Goal: Task Accomplishment & Management: Manage account settings

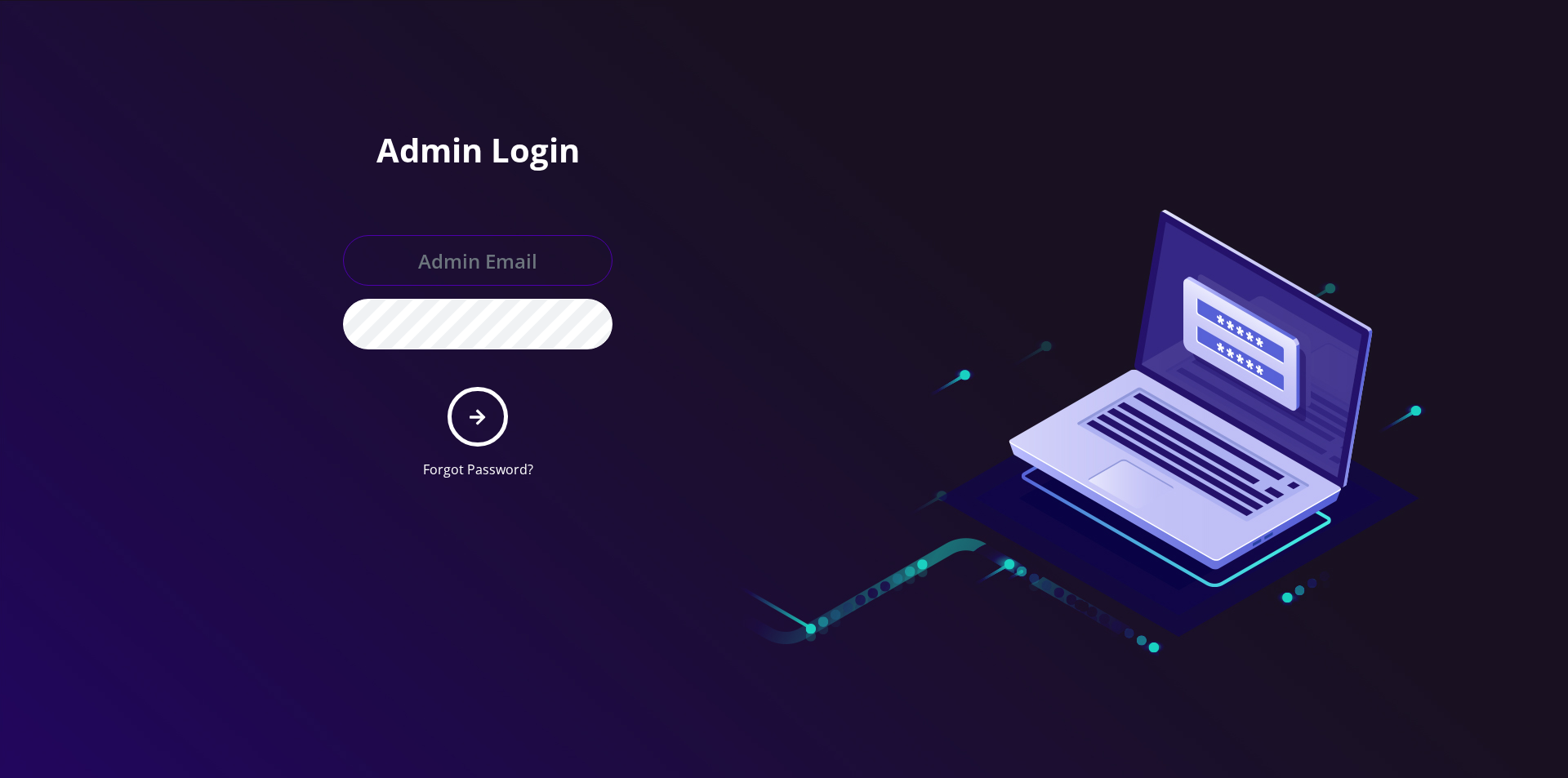
type input "[EMAIL_ADDRESS][DOMAIN_NAME]"
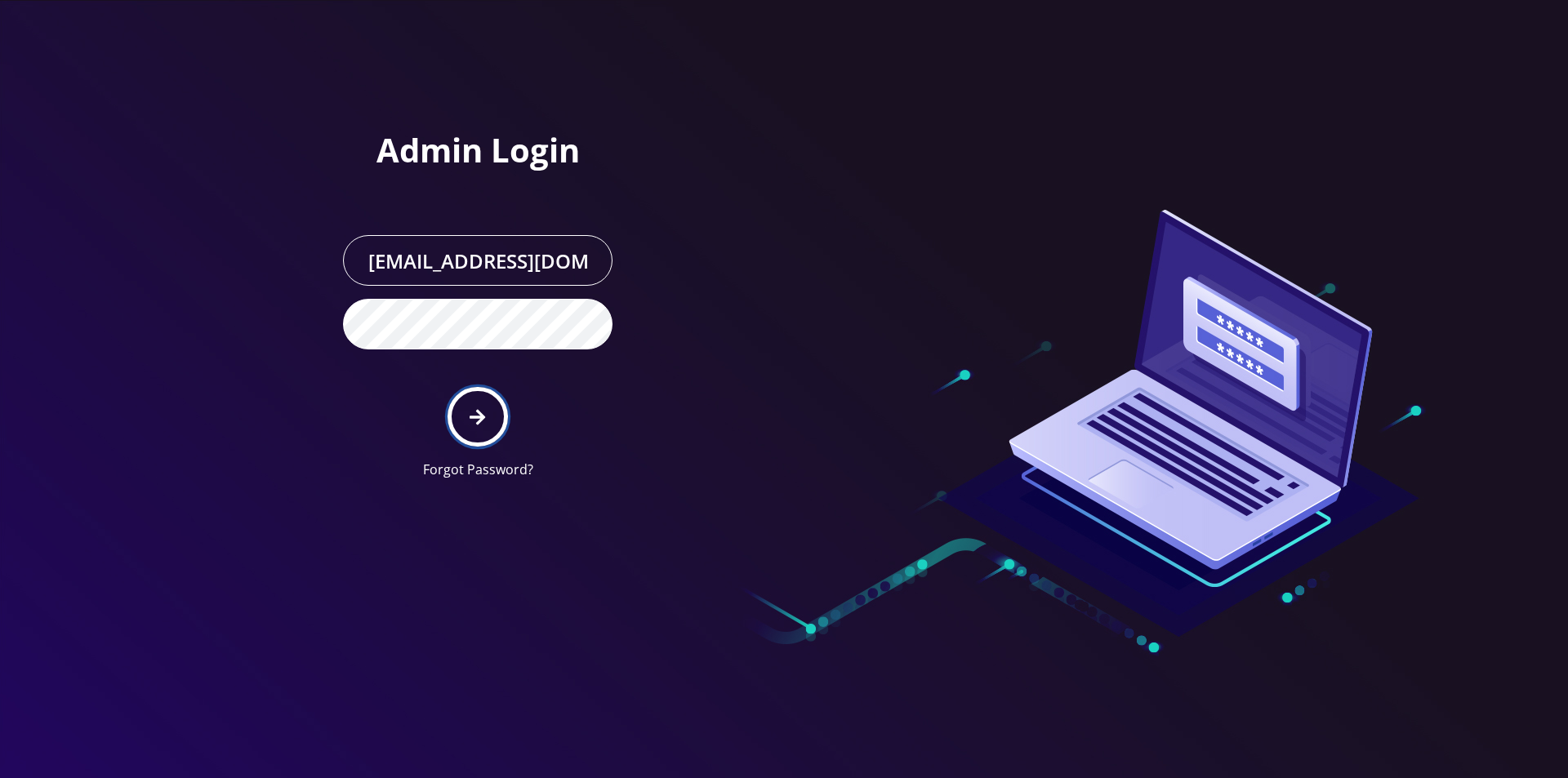
click at [490, 396] on button "submit" at bounding box center [477, 416] width 60 height 60
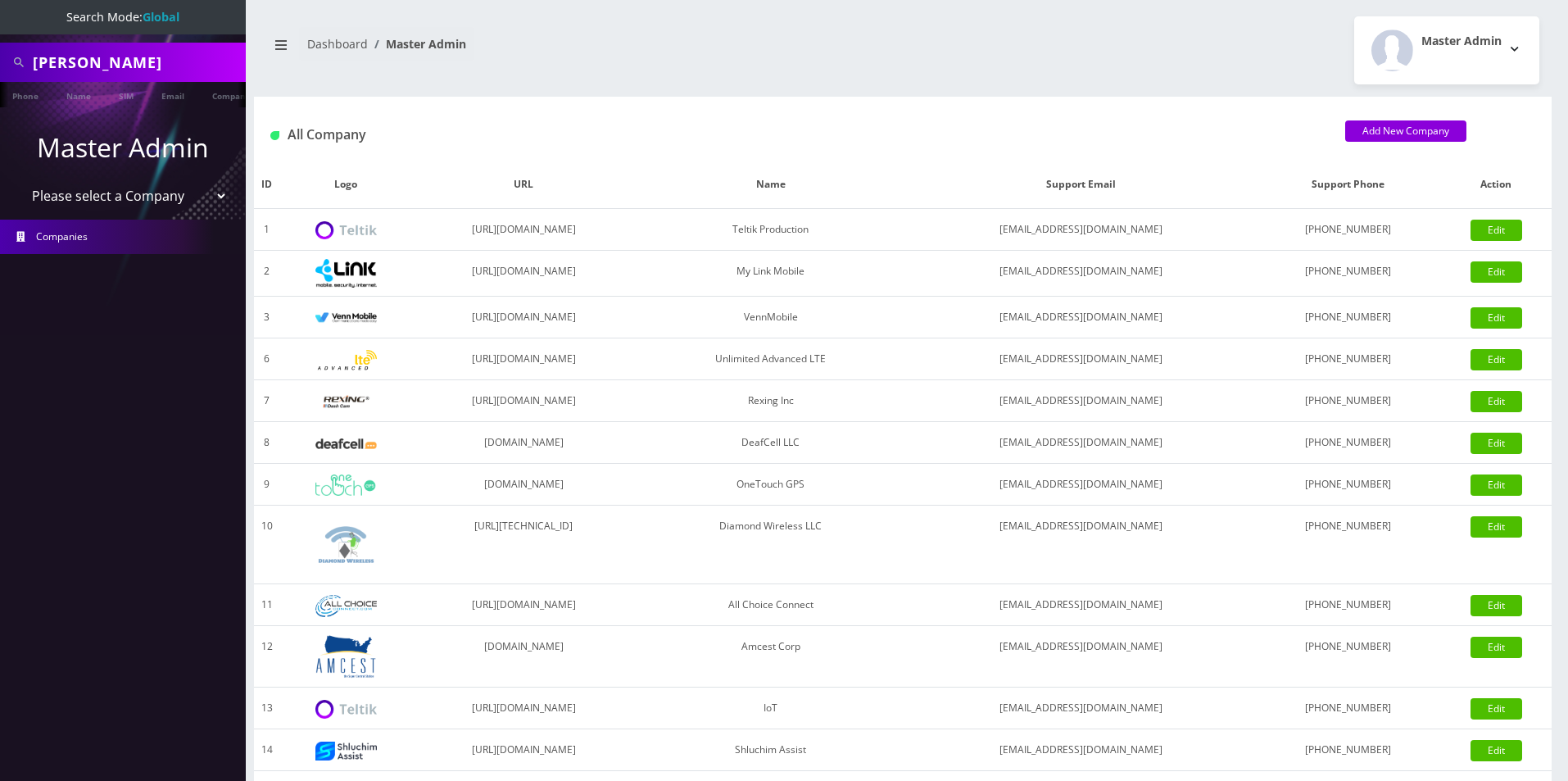
click at [153, 77] on input "[PERSON_NAME]" at bounding box center [137, 63] width 209 height 31
click at [153, 77] on input "bryan cohen" at bounding box center [137, 63] width 209 height 31
paste input "David Acimovic"
type input "David Acimovic"
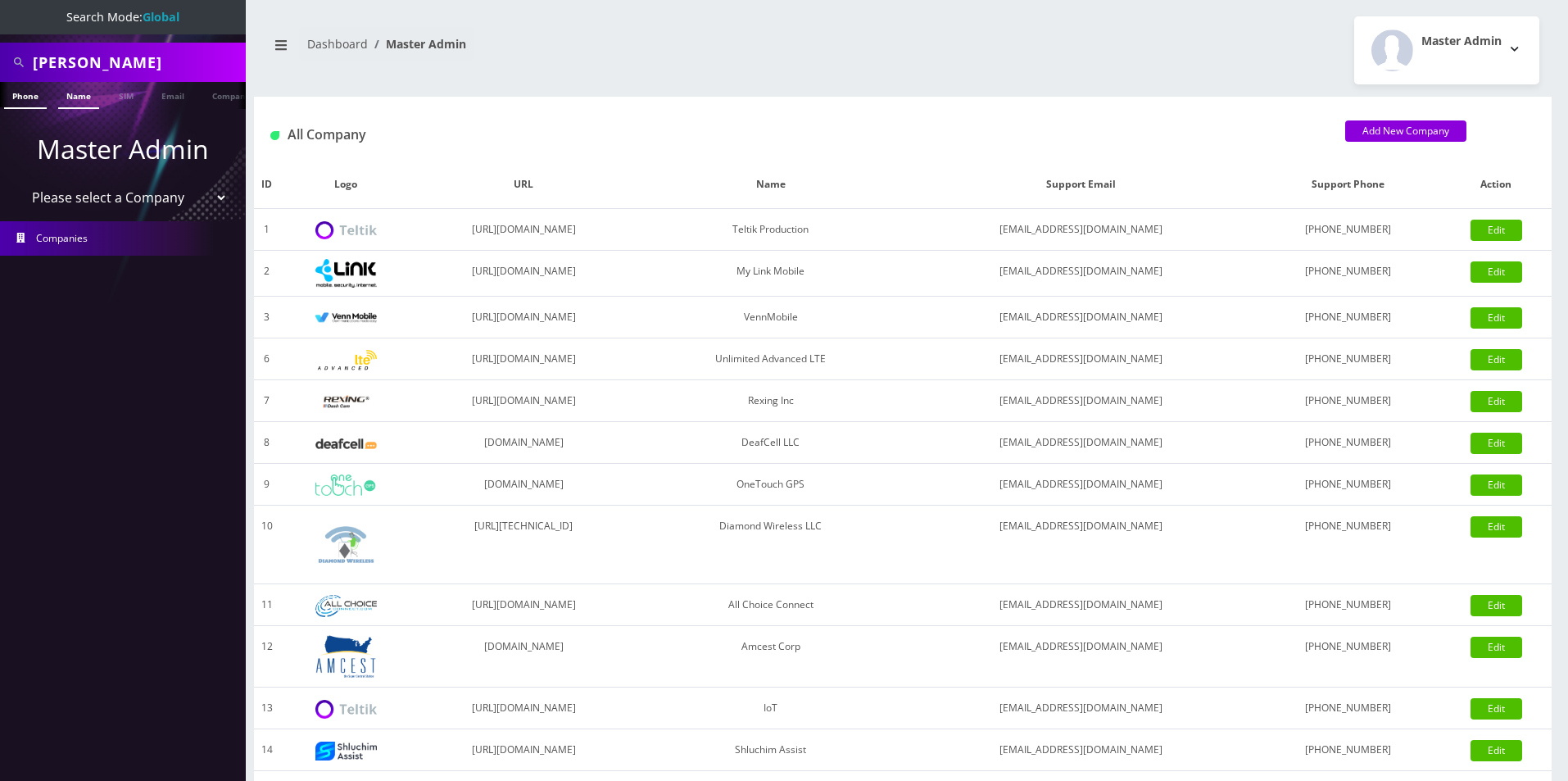
click at [67, 98] on link "Name" at bounding box center [79, 96] width 41 height 27
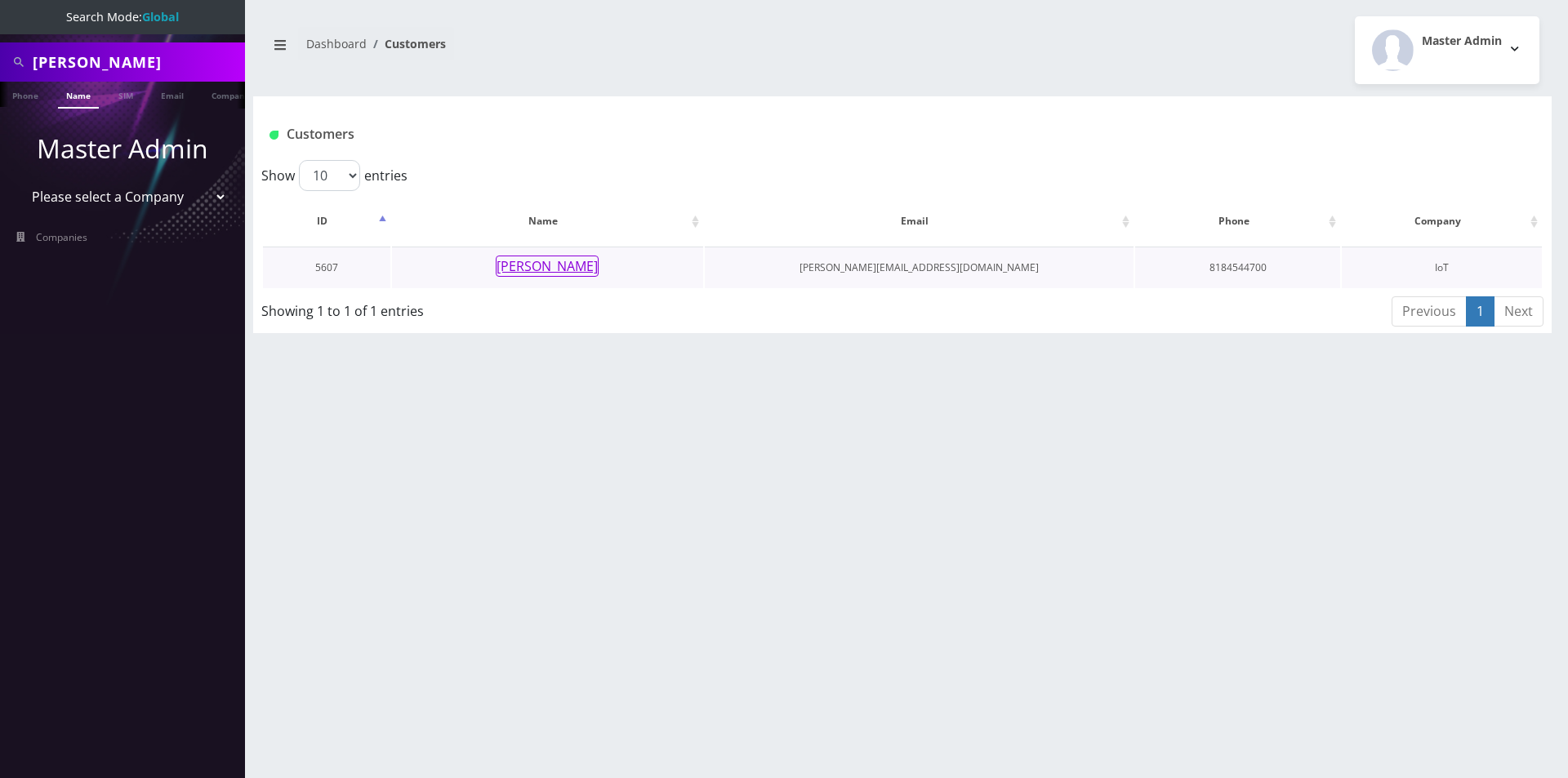
click at [549, 261] on button "[PERSON_NAME]" at bounding box center [547, 265] width 103 height 21
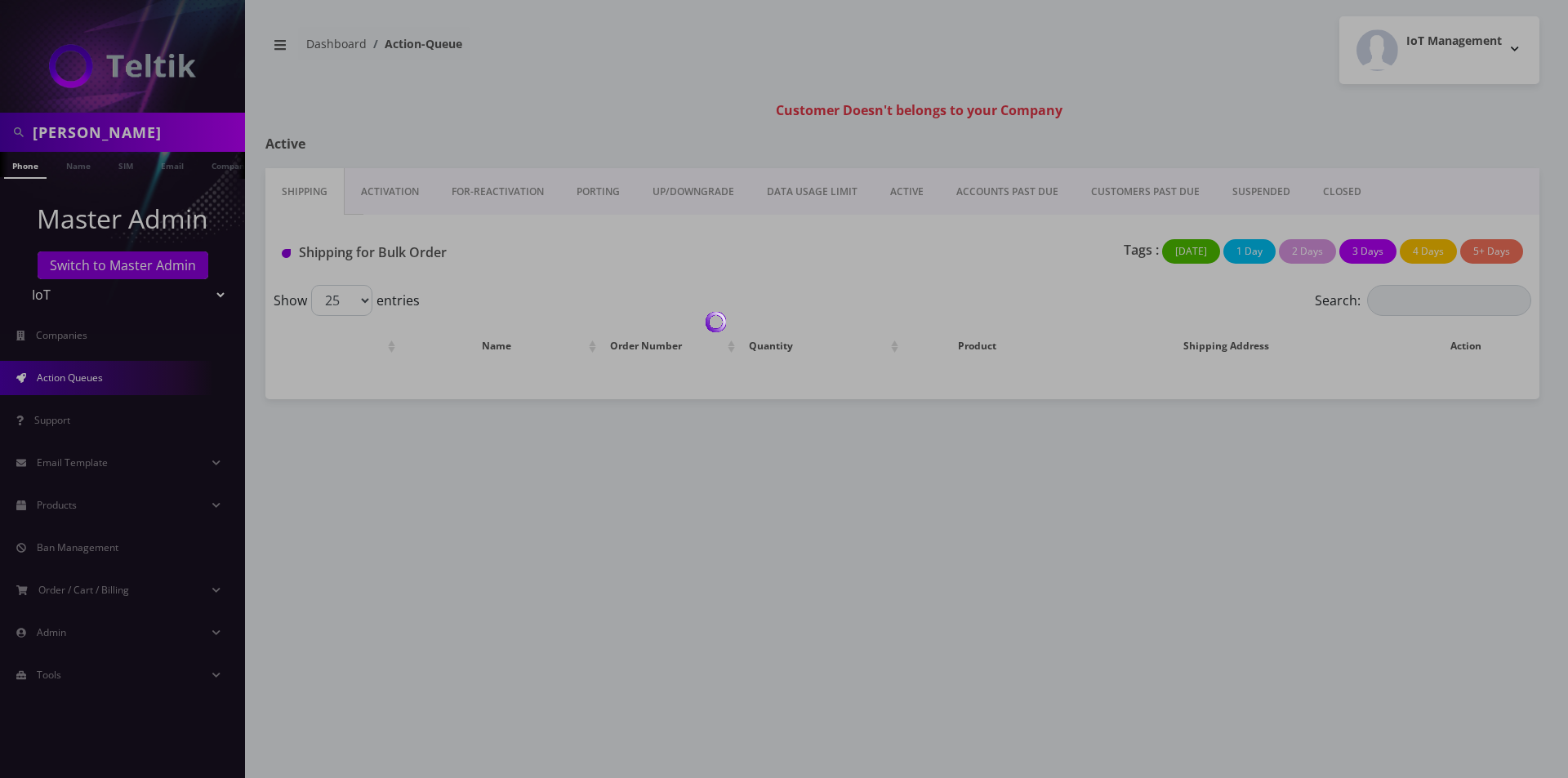
click at [129, 270] on div at bounding box center [784, 389] width 1568 height 778
click at [126, 264] on body "David Acimovic Phone Name SIM Email Company Customer Master Admin Switch to Mas…" at bounding box center [784, 389] width 1568 height 778
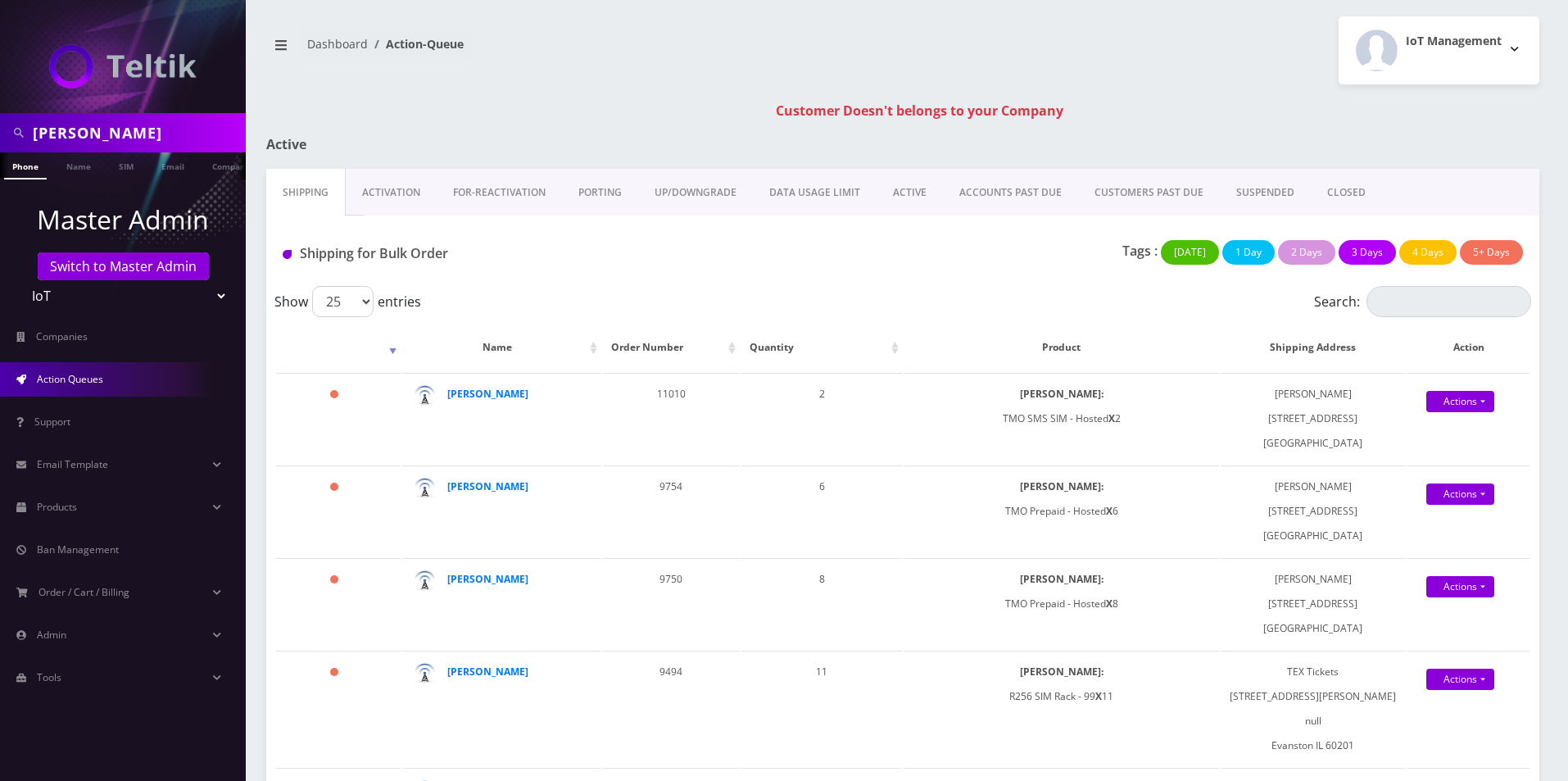
click at [127, 265] on link "Switch to Master Admin" at bounding box center [123, 266] width 171 height 28
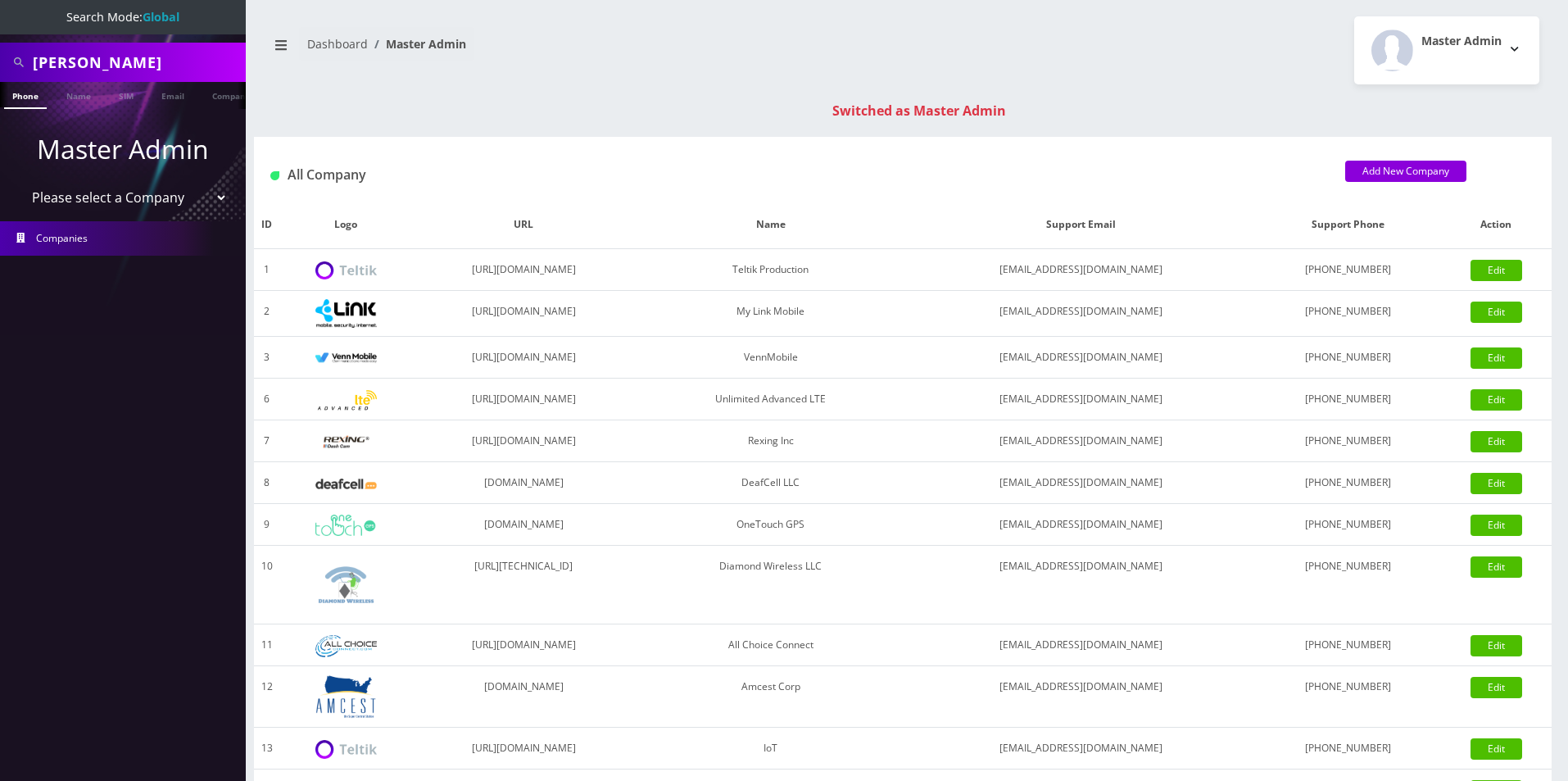
click at [134, 56] on input "[PERSON_NAME]" at bounding box center [137, 63] width 209 height 31
paste input "8285"
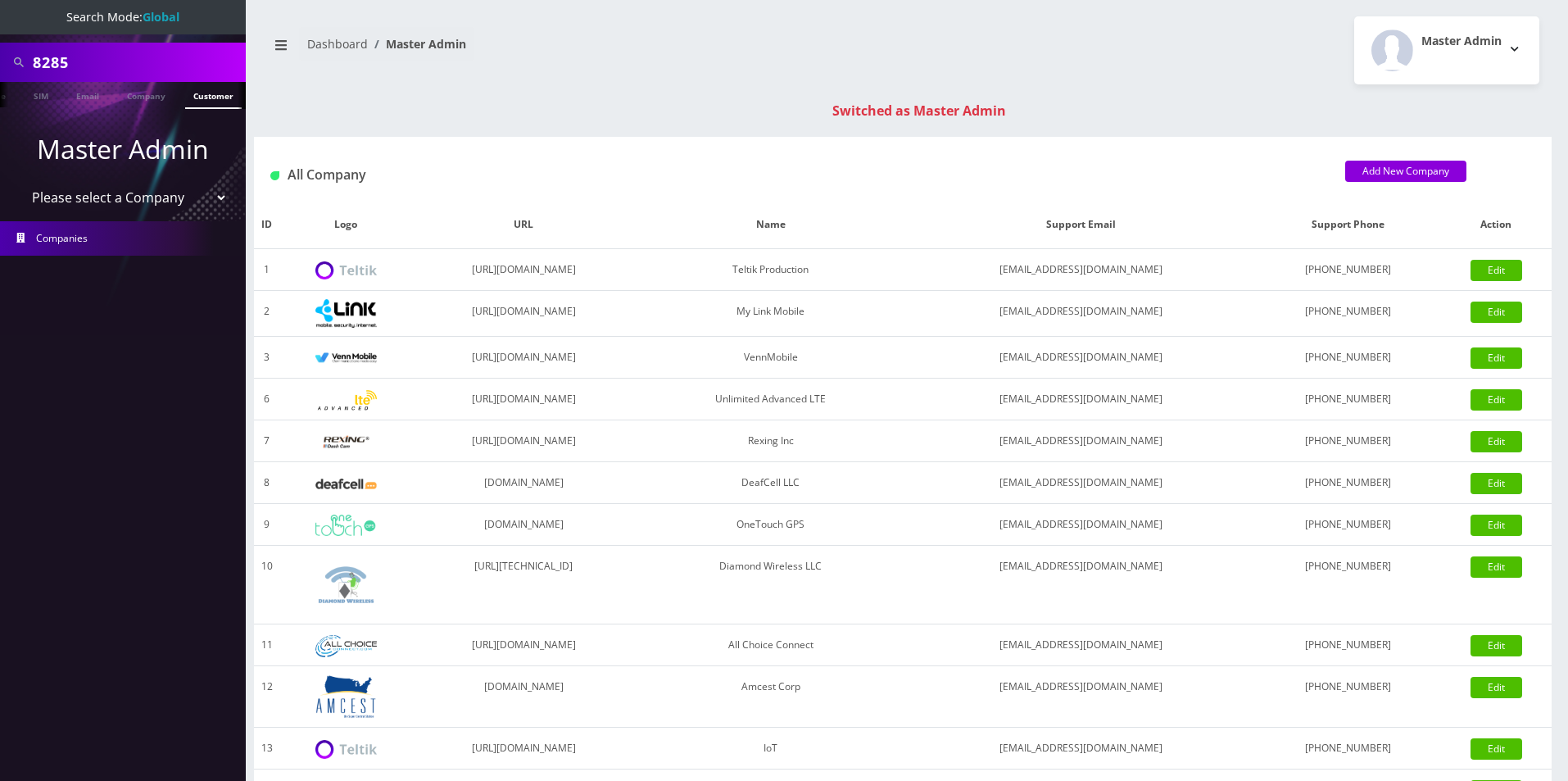
type input "8285"
click at [211, 97] on link "Customer" at bounding box center [213, 96] width 57 height 27
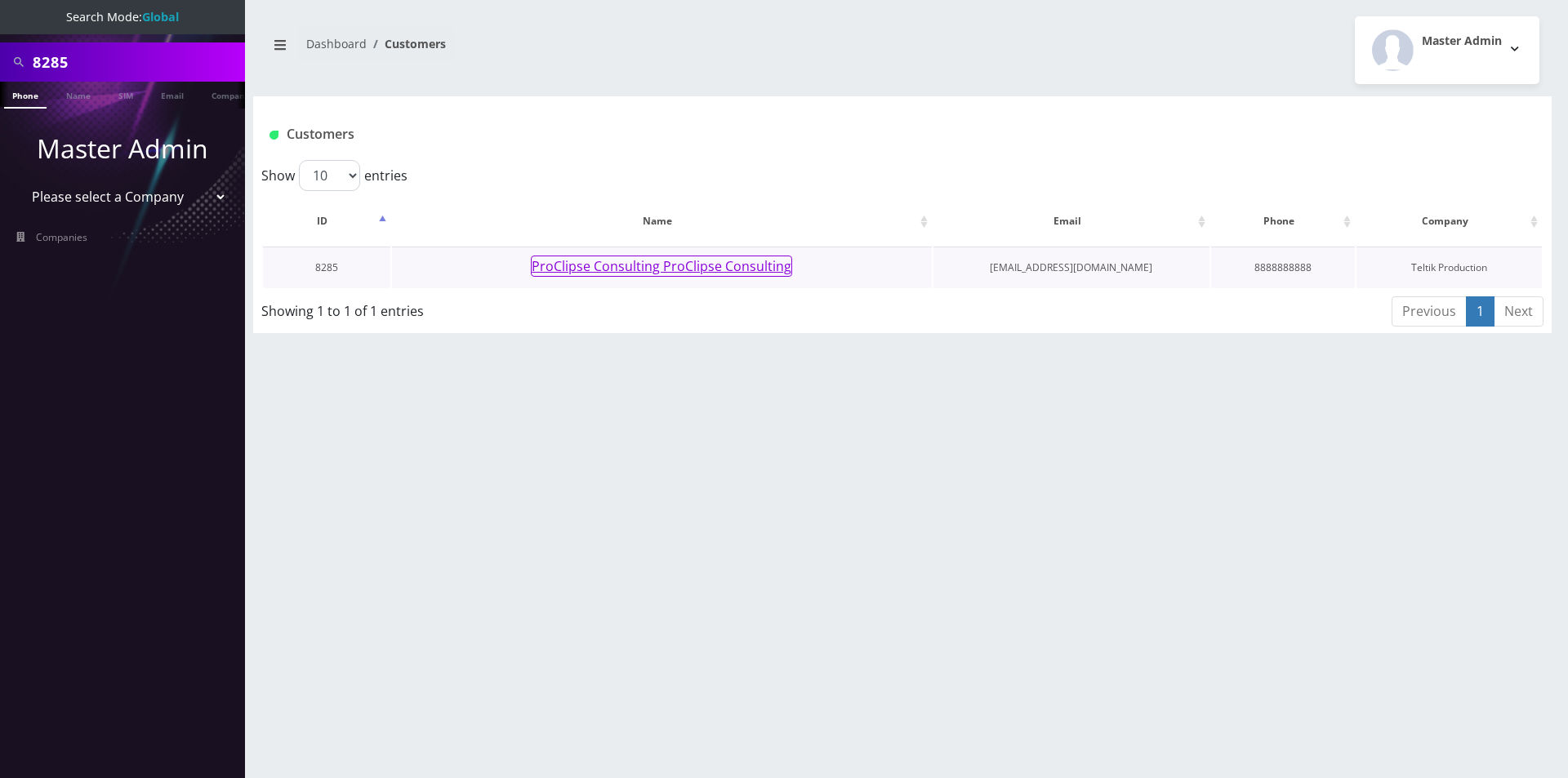
click at [609, 264] on button "ProClipse Consulting ProClipse Consulting" at bounding box center [662, 265] width 261 height 21
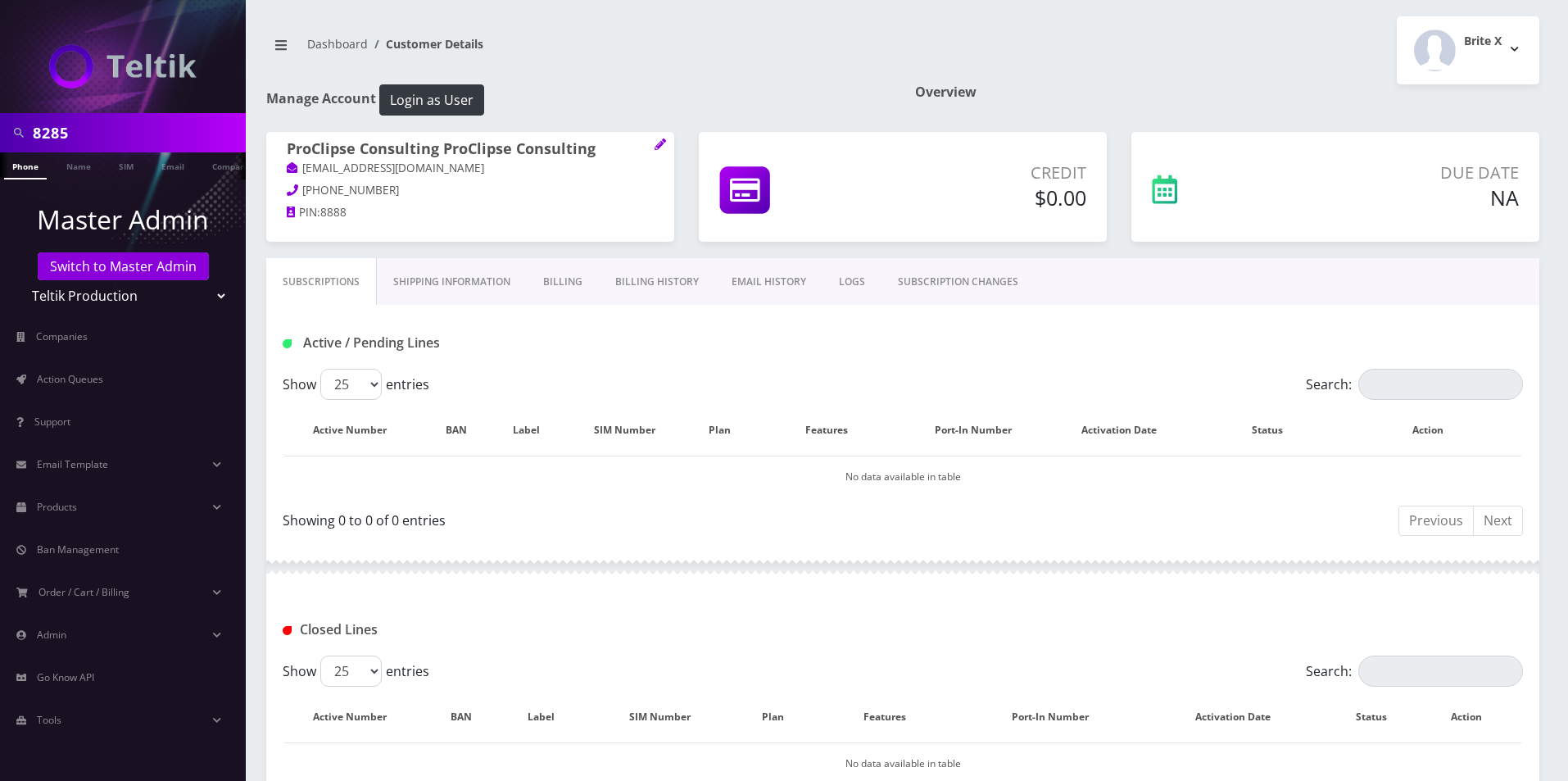
click at [611, 283] on link "Billing History" at bounding box center [657, 281] width 116 height 47
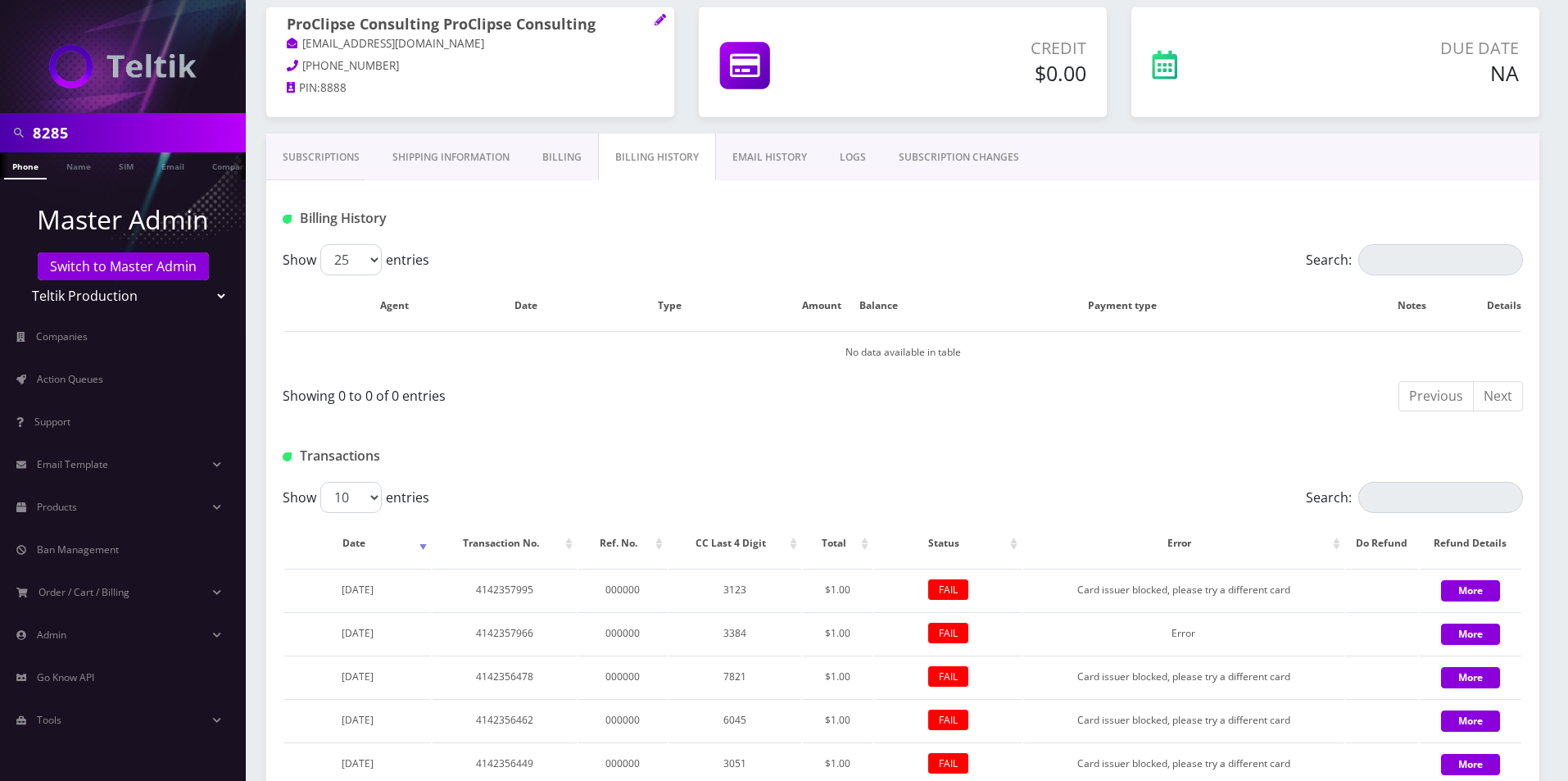
scroll to position [246, 0]
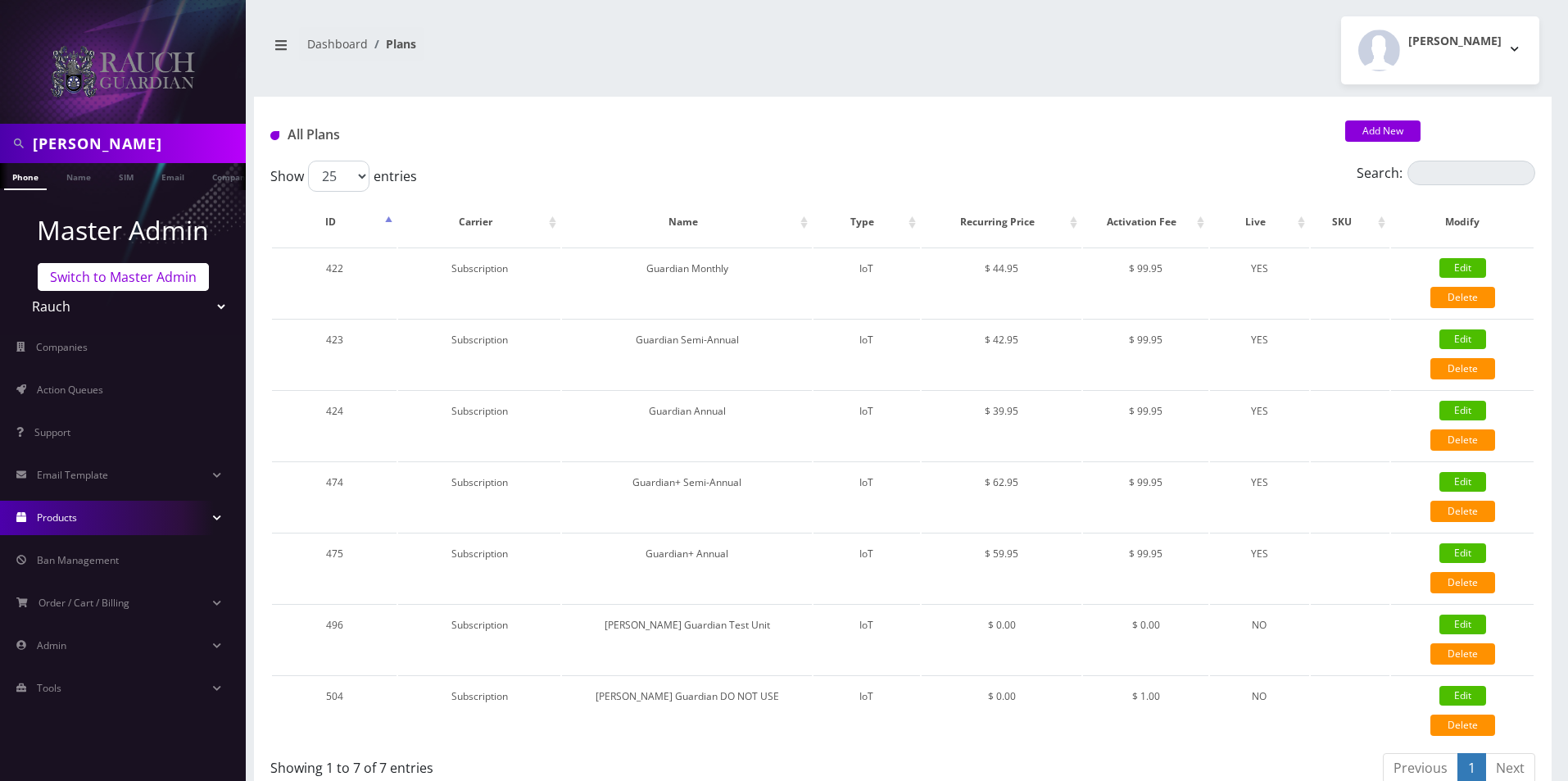
click at [138, 272] on link "Switch to Master Admin" at bounding box center [123, 277] width 171 height 28
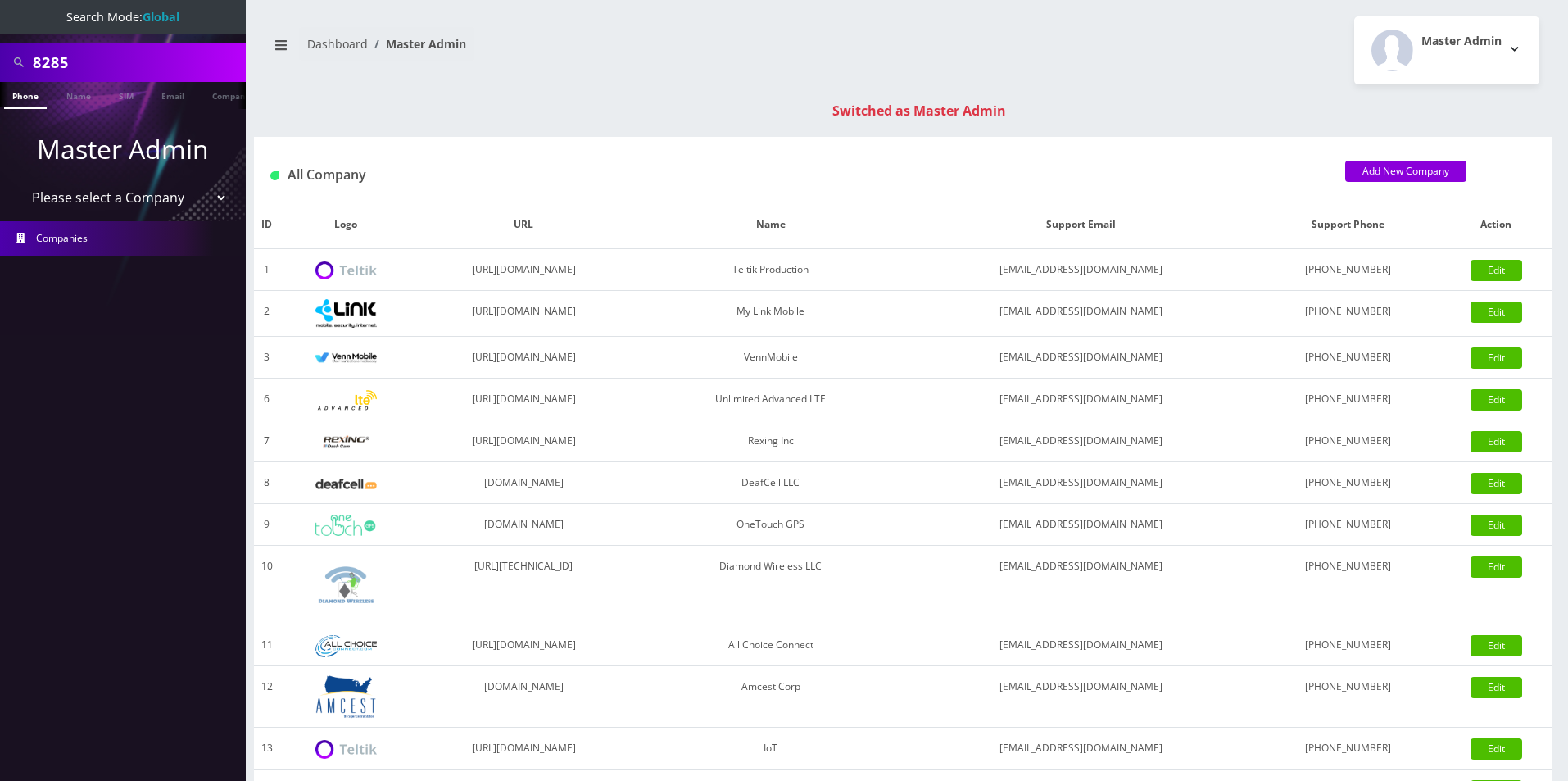
click at [132, 68] on input "8285" at bounding box center [137, 63] width 209 height 31
click at [223, 99] on link "Company" at bounding box center [231, 96] width 55 height 27
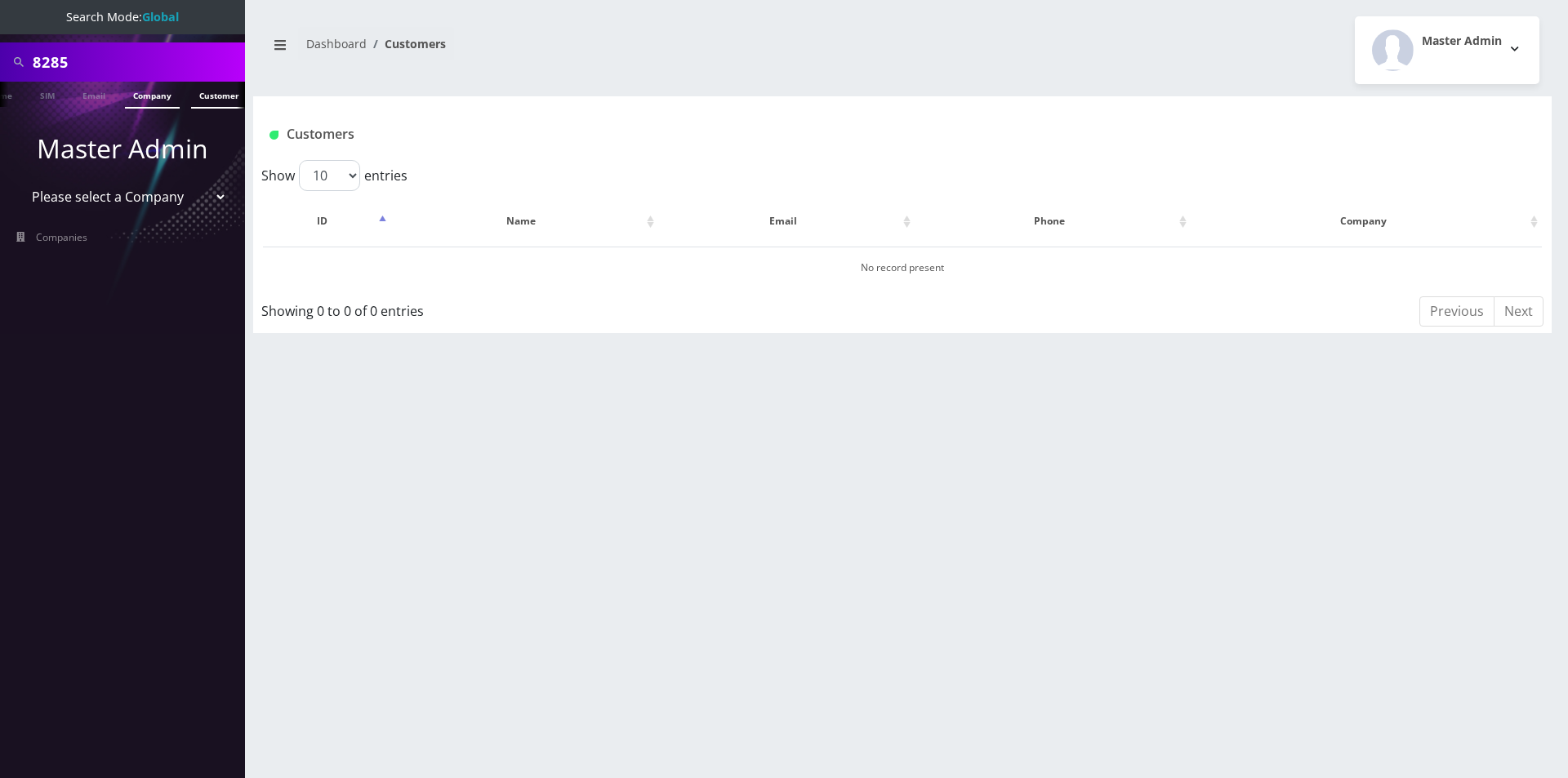
scroll to position [0, 90]
click at [222, 95] on link "Customer" at bounding box center [213, 96] width 56 height 27
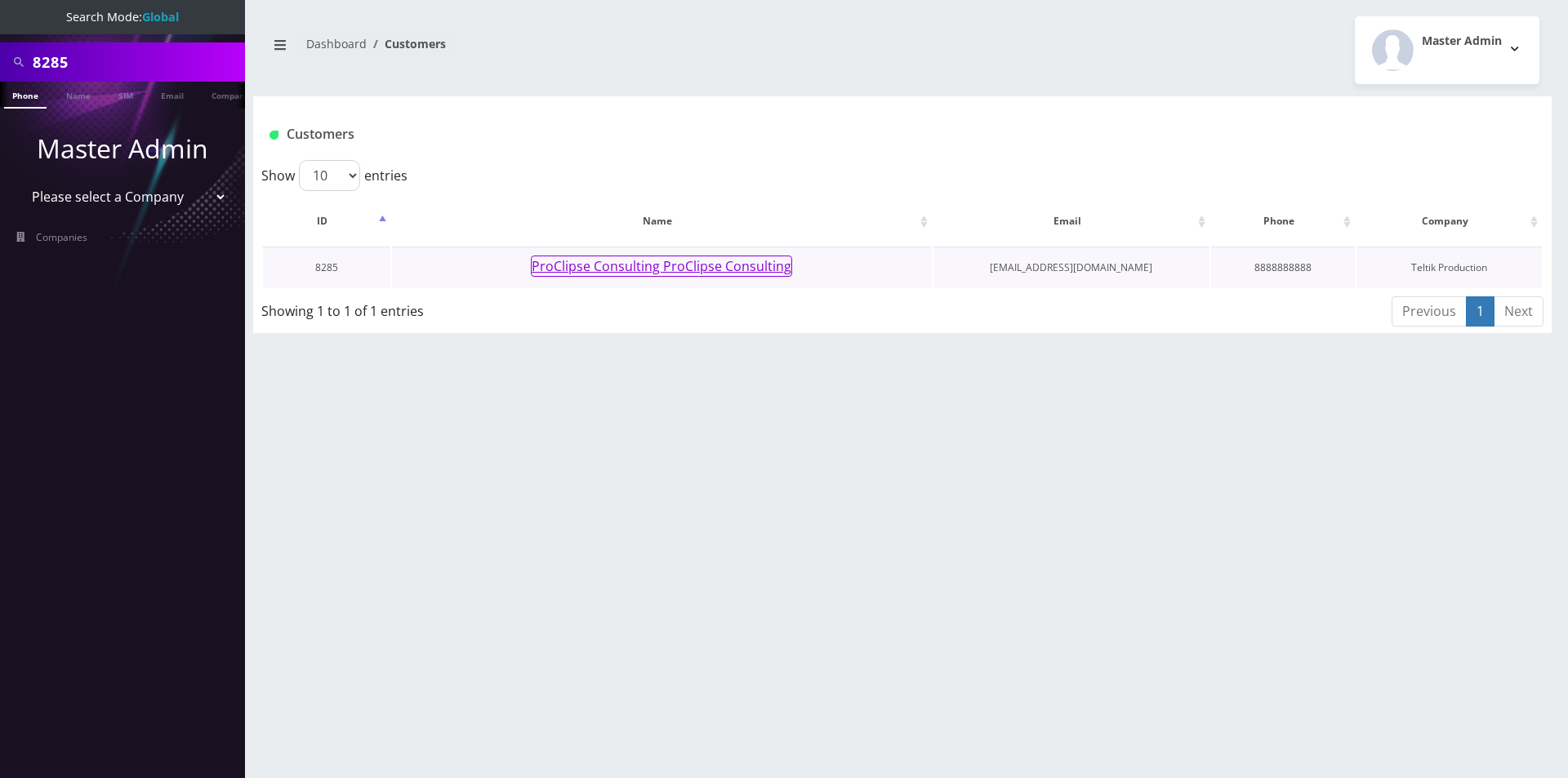
scroll to position [0, 9]
click at [627, 272] on button "ProClipse Consulting ProClipse Consulting" at bounding box center [662, 265] width 261 height 21
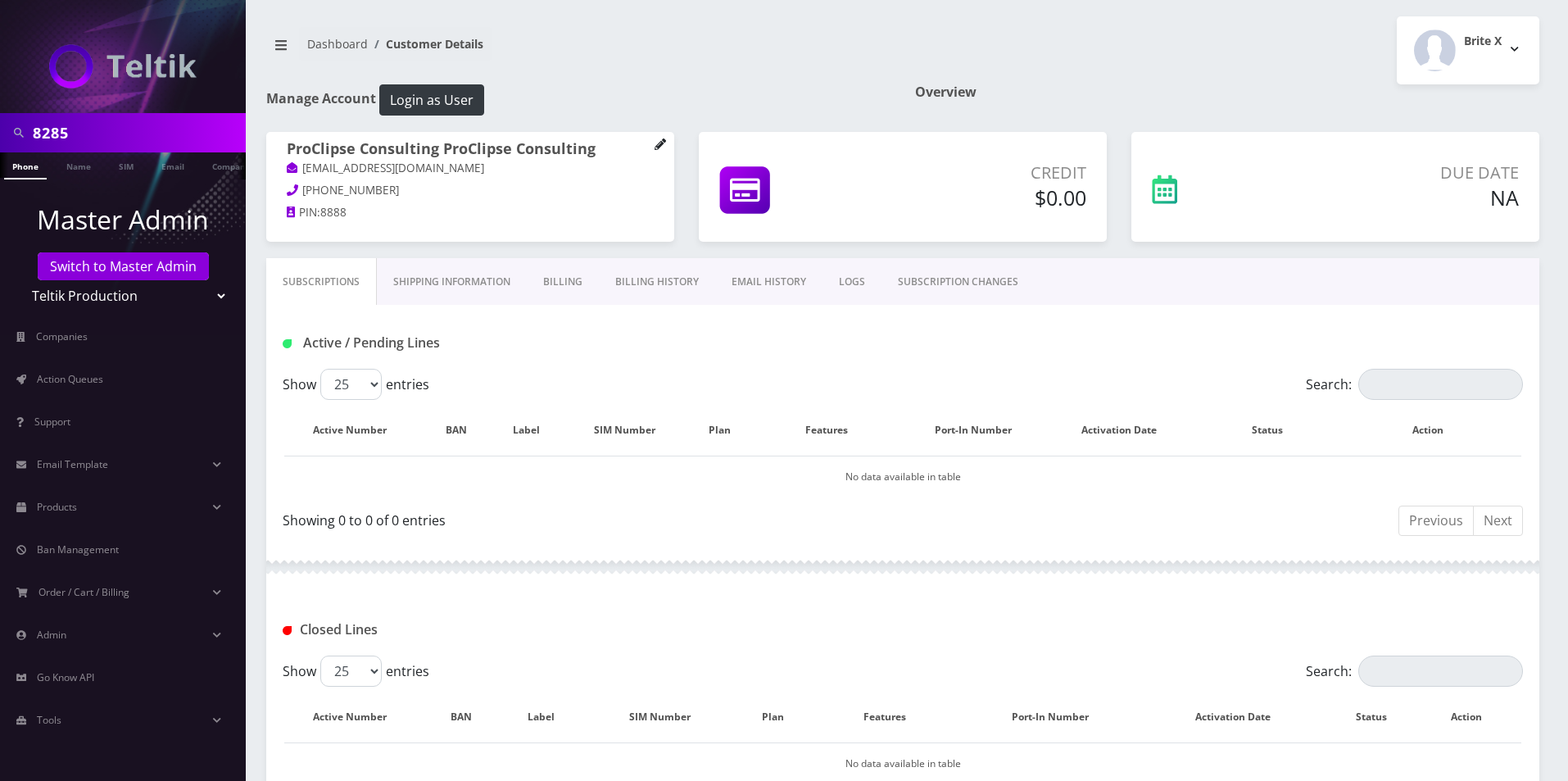
click at [664, 145] on icon at bounding box center [659, 144] width 11 height 11
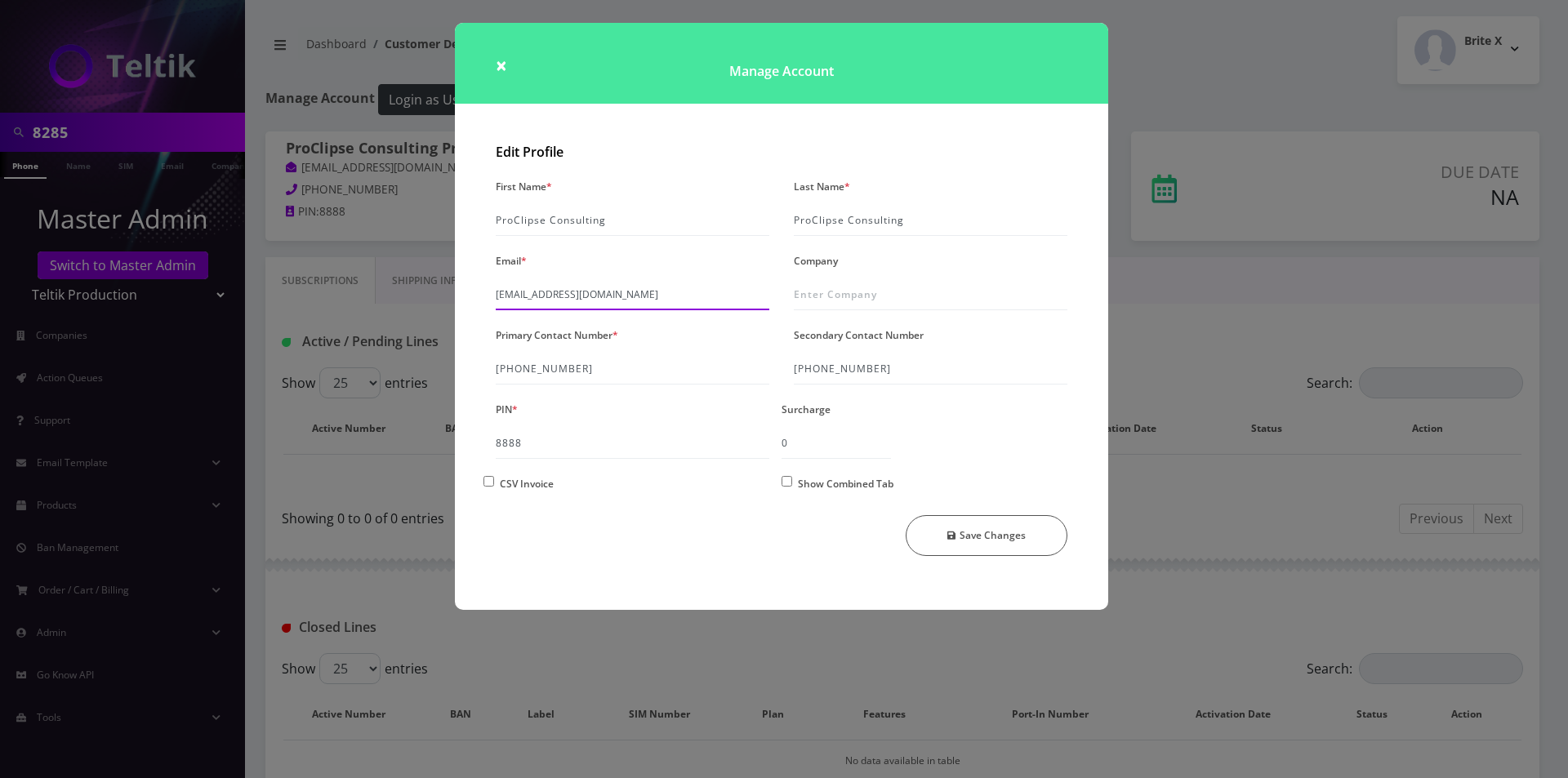
click at [497, 298] on input "mariasuele028@gmail.com" at bounding box center [632, 294] width 274 height 31
click at [608, 292] on input "changedmariasuele028@gmail.com" at bounding box center [632, 294] width 274 height 31
type input "changedmariasuele028@changedgmail.com"
click at [982, 528] on button "Save Changes" at bounding box center [987, 536] width 162 height 41
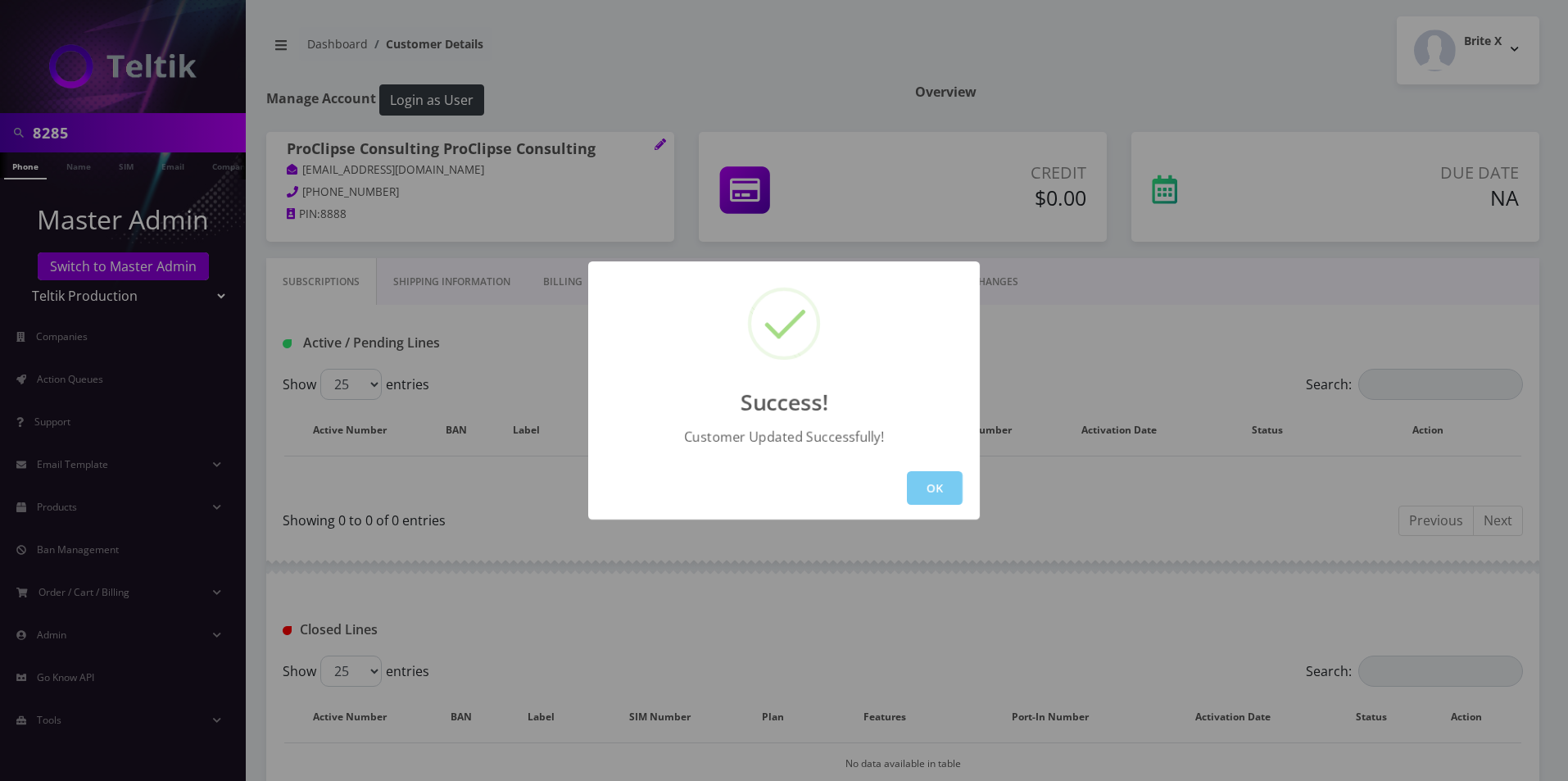
click at [947, 492] on button "OK" at bounding box center [934, 487] width 56 height 33
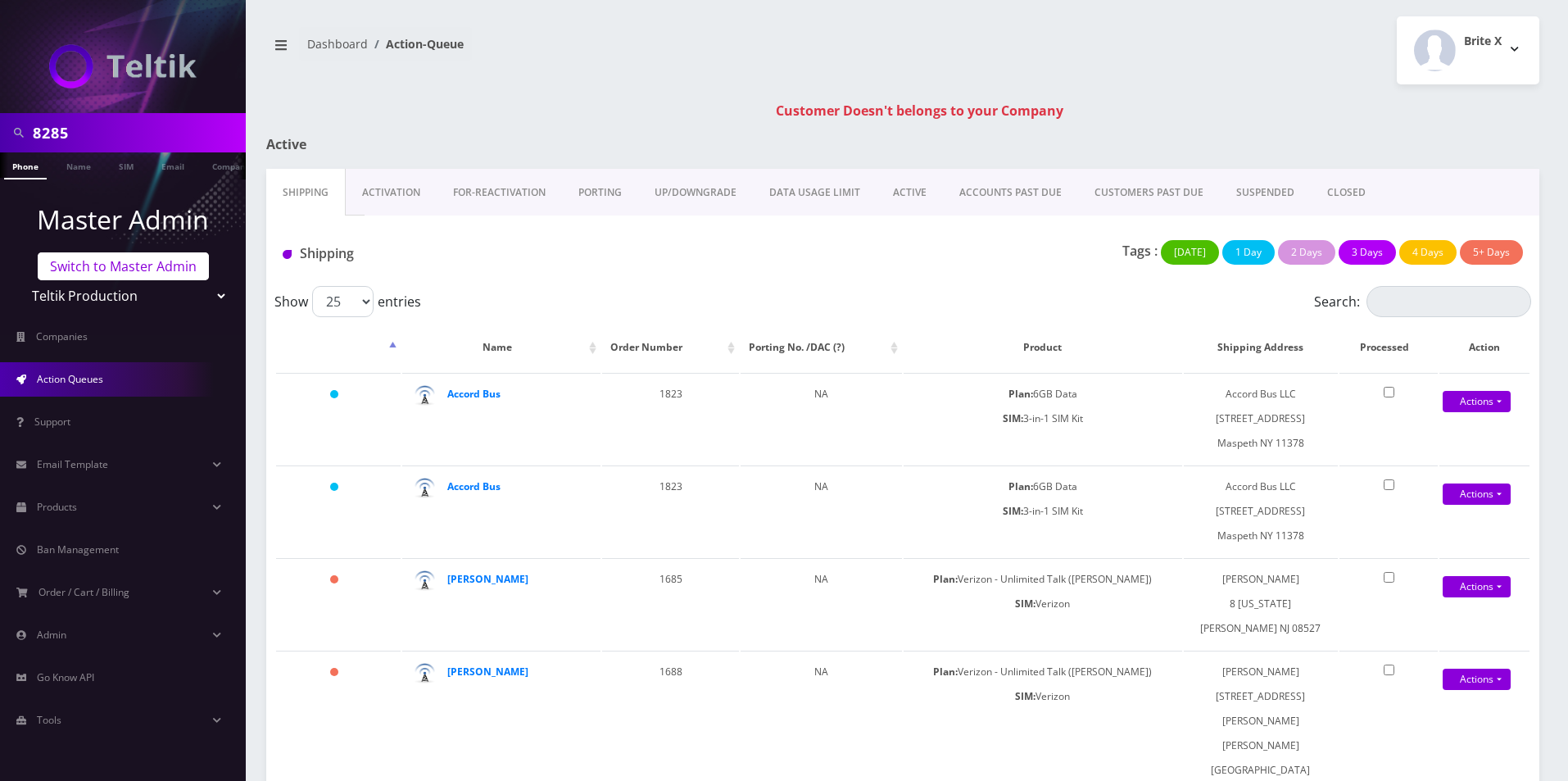
click at [92, 260] on link "Switch to Master Admin" at bounding box center [123, 266] width 171 height 28
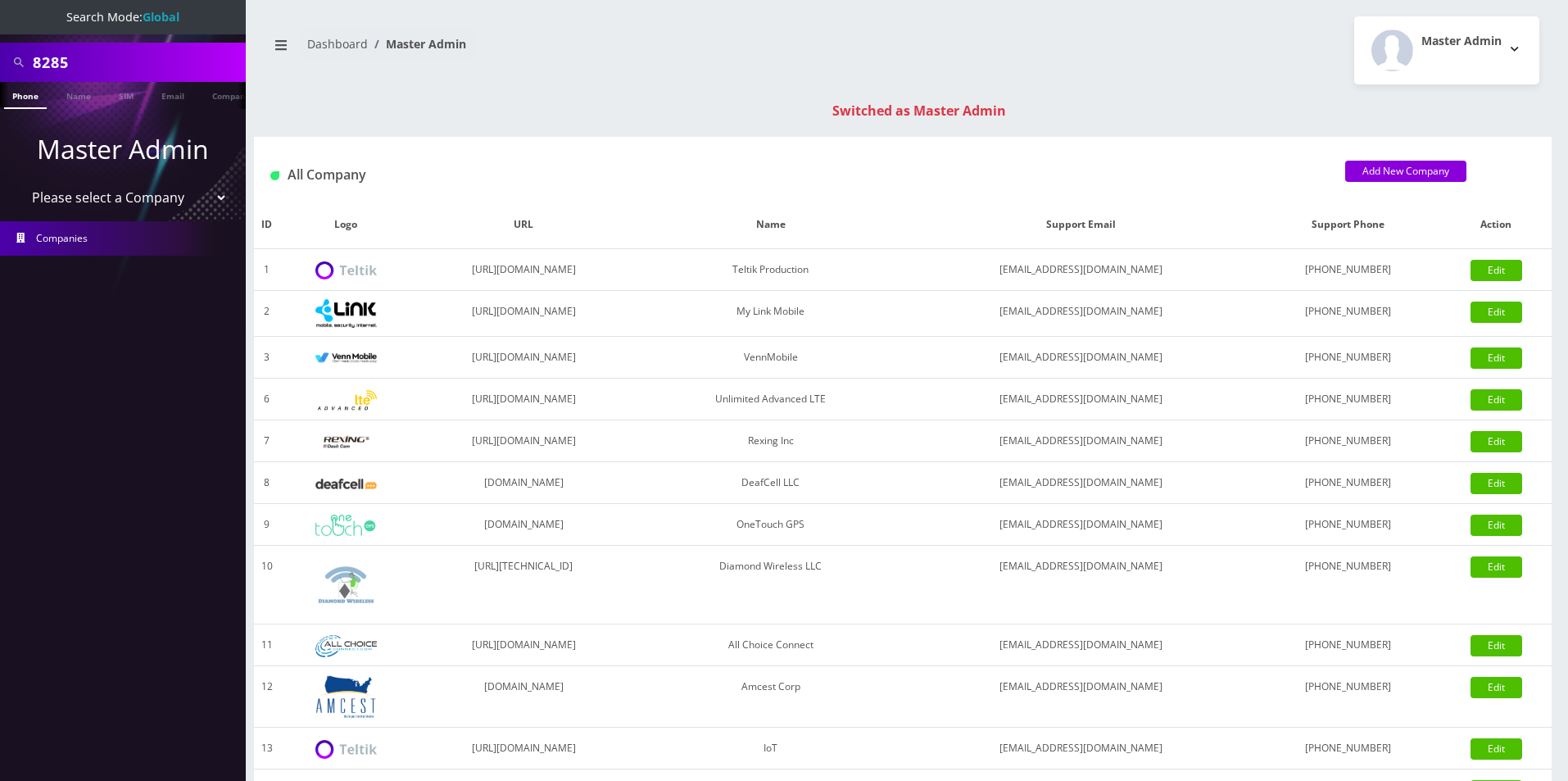
click at [94, 63] on input "8285" at bounding box center [137, 63] width 209 height 31
paste input "322"
click at [94, 63] on input "8285" at bounding box center [137, 63] width 209 height 31
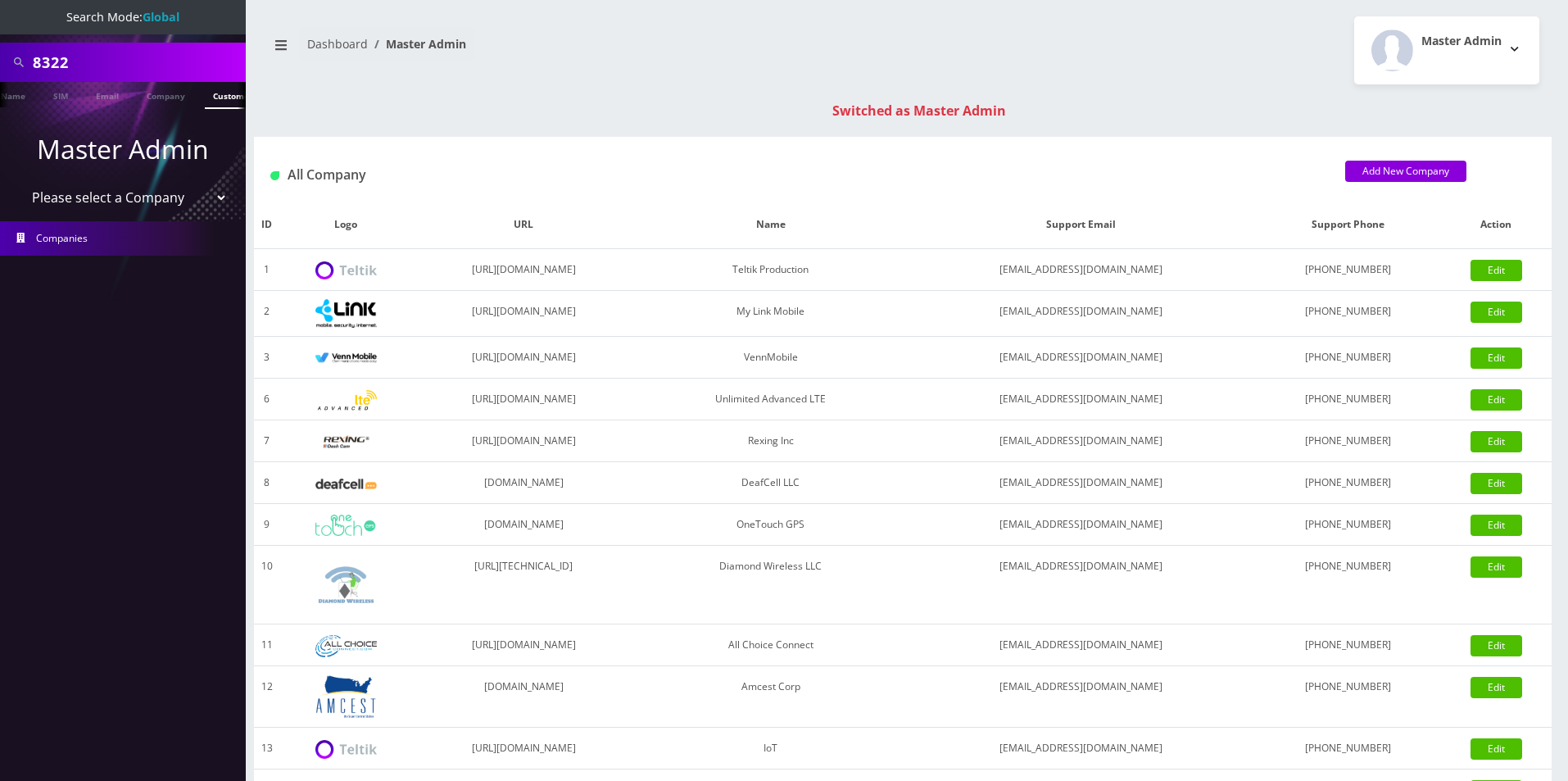
type input "8322"
click at [219, 98] on link "Customer" at bounding box center [233, 96] width 57 height 27
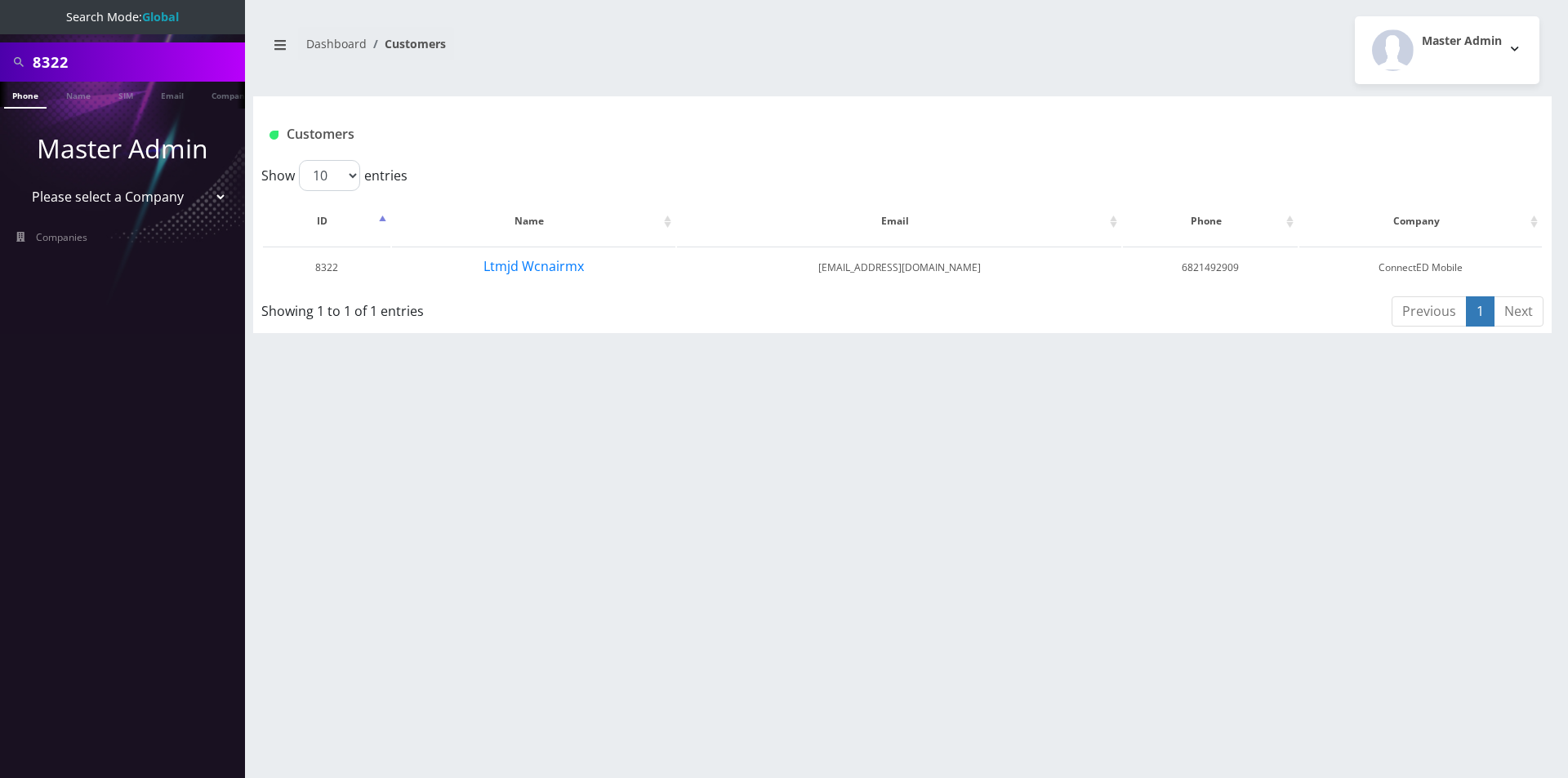
scroll to position [0, 9]
click at [538, 271] on button "Ltmjd Wcnairmx" at bounding box center [533, 265] width 102 height 21
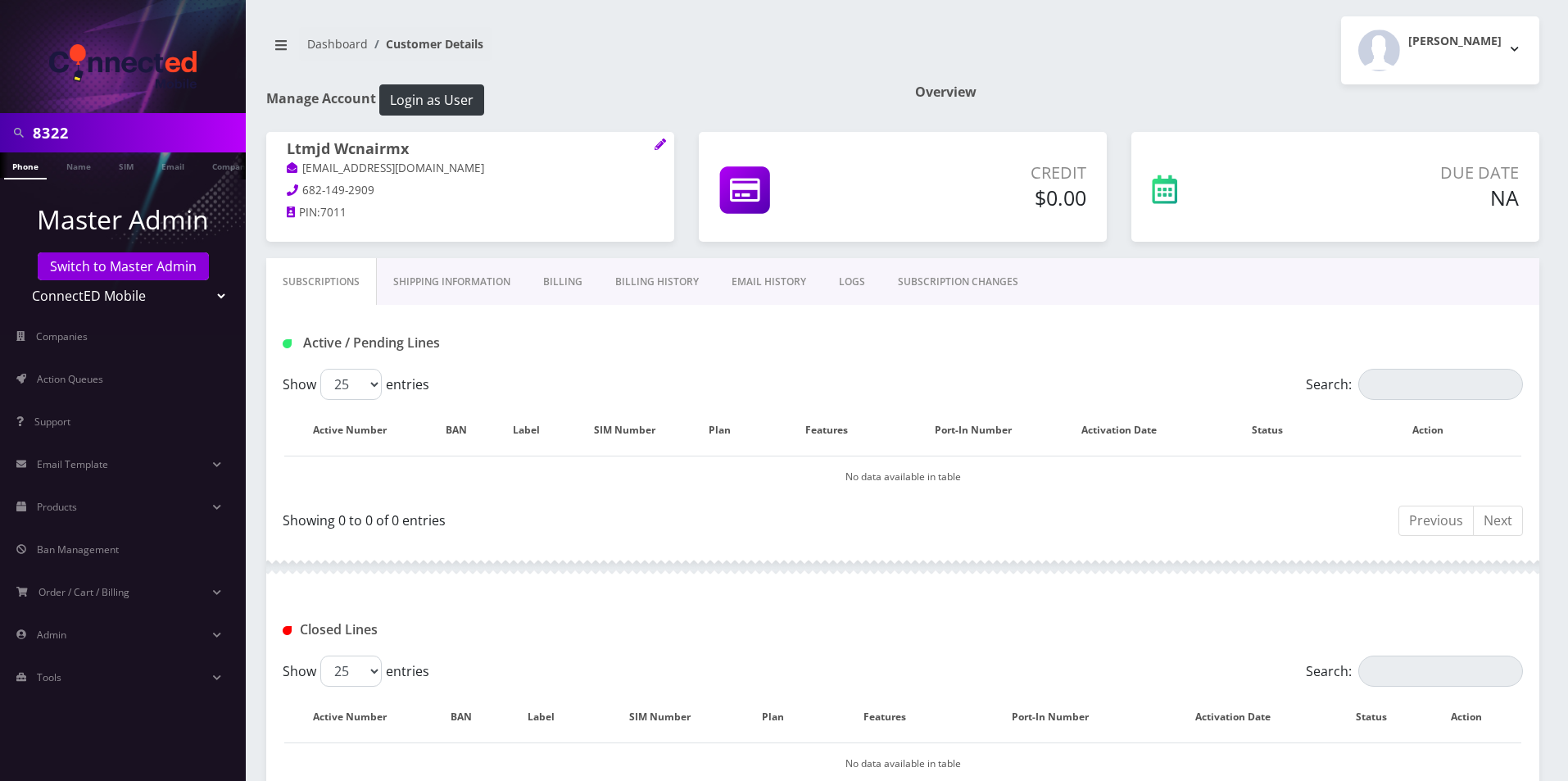
click at [636, 277] on link "Billing History" at bounding box center [657, 281] width 116 height 47
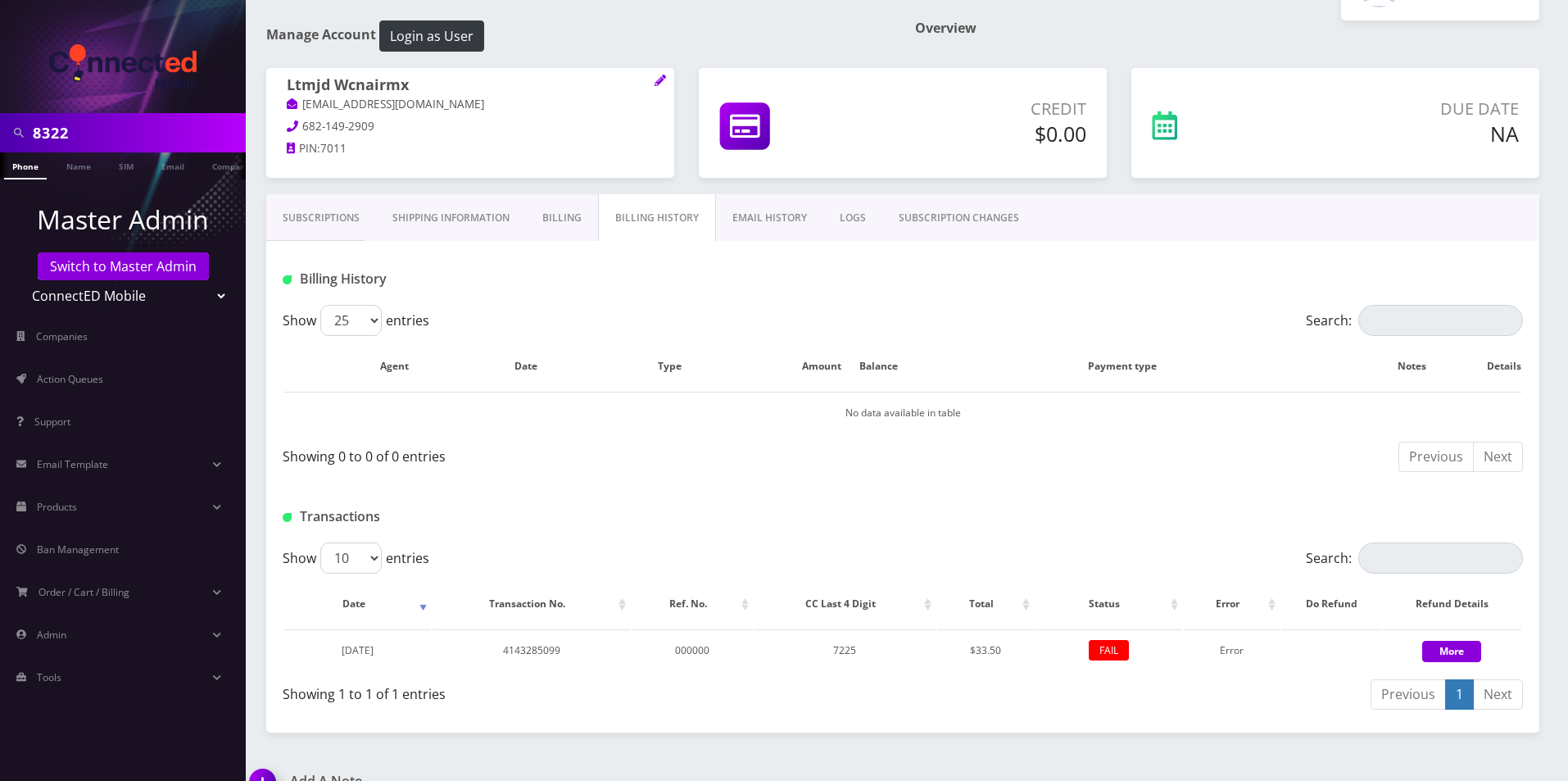
scroll to position [82, 0]
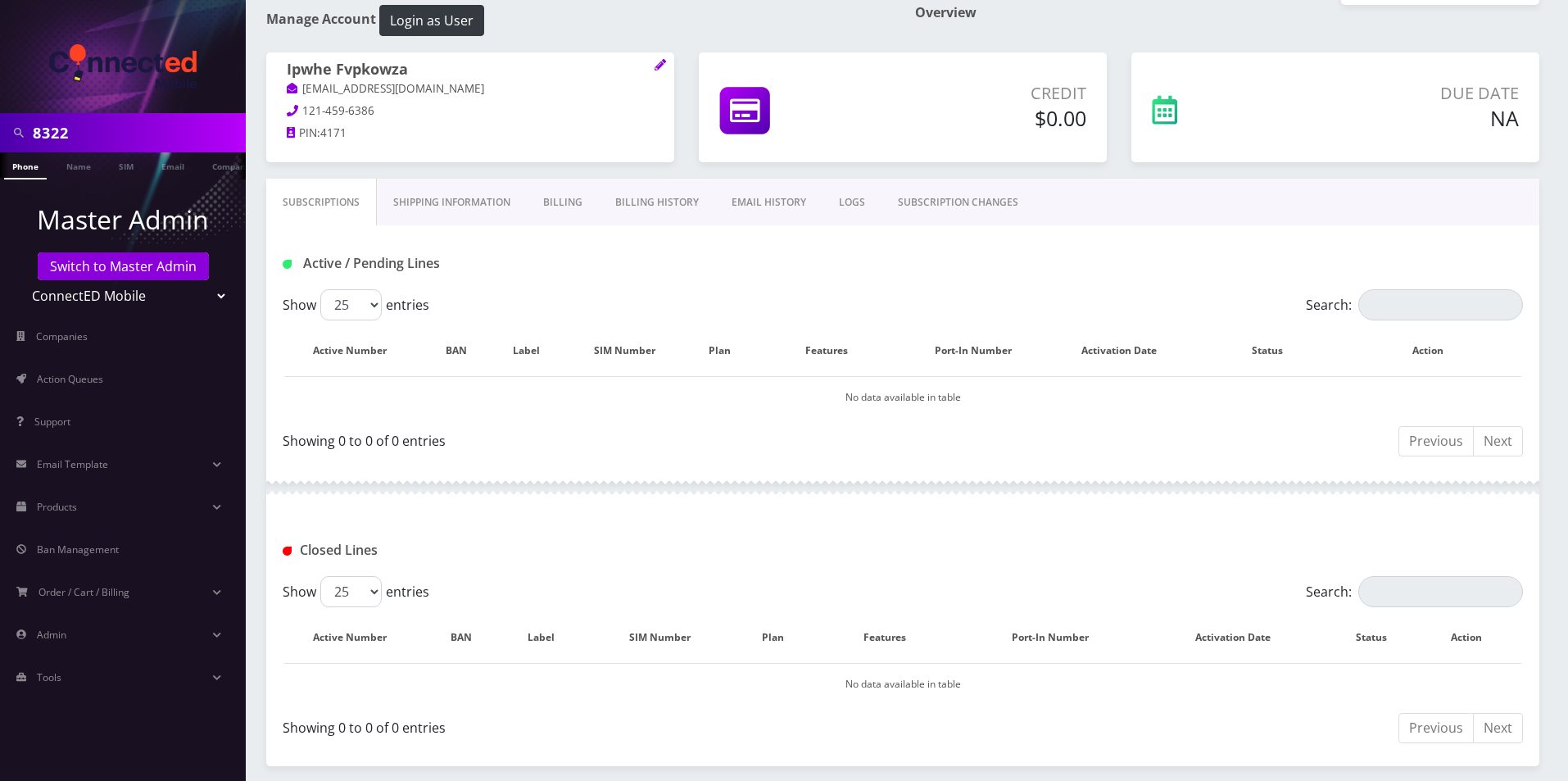
scroll to position [144, 0]
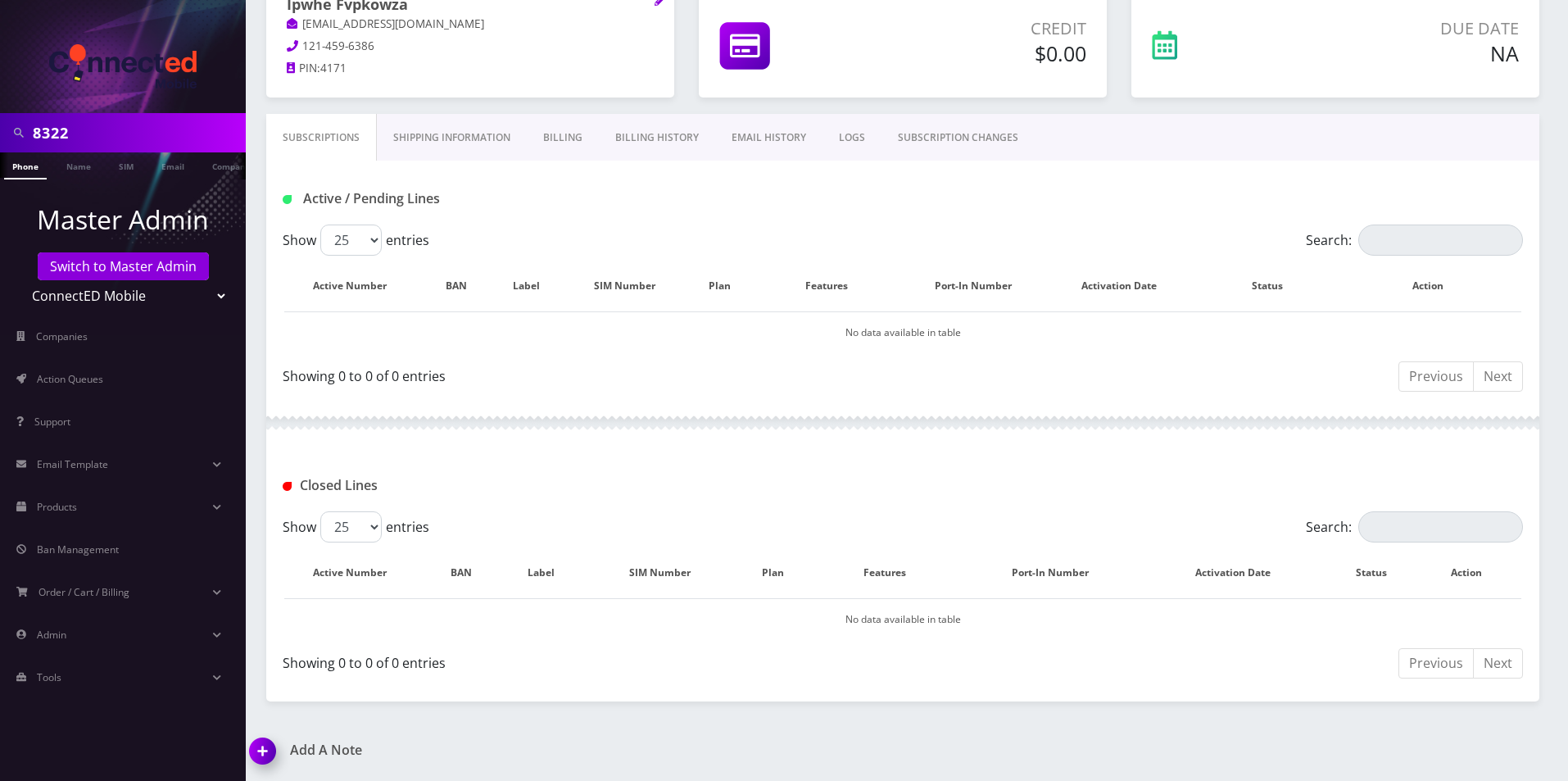
click at [629, 128] on link "Billing History" at bounding box center [657, 137] width 116 height 47
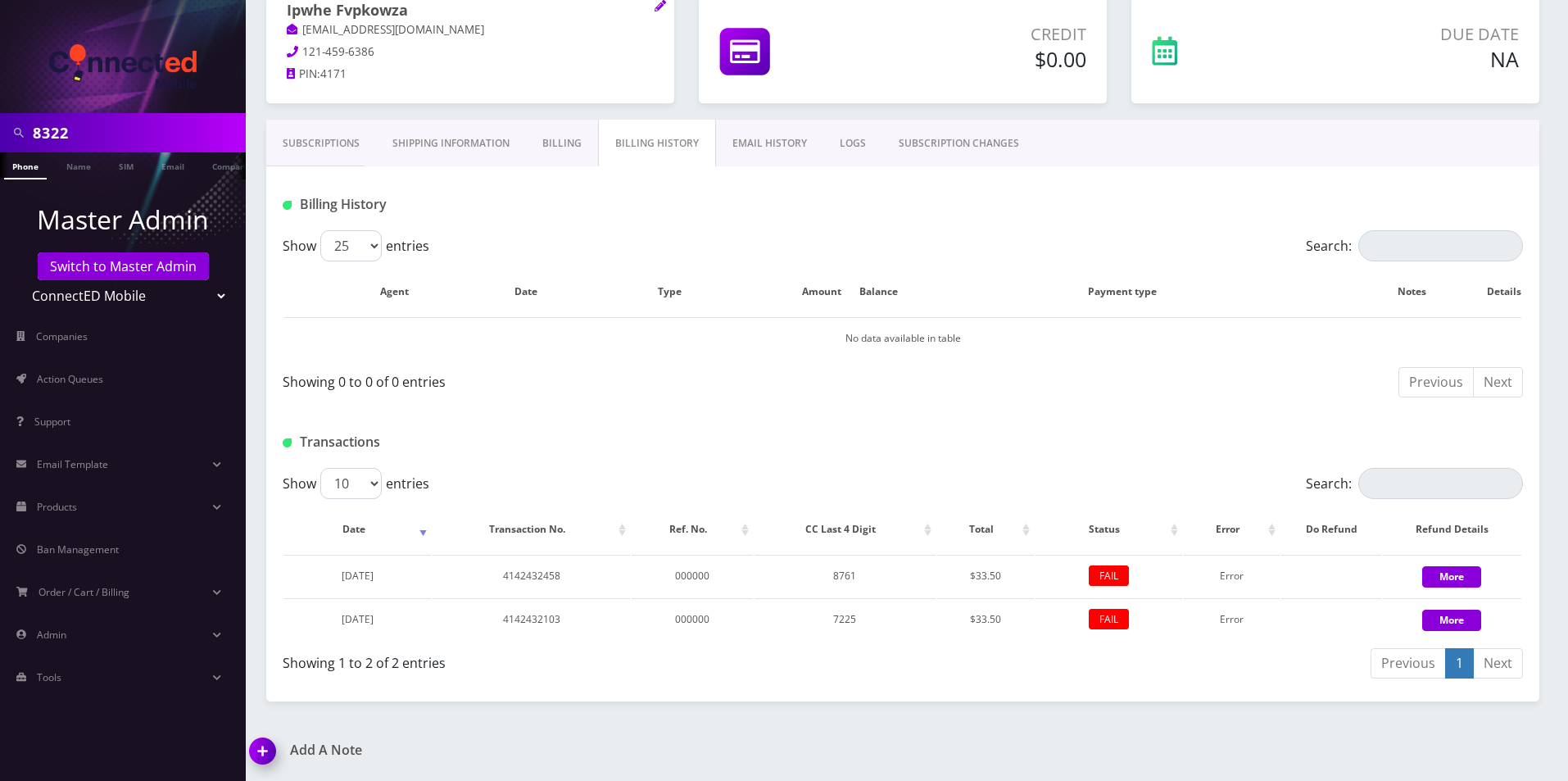
scroll to position [139, 0]
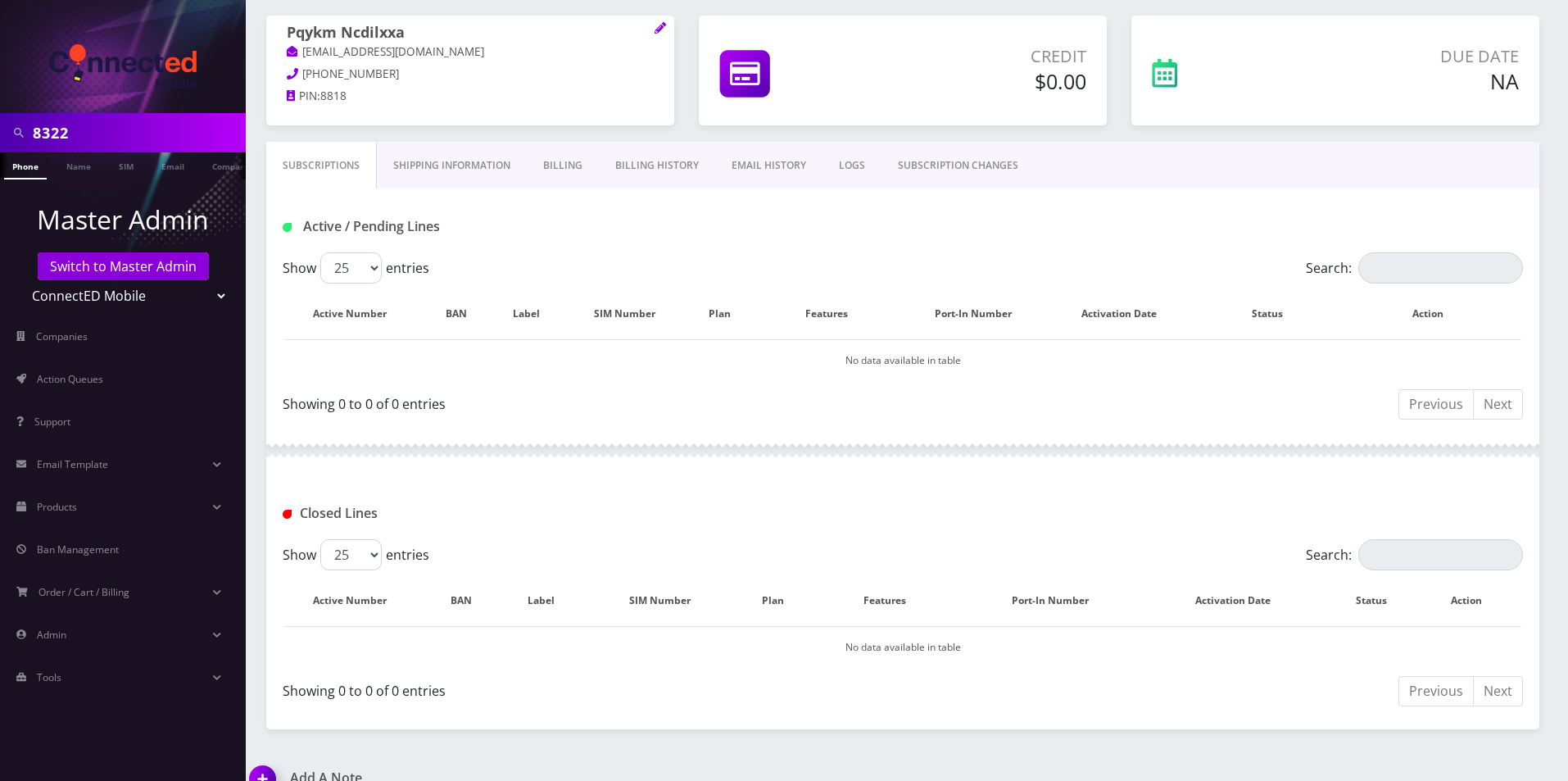
scroll to position [144, 0]
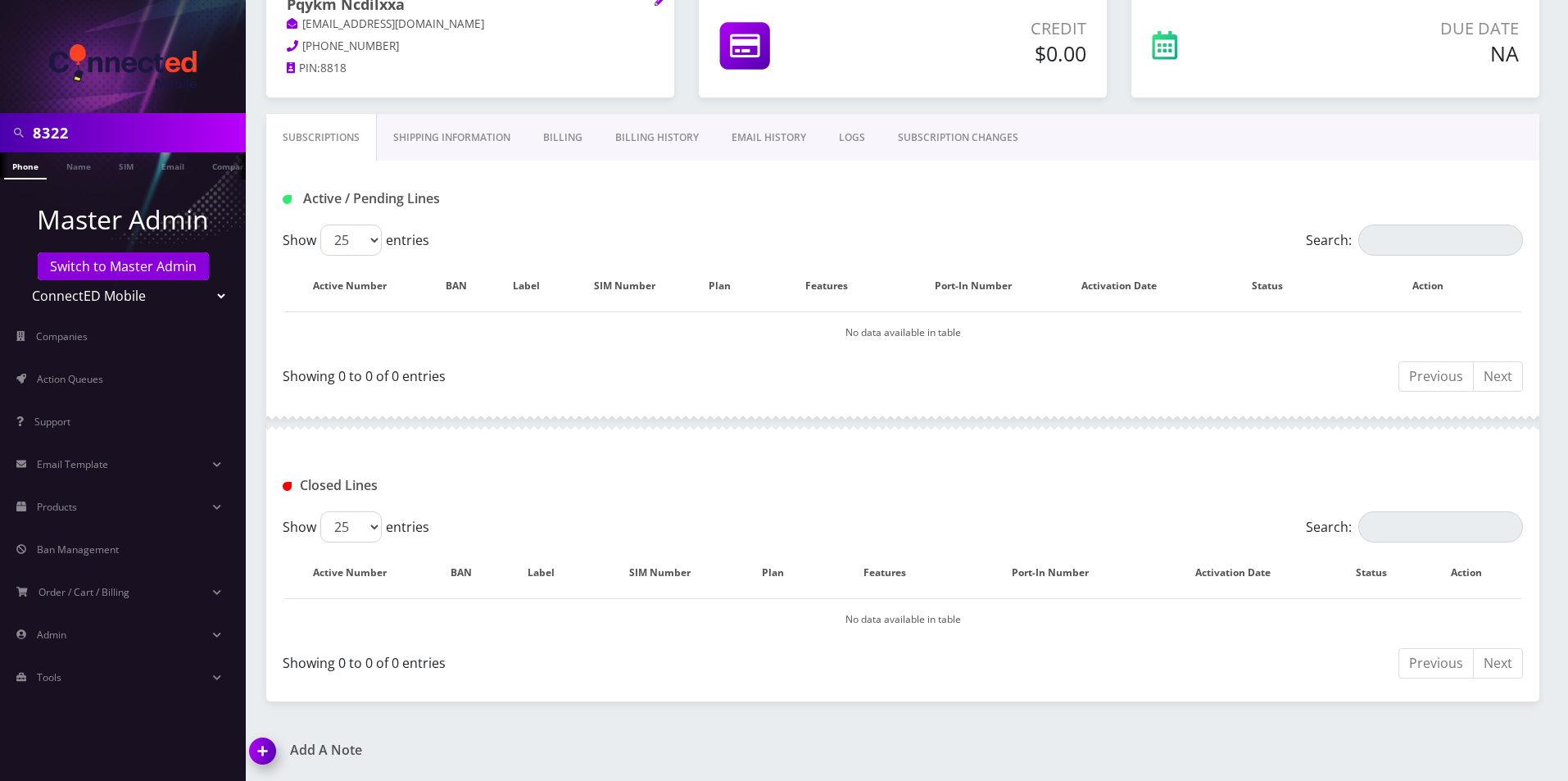
click at [645, 146] on link "Billing History" at bounding box center [657, 137] width 116 height 47
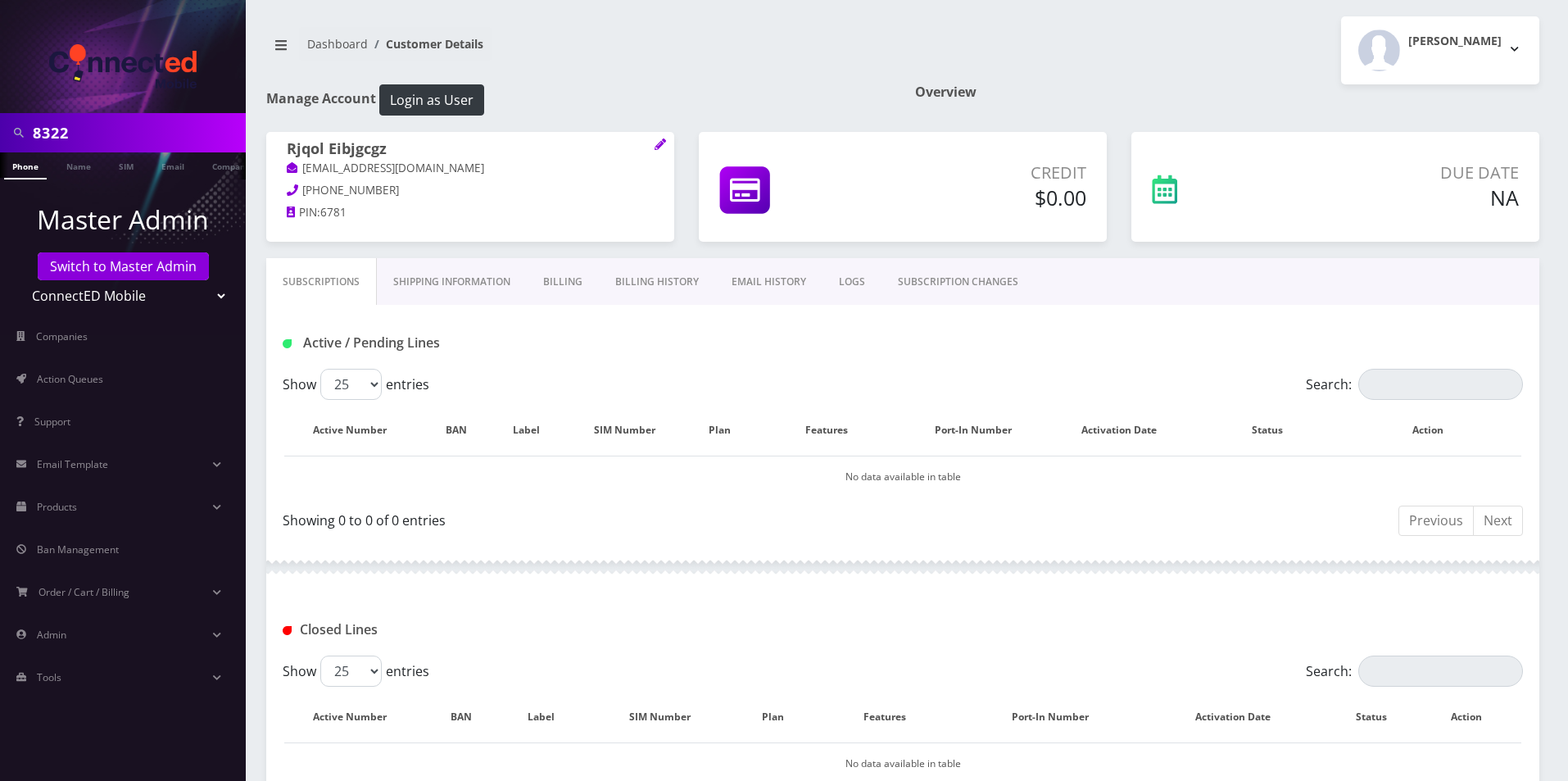
click at [683, 277] on link "Billing History" at bounding box center [657, 281] width 116 height 47
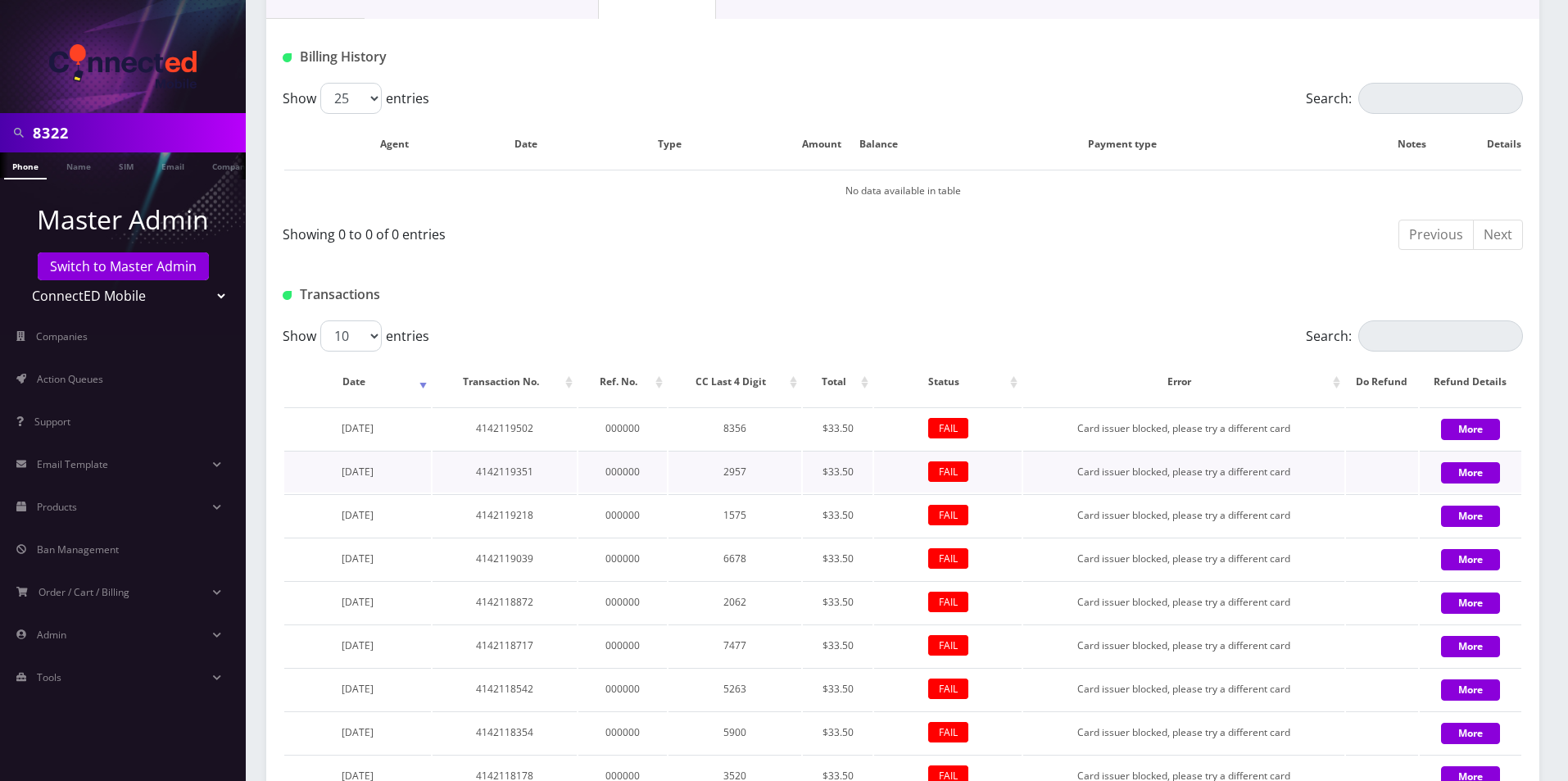
scroll to position [486, 0]
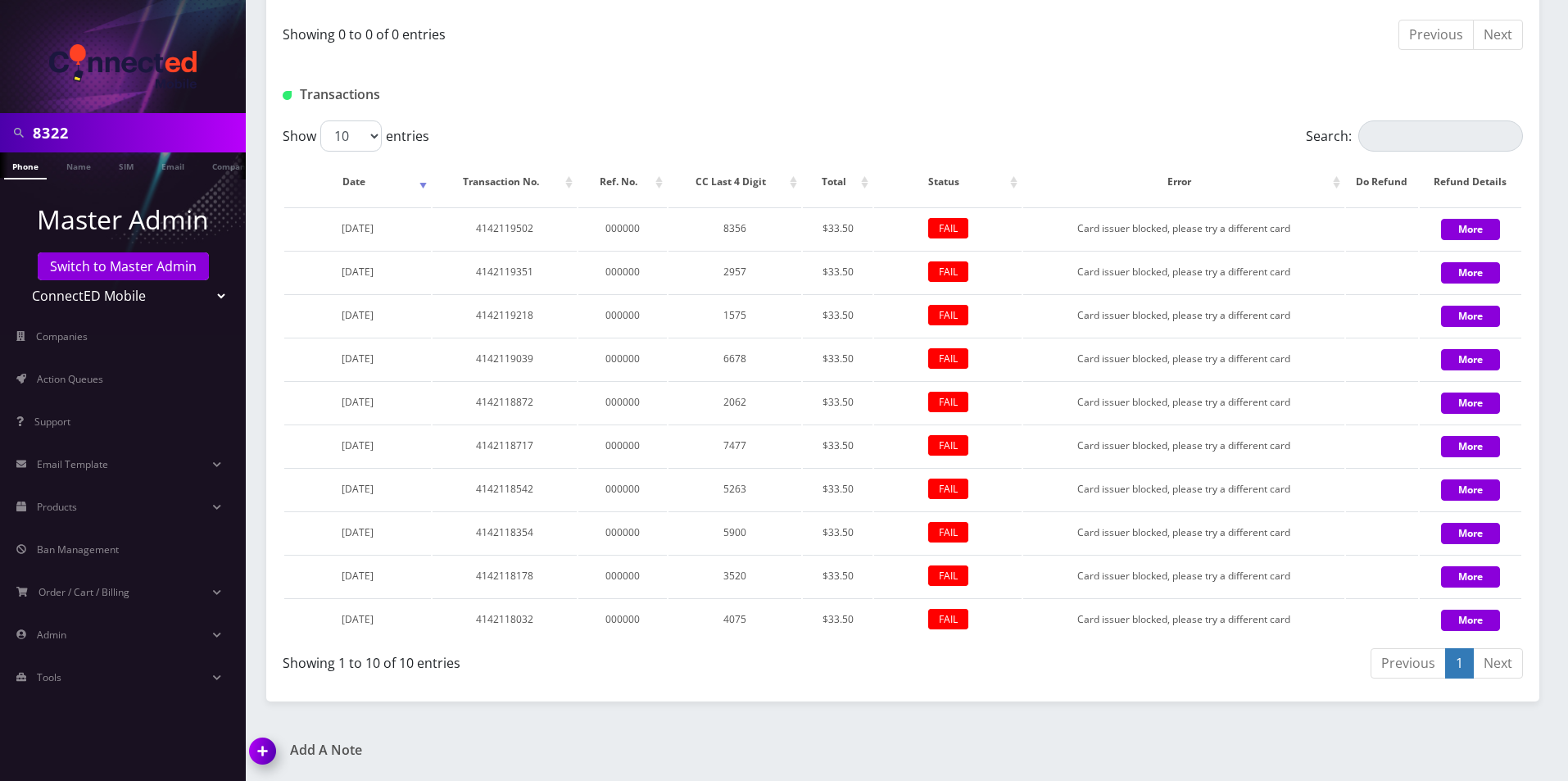
click at [699, 83] on div at bounding box center [1113, 95] width 843 height 27
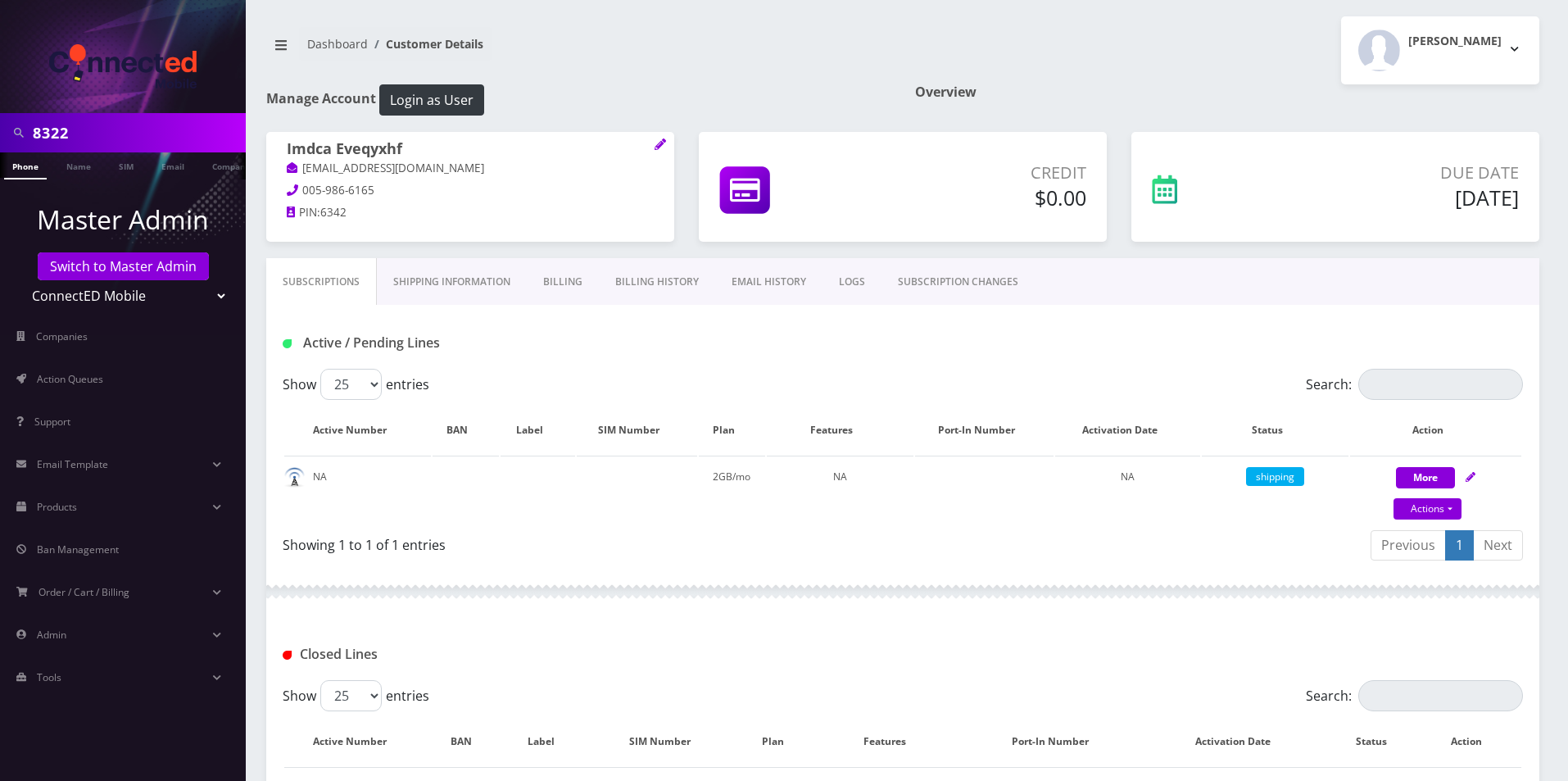
click at [671, 279] on link "Billing History" at bounding box center [657, 281] width 116 height 47
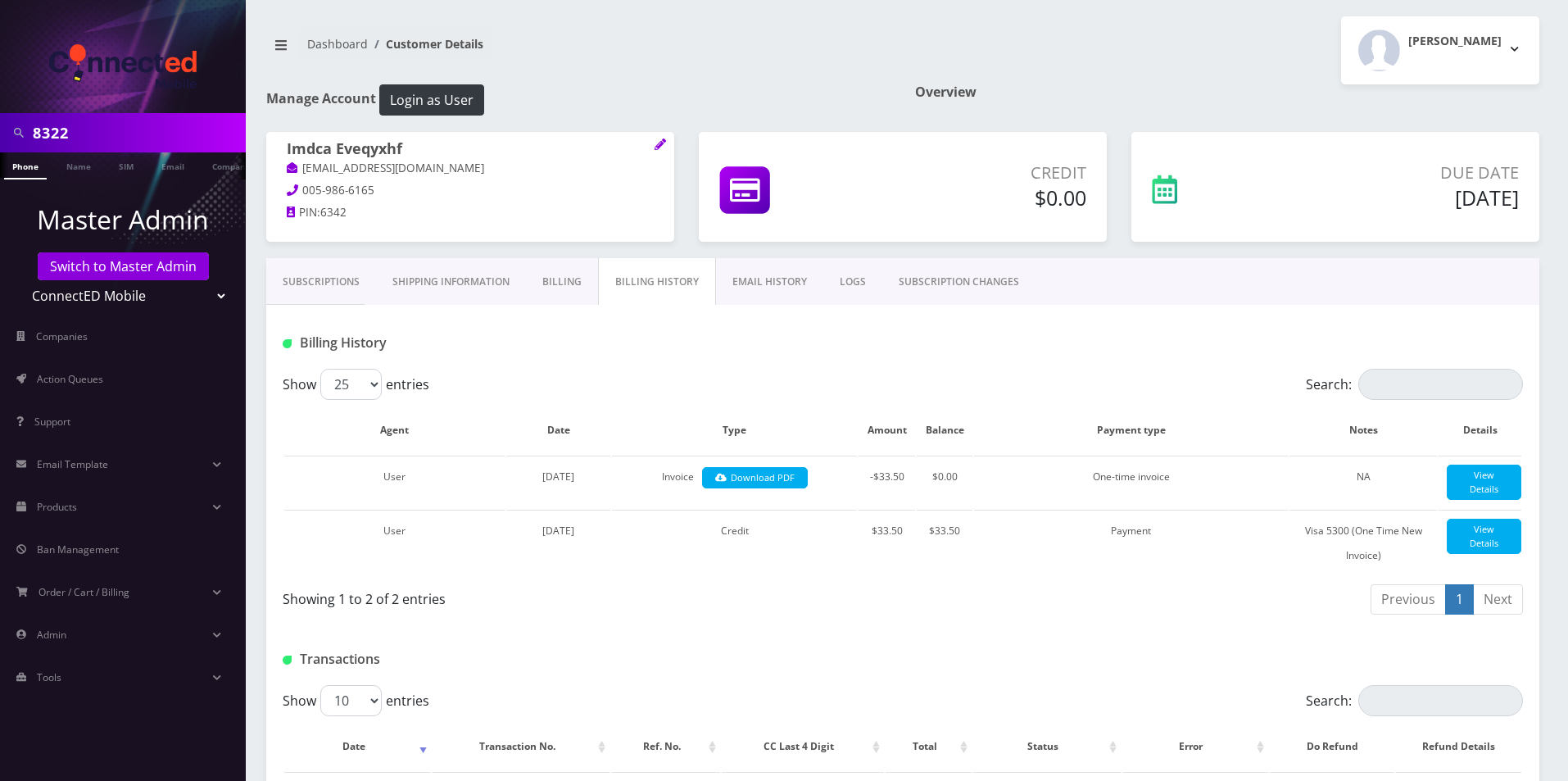
click at [315, 276] on link "Subscriptions" at bounding box center [321, 281] width 110 height 47
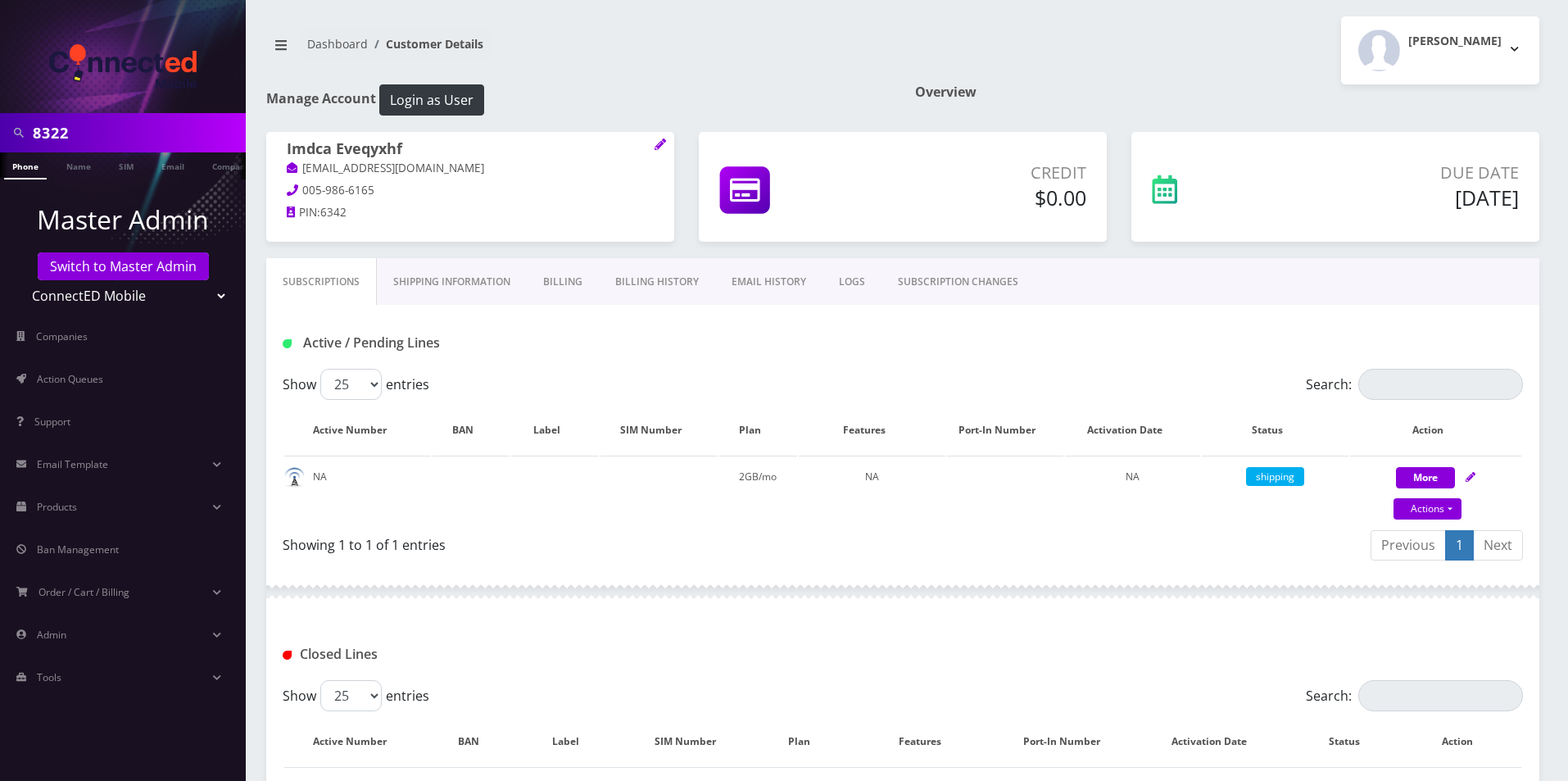
click at [671, 275] on link "Billing History" at bounding box center [657, 281] width 116 height 47
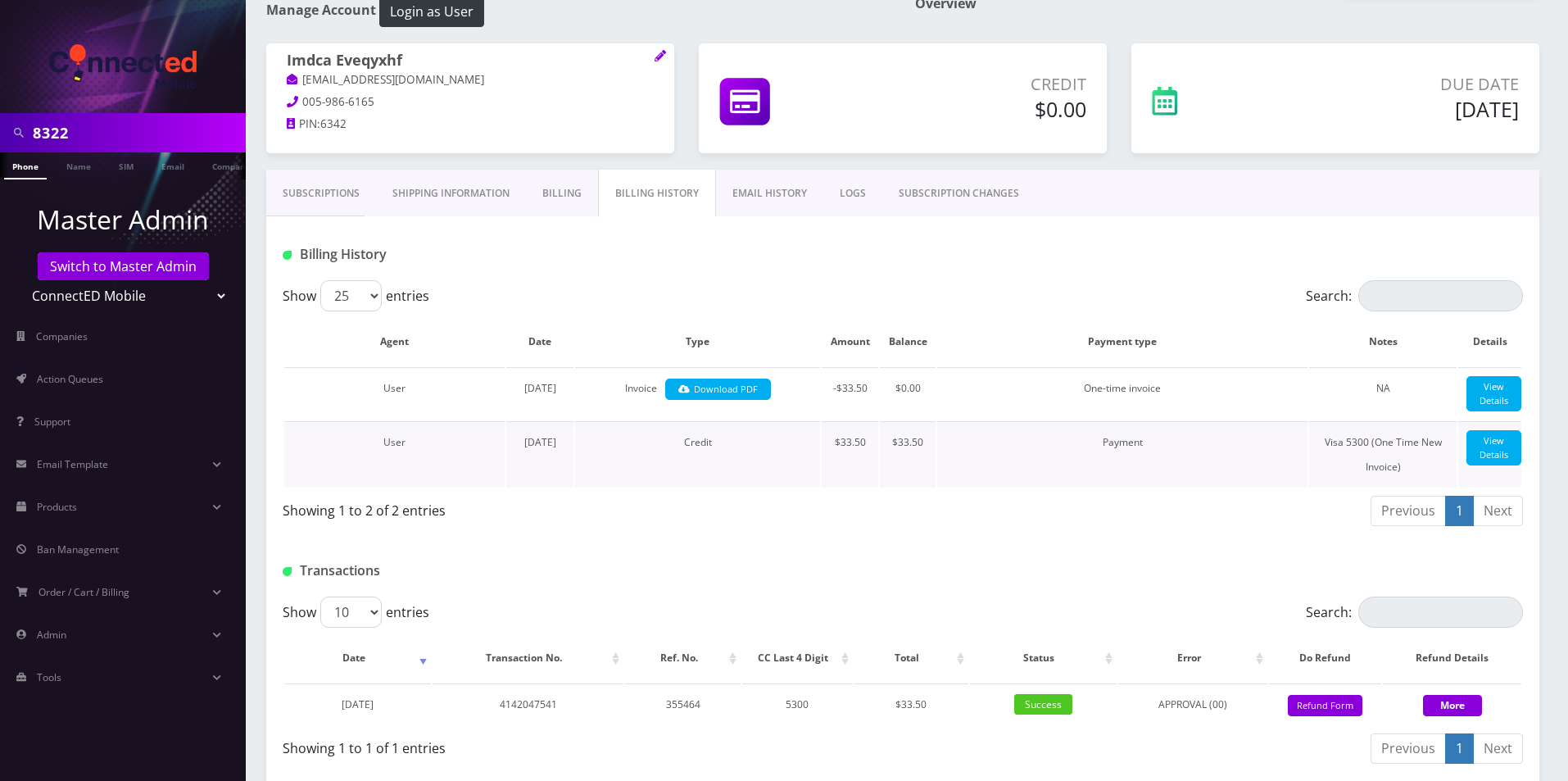
scroll to position [188, 0]
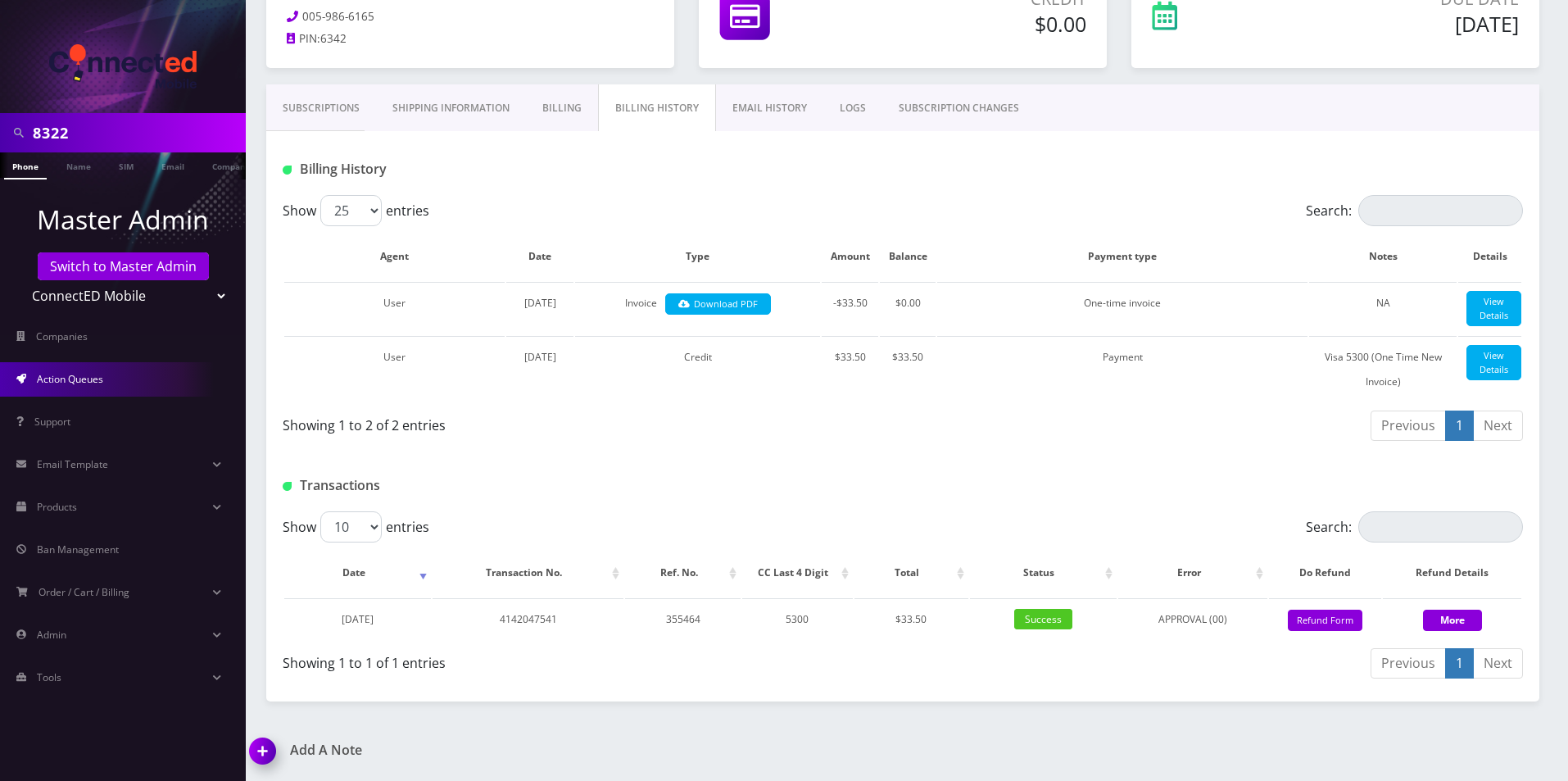
click at [53, 374] on span "Action Queues" at bounding box center [69, 379] width 66 height 14
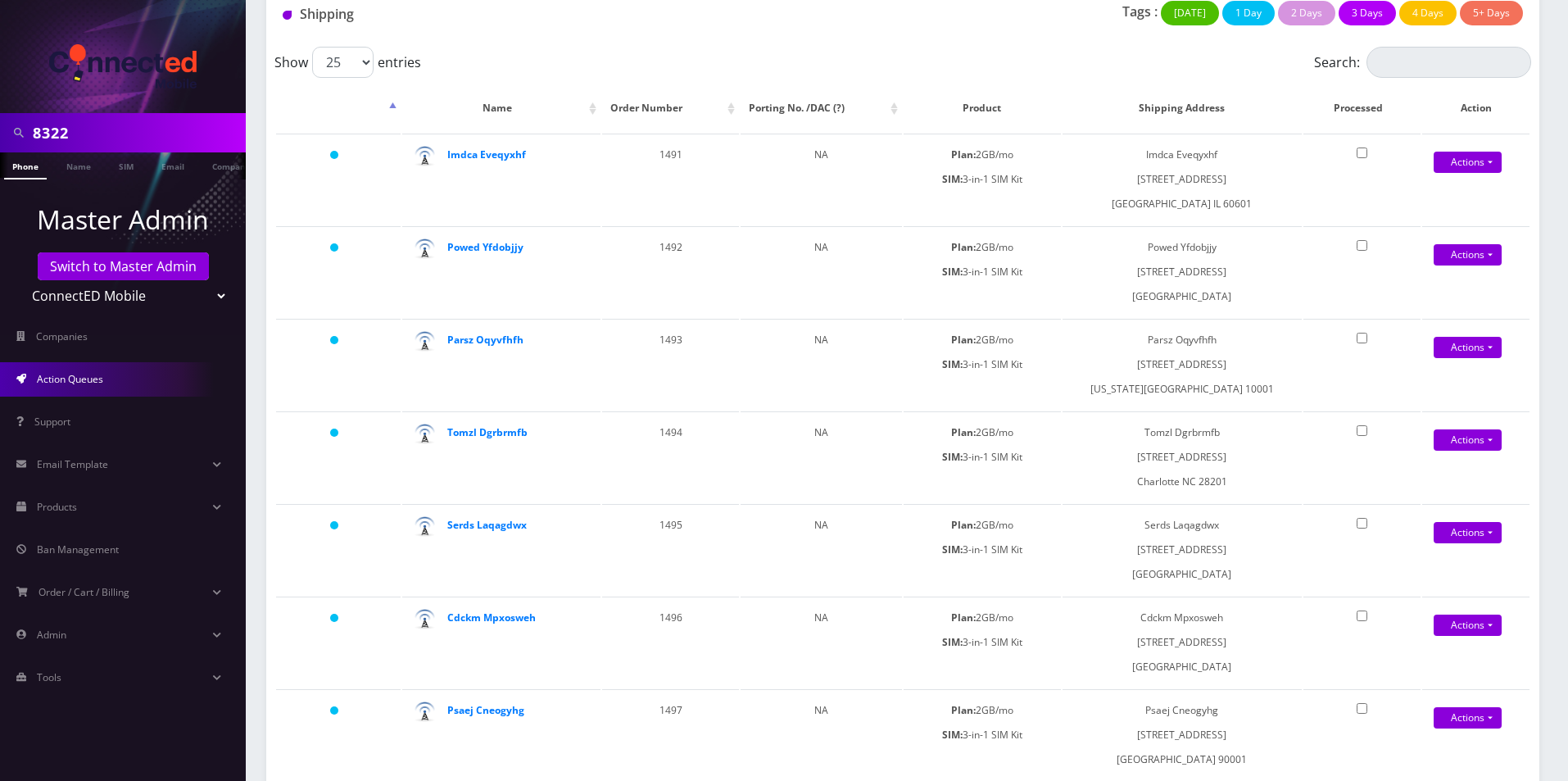
scroll to position [94, 0]
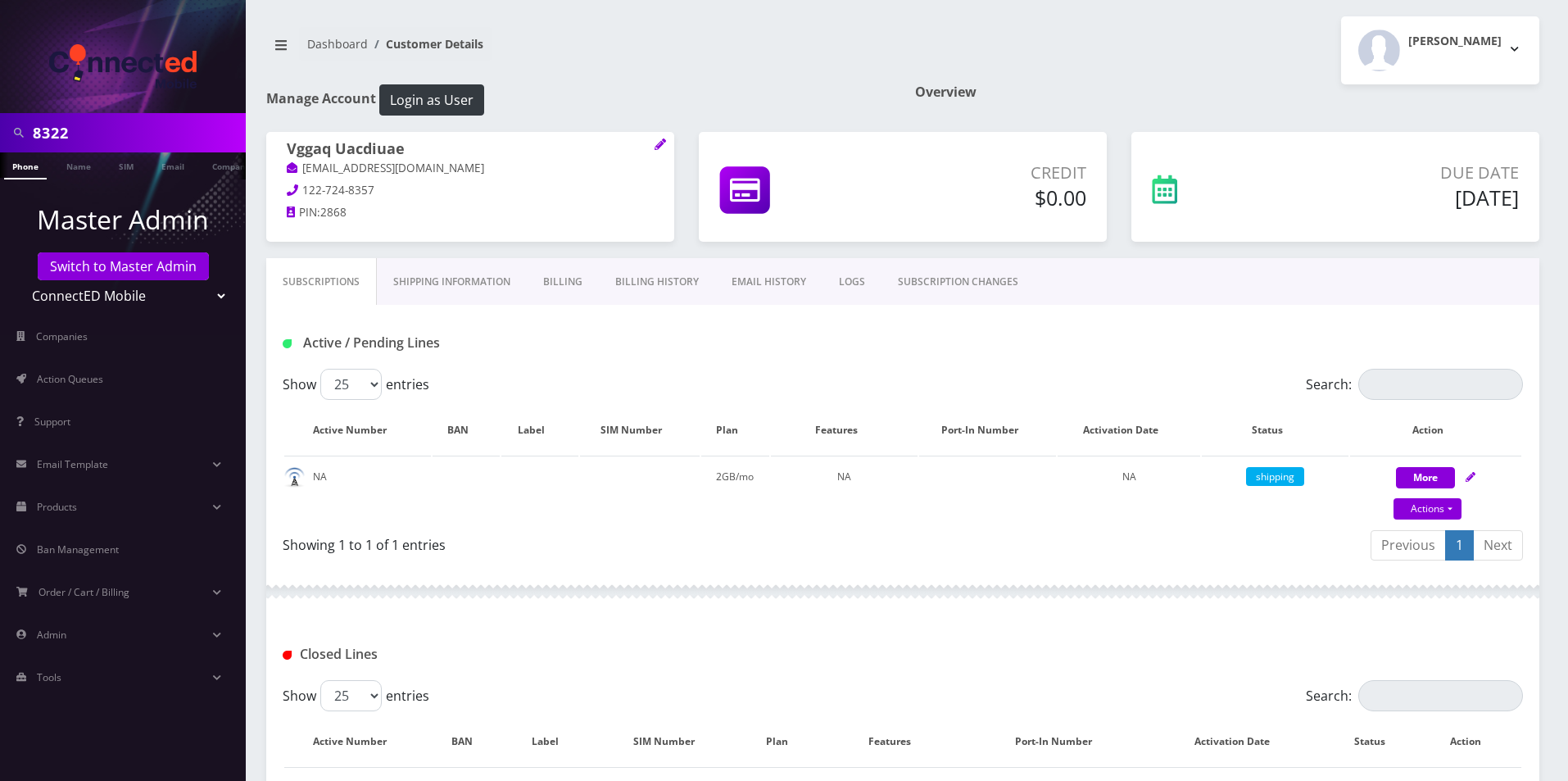
click at [644, 286] on link "Billing History" at bounding box center [657, 281] width 116 height 47
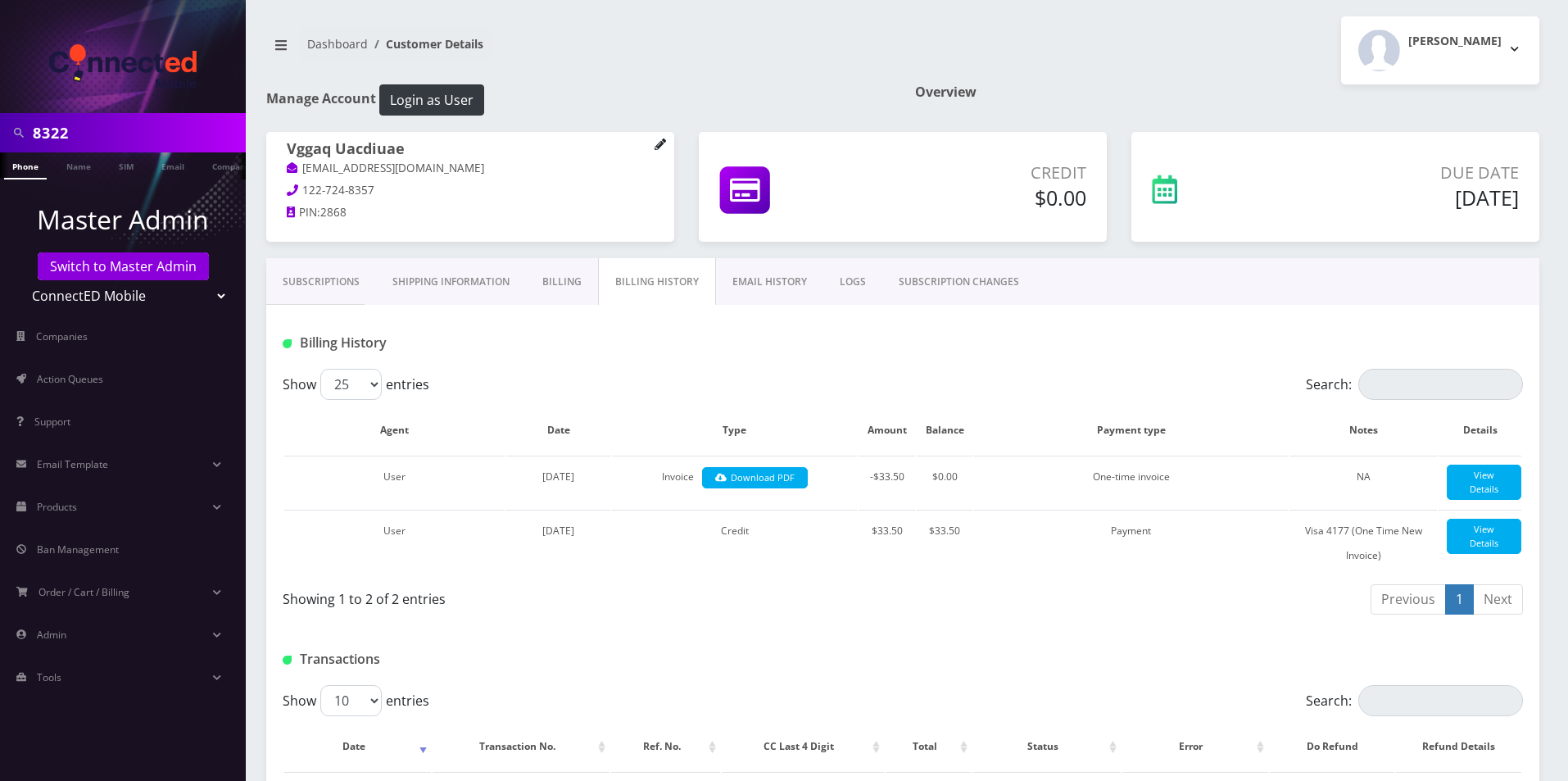
click at [655, 142] on icon at bounding box center [659, 144] width 11 height 11
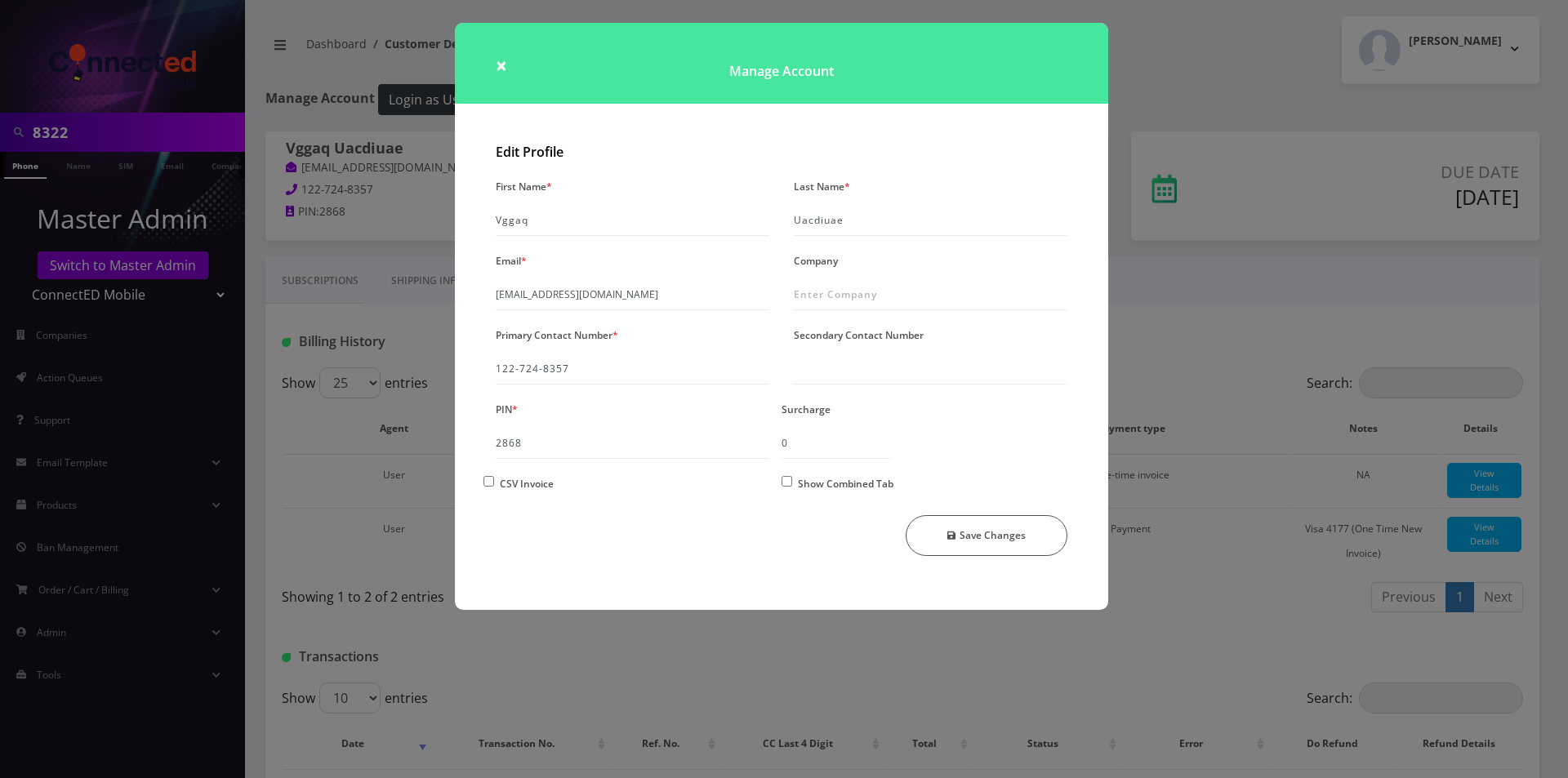
click at [396, 254] on div "× Manage Account Edit Profile First Name * Vggaq Last Name * Uacdiuae Email * z…" at bounding box center [784, 389] width 1568 height 778
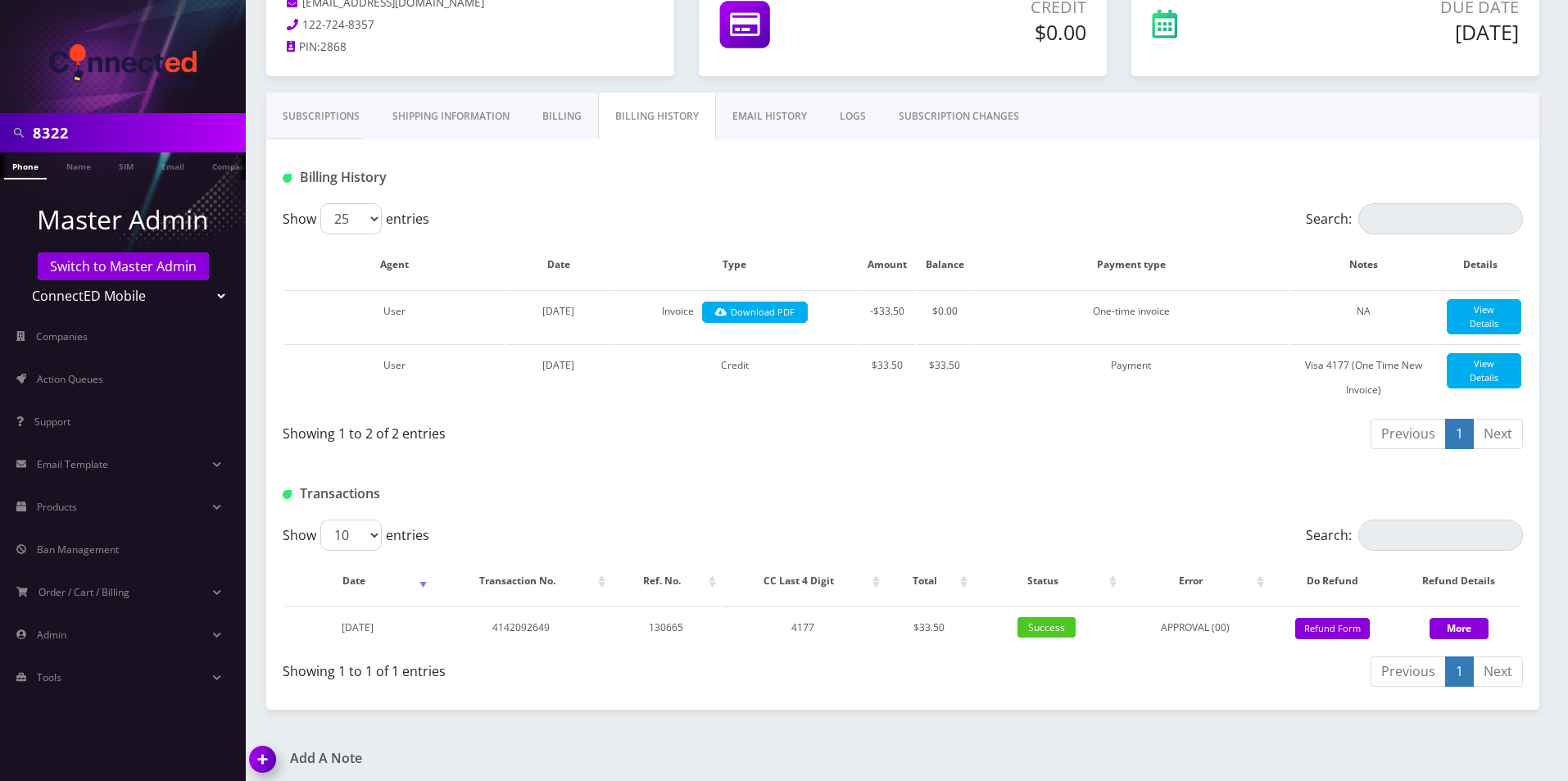
scroll to position [188, 0]
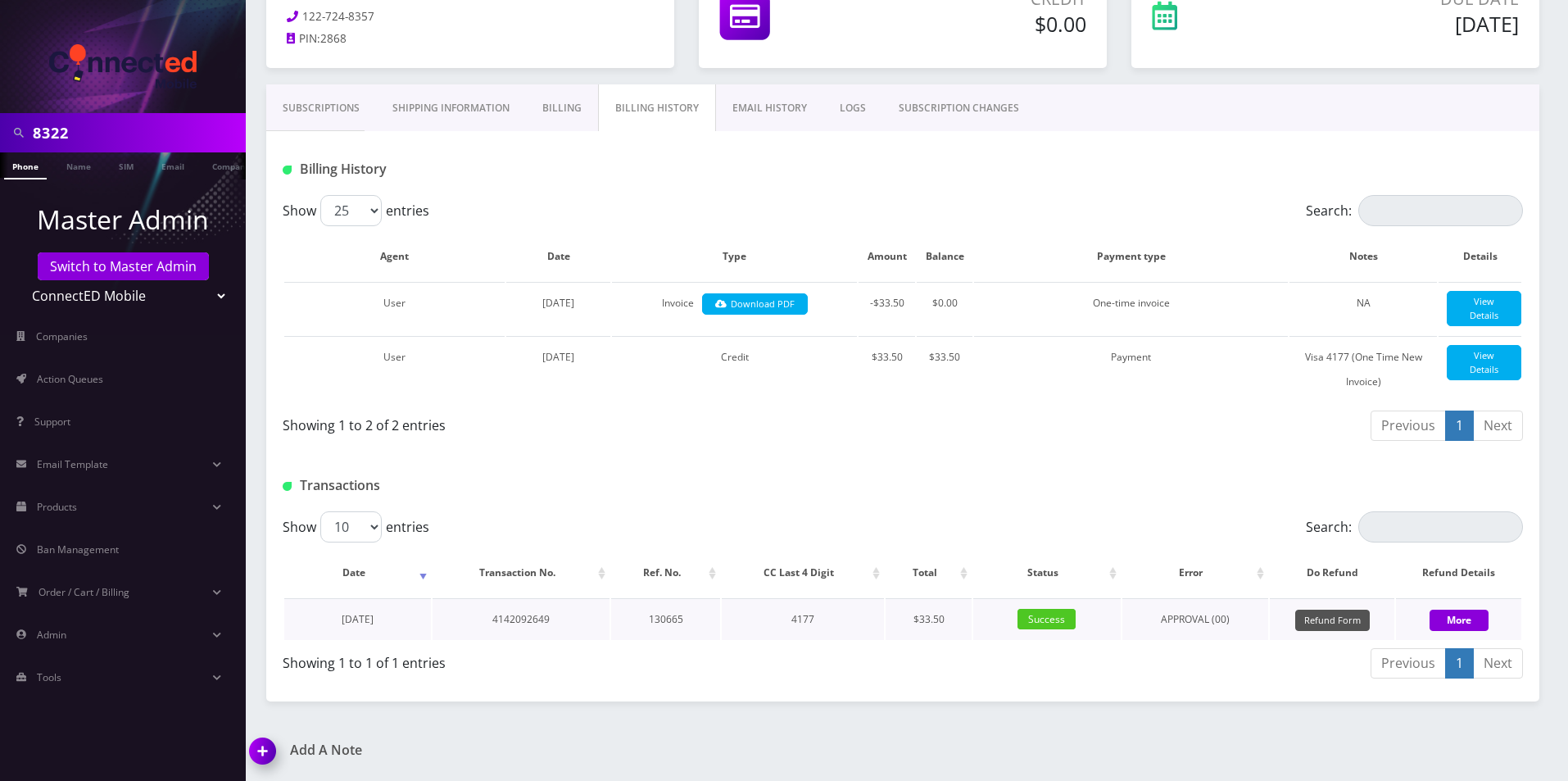
click at [1300, 616] on button "Refund Form" at bounding box center [1333, 621] width 75 height 22
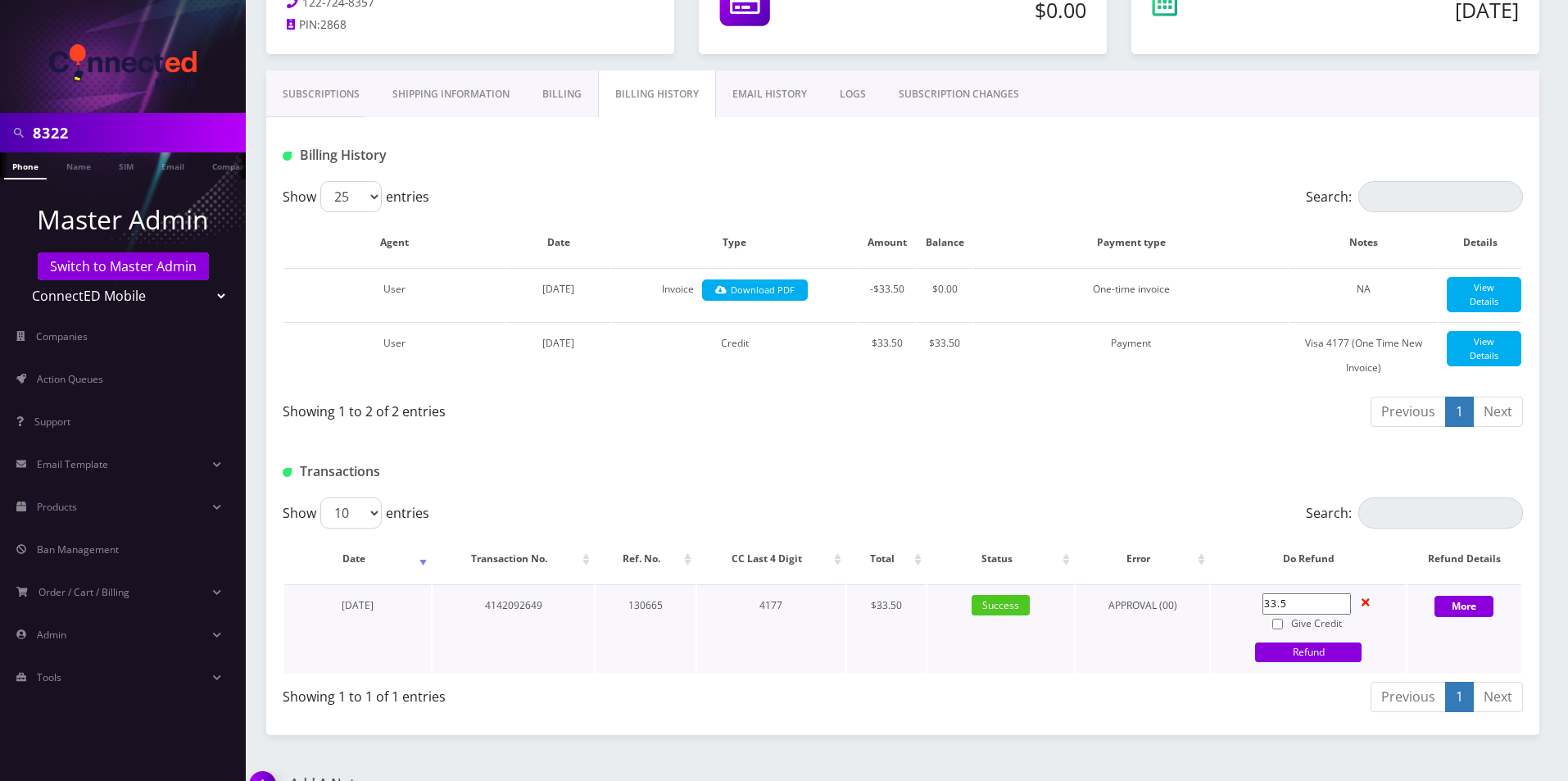
click at [1277, 629] on input "Give Credit" at bounding box center [1278, 623] width 10 height 10
checkbox input "true"
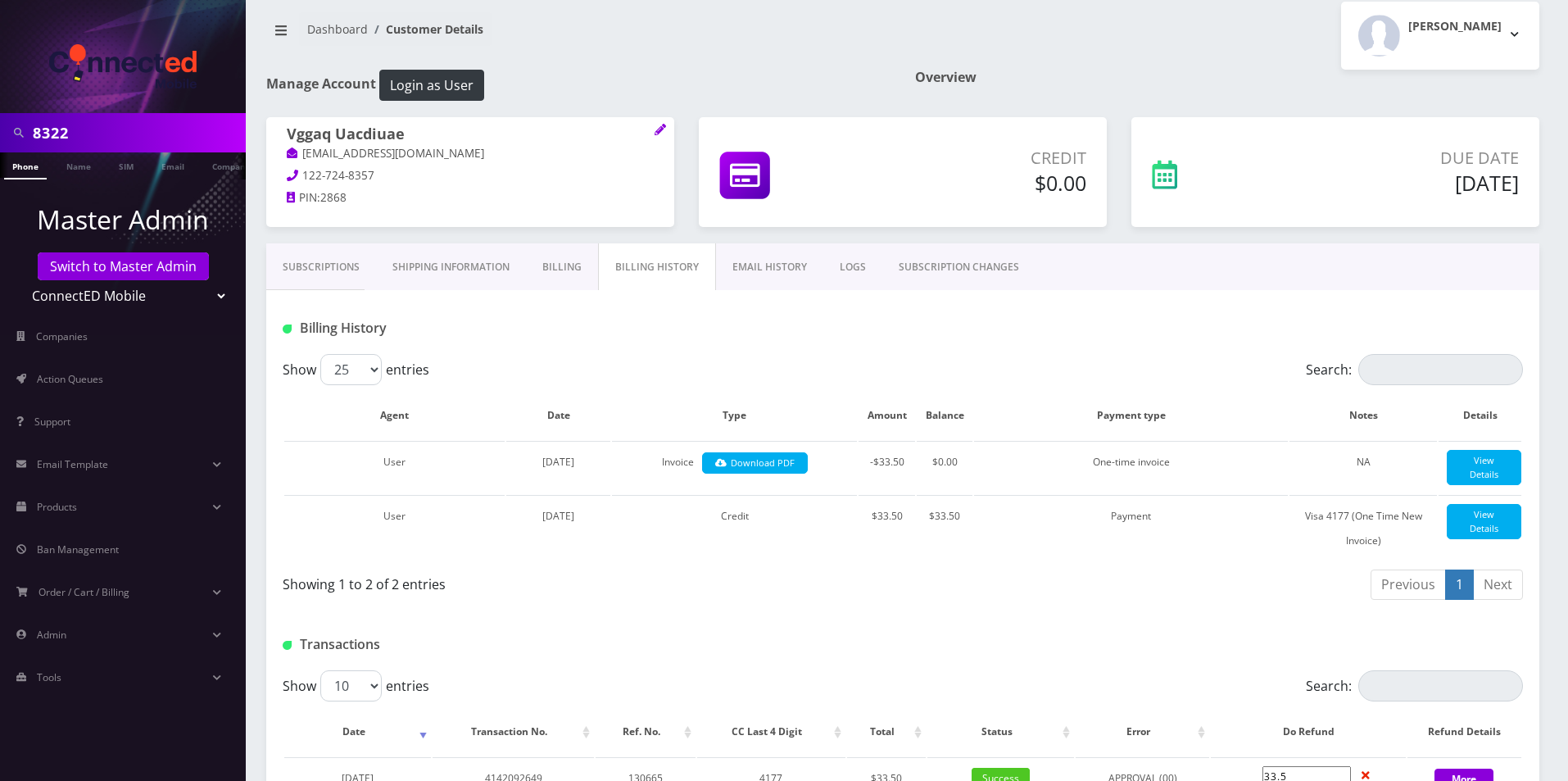
scroll to position [0, 0]
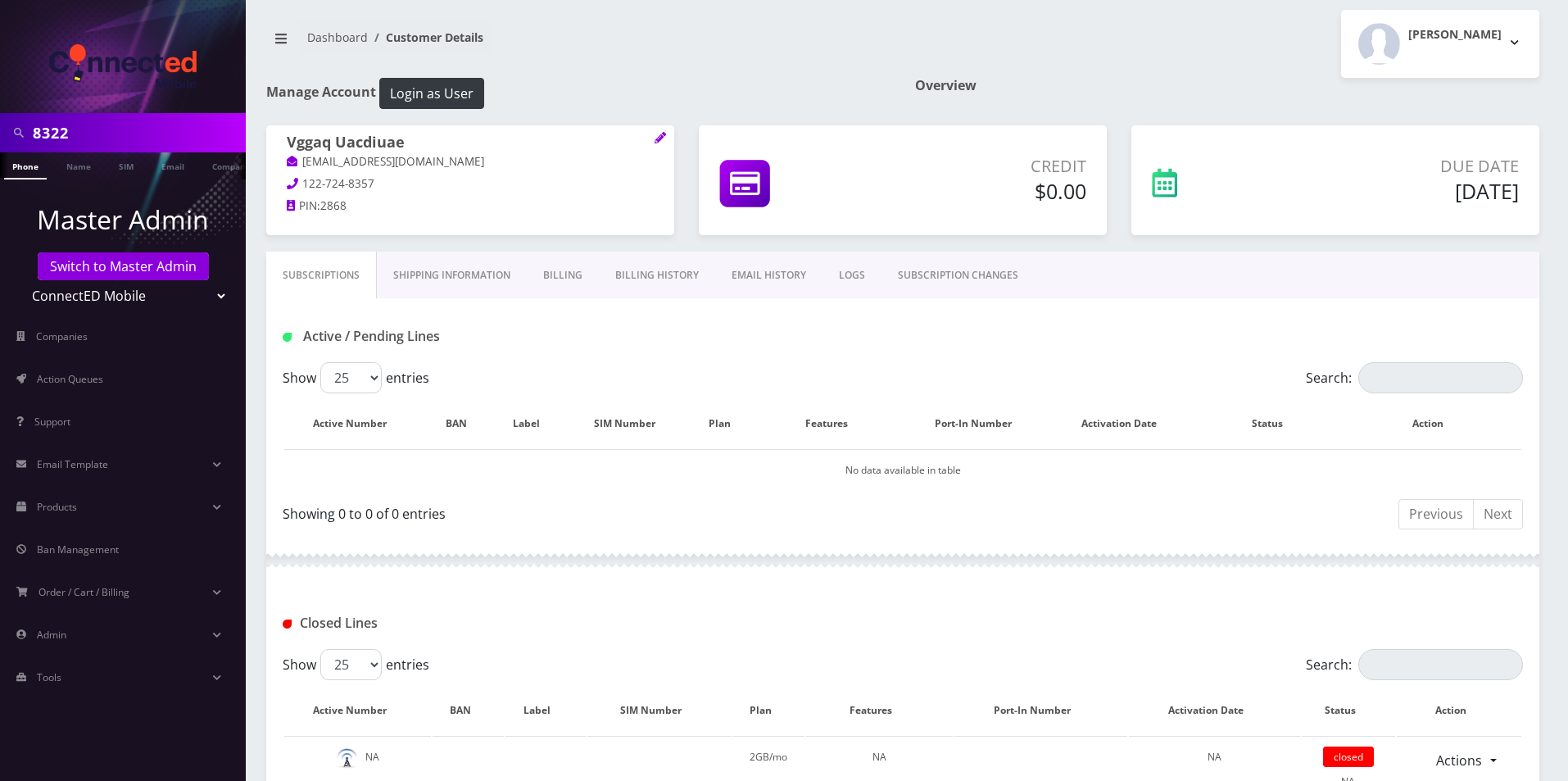
scroll to position [5, 0]
click at [667, 283] on link "Billing History" at bounding box center [657, 277] width 116 height 47
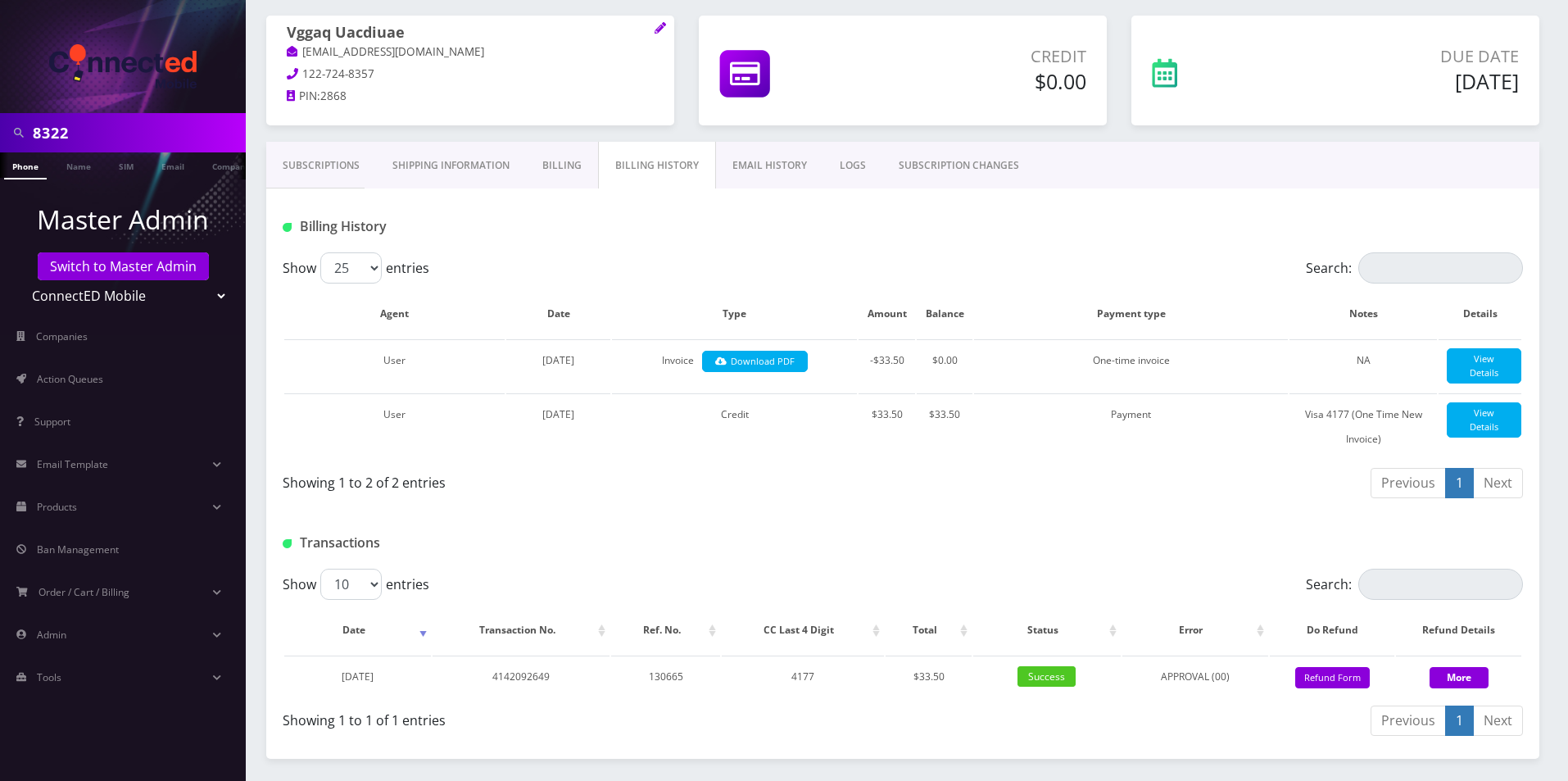
scroll to position [188, 0]
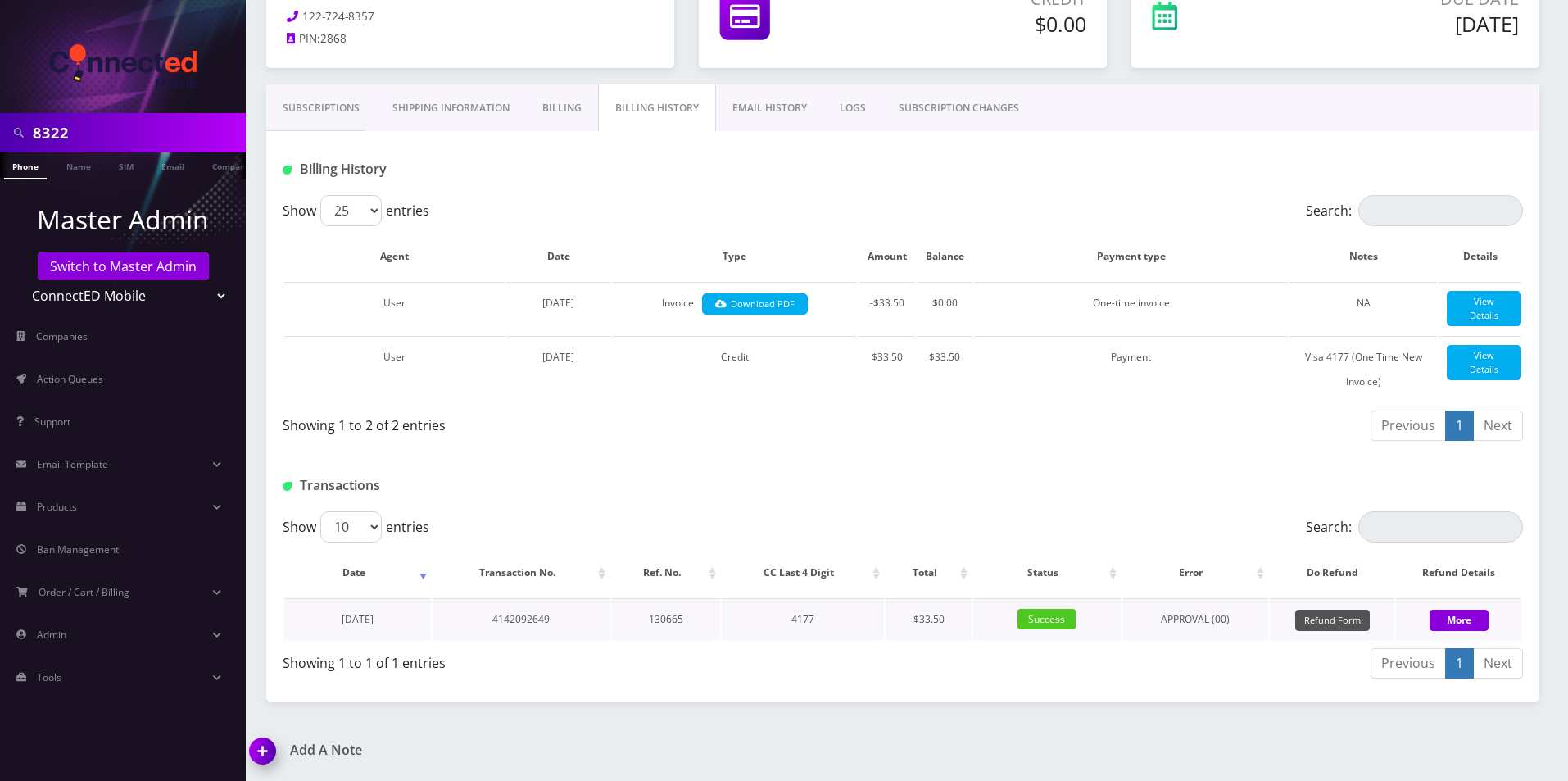
click at [1340, 620] on button "Refund Form" at bounding box center [1333, 621] width 75 height 22
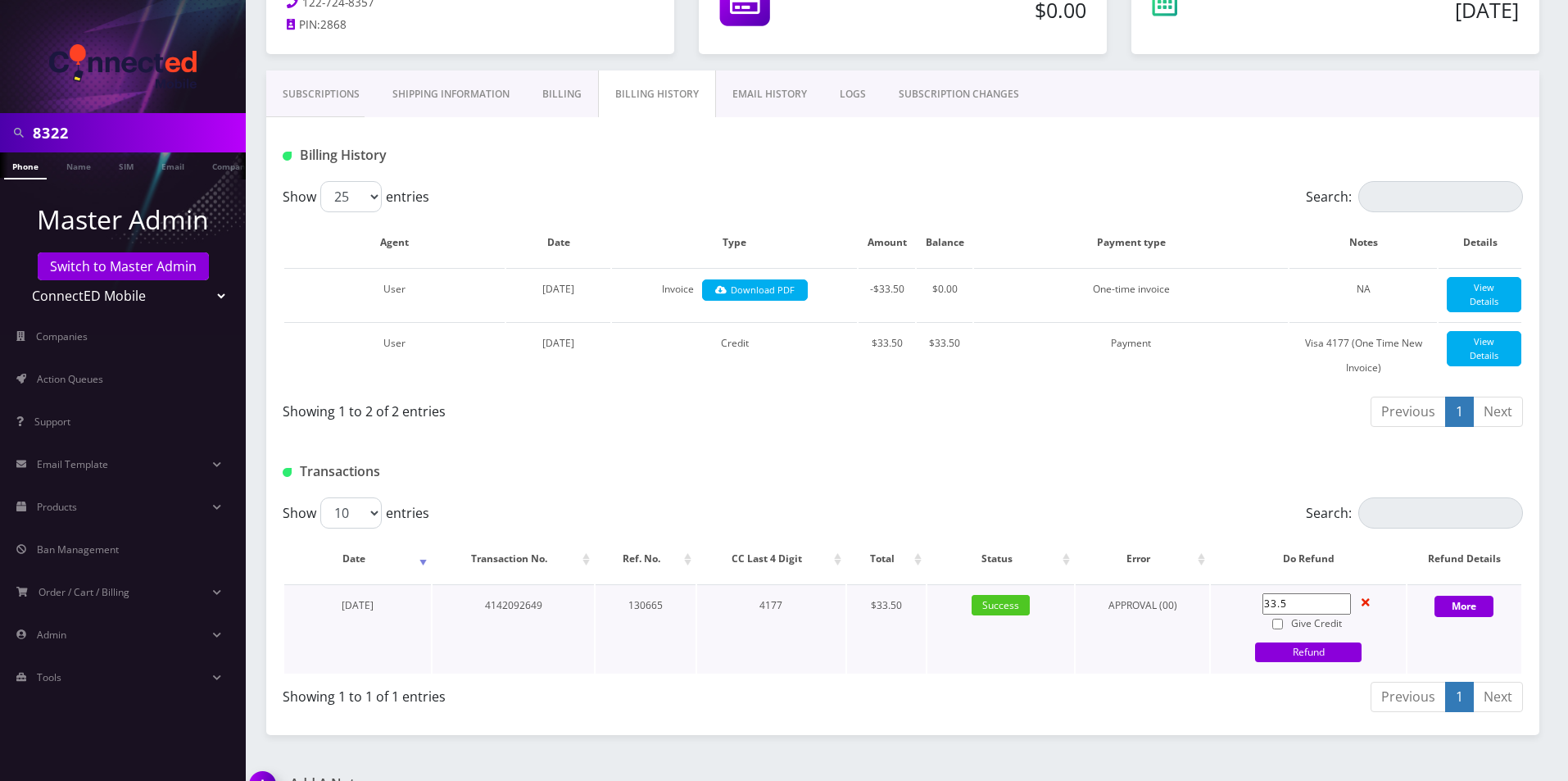
click at [1286, 633] on label "Give Credit" at bounding box center [1306, 623] width 88 height 18
click at [1283, 629] on input "Give Credit" at bounding box center [1278, 623] width 10 height 10
checkbox input "true"
click at [1299, 662] on link "Refund" at bounding box center [1309, 652] width 106 height 20
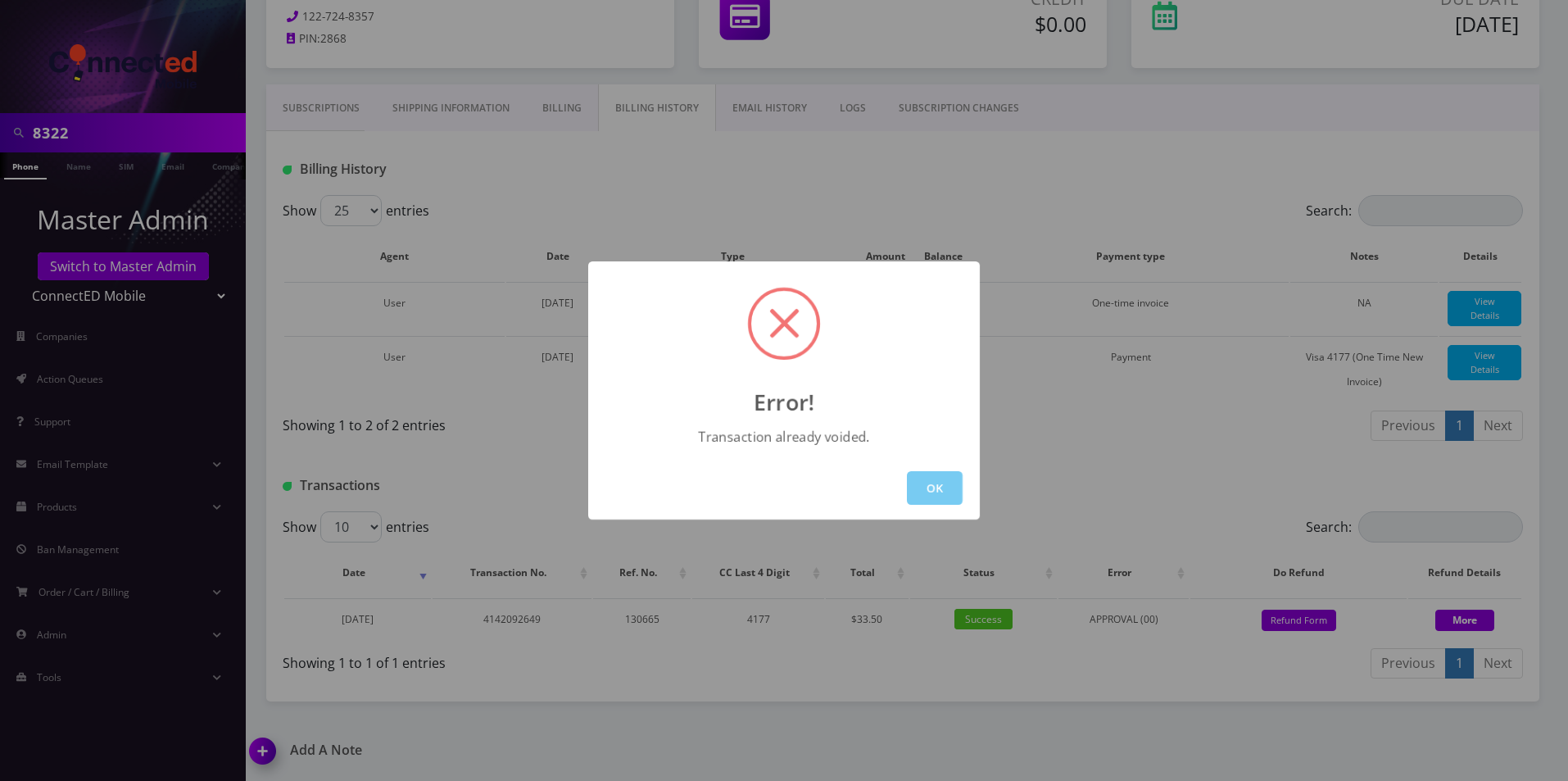
click at [941, 489] on button "OK" at bounding box center [934, 487] width 56 height 33
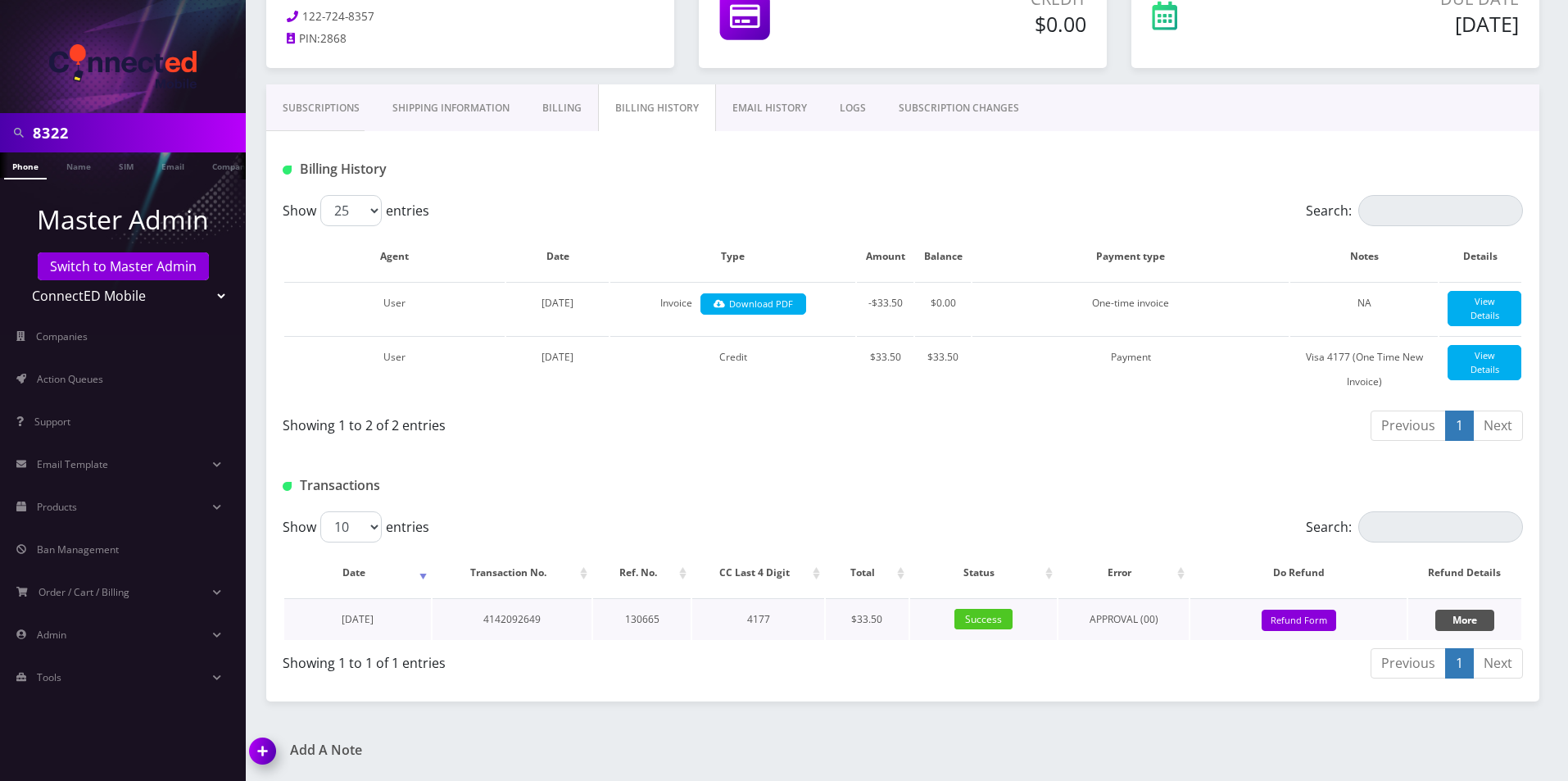
click at [1449, 618] on button "More" at bounding box center [1464, 620] width 59 height 21
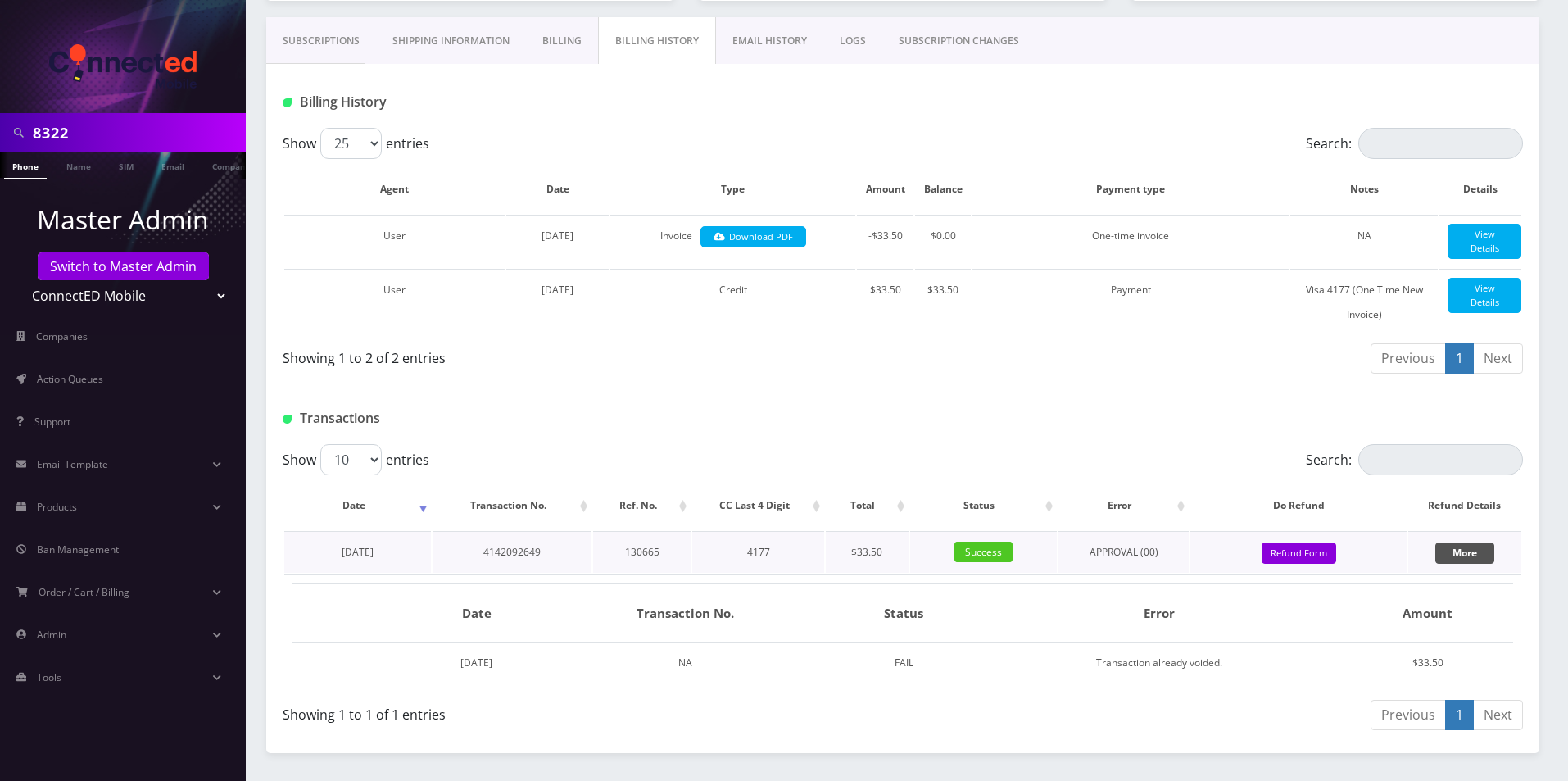
scroll to position [270, 0]
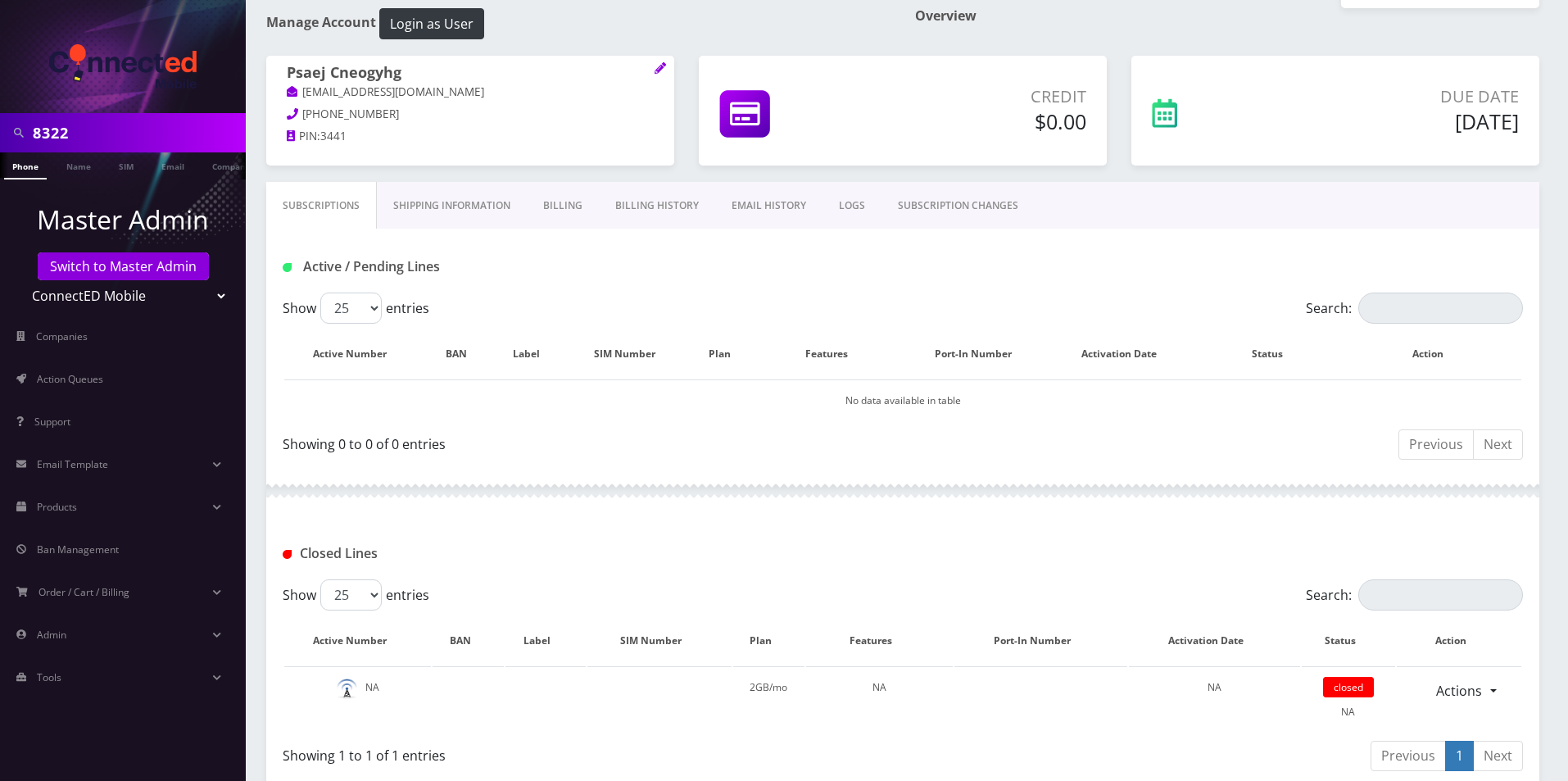
scroll to position [169, 0]
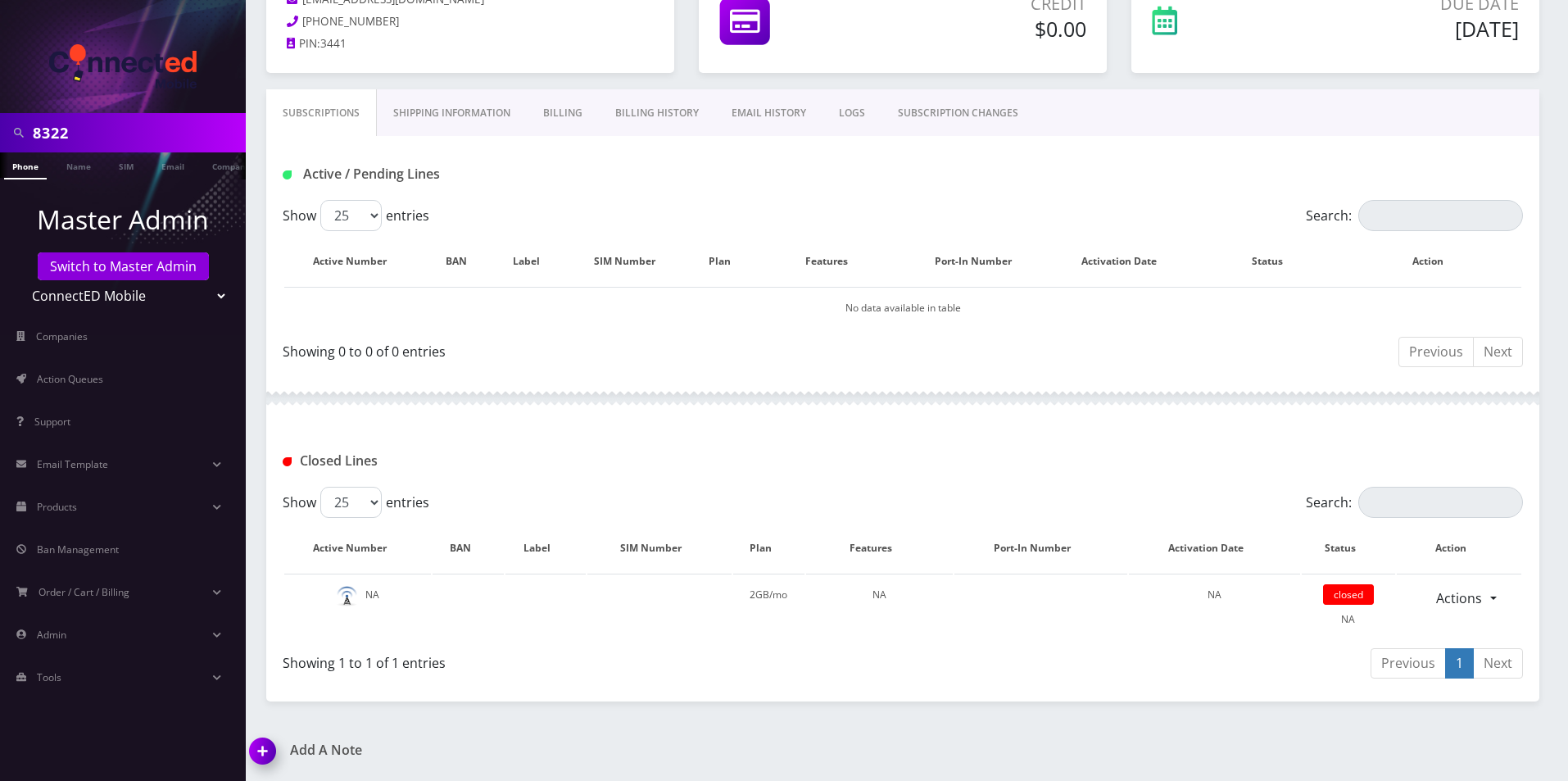
click at [583, 107] on link "Billing" at bounding box center [563, 112] width 72 height 47
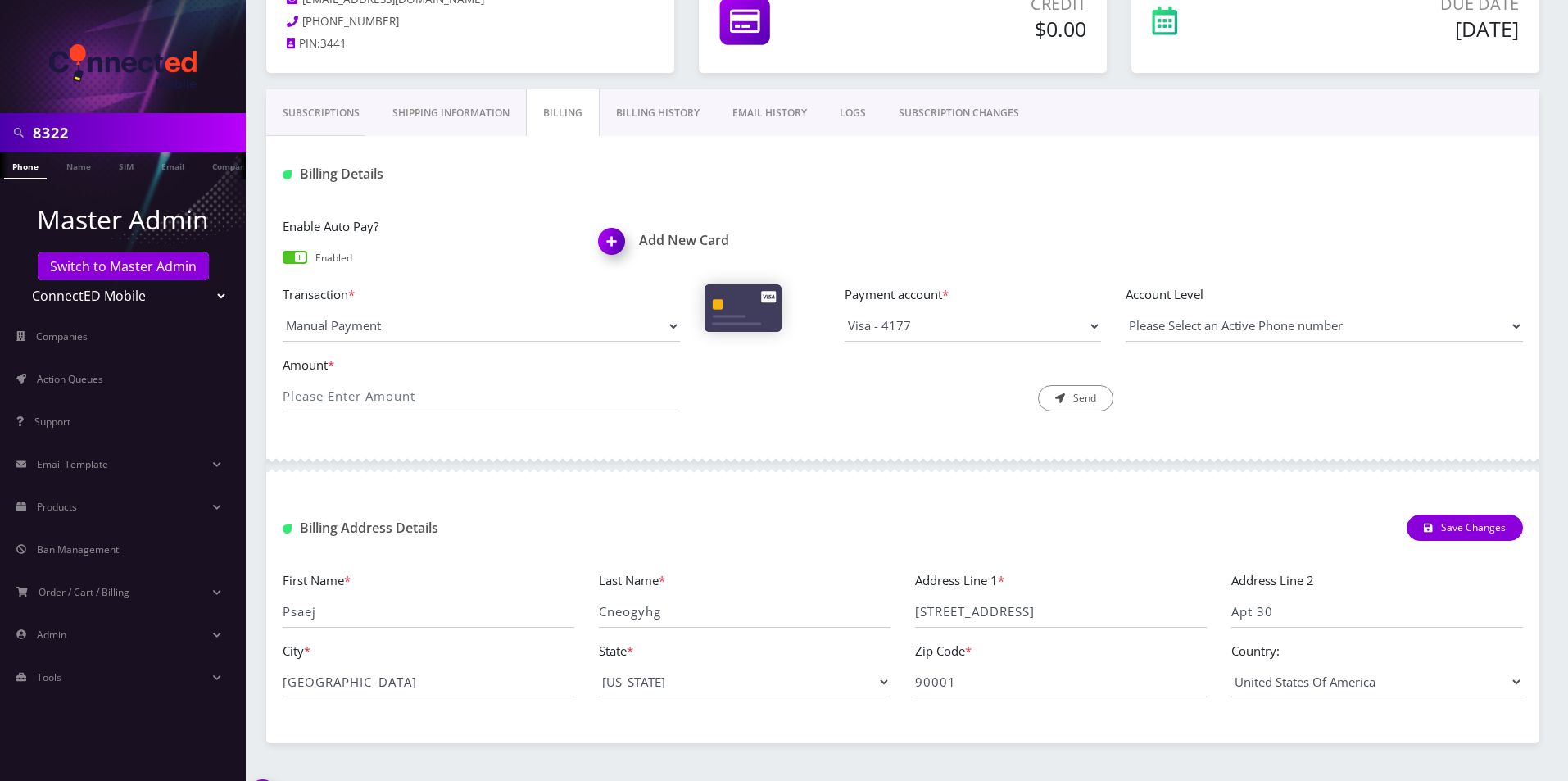
click at [663, 110] on link "Billing History" at bounding box center [658, 112] width 116 height 47
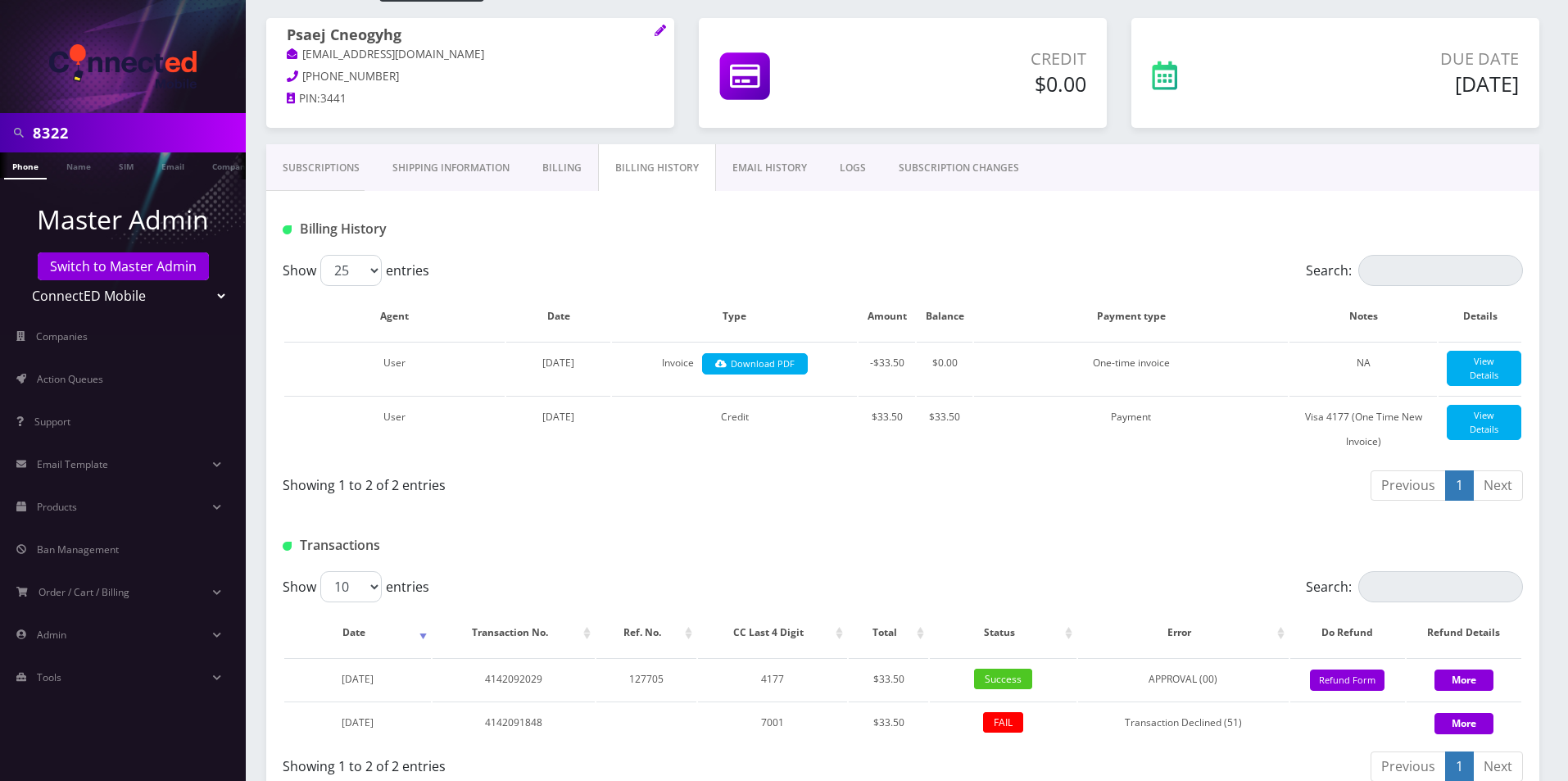
scroll to position [231, 0]
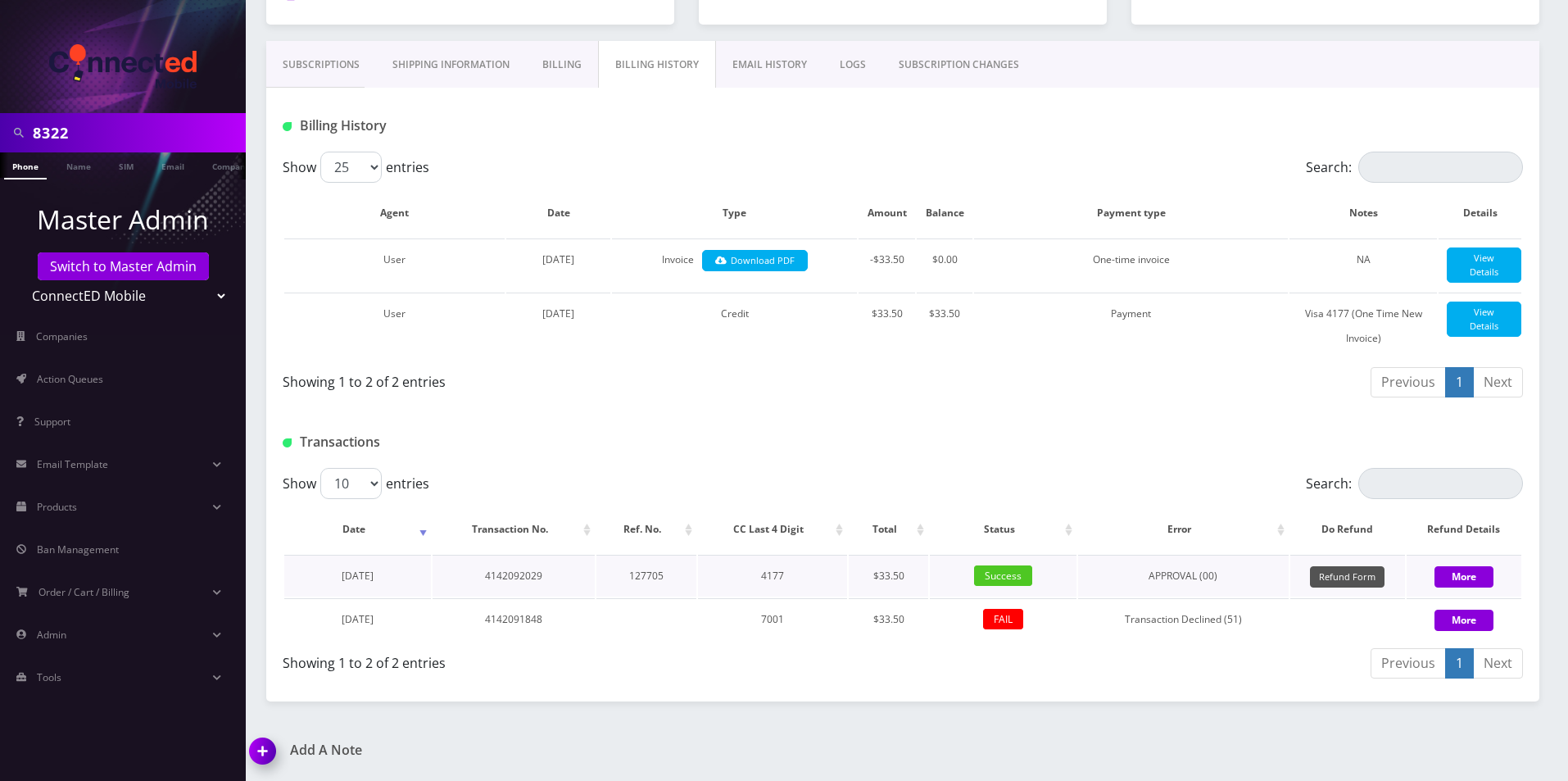
click at [1348, 575] on button "Refund Form" at bounding box center [1347, 577] width 75 height 22
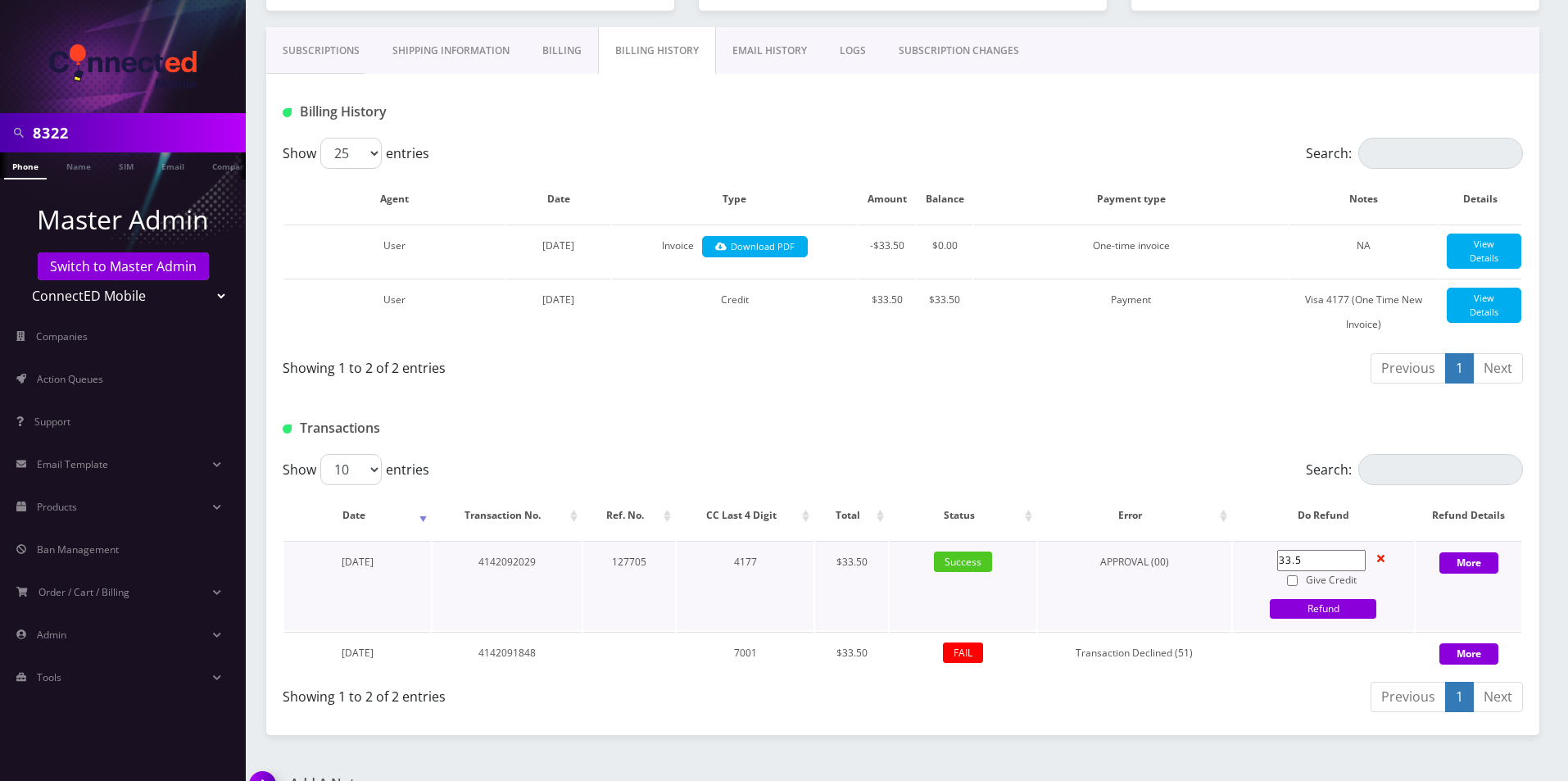
click at [1293, 586] on input "Give Credit" at bounding box center [1292, 581] width 10 height 10
checkbox input "true"
click at [1303, 618] on link "Refund" at bounding box center [1323, 608] width 106 height 20
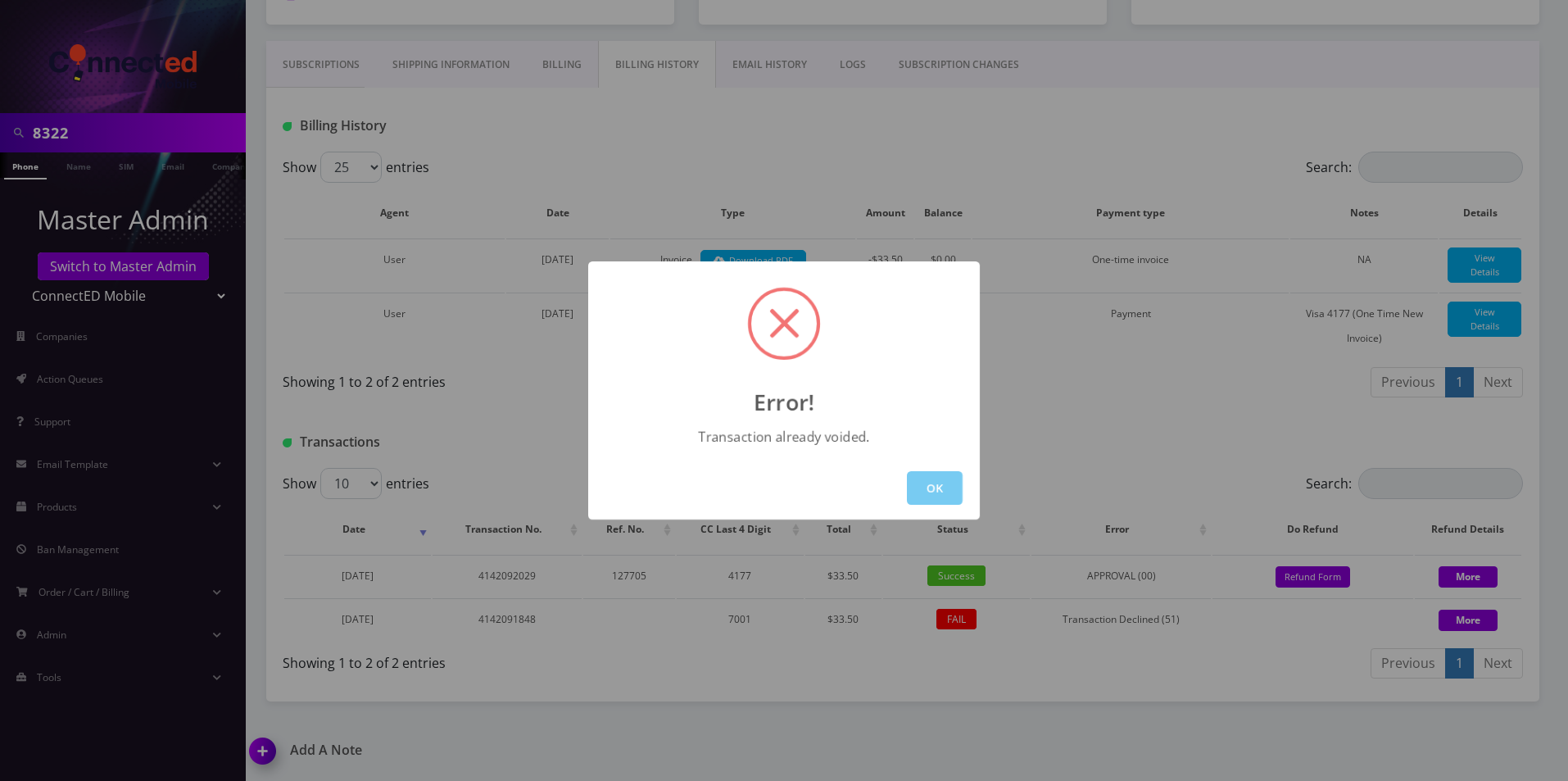
click at [948, 482] on button "OK" at bounding box center [934, 487] width 56 height 33
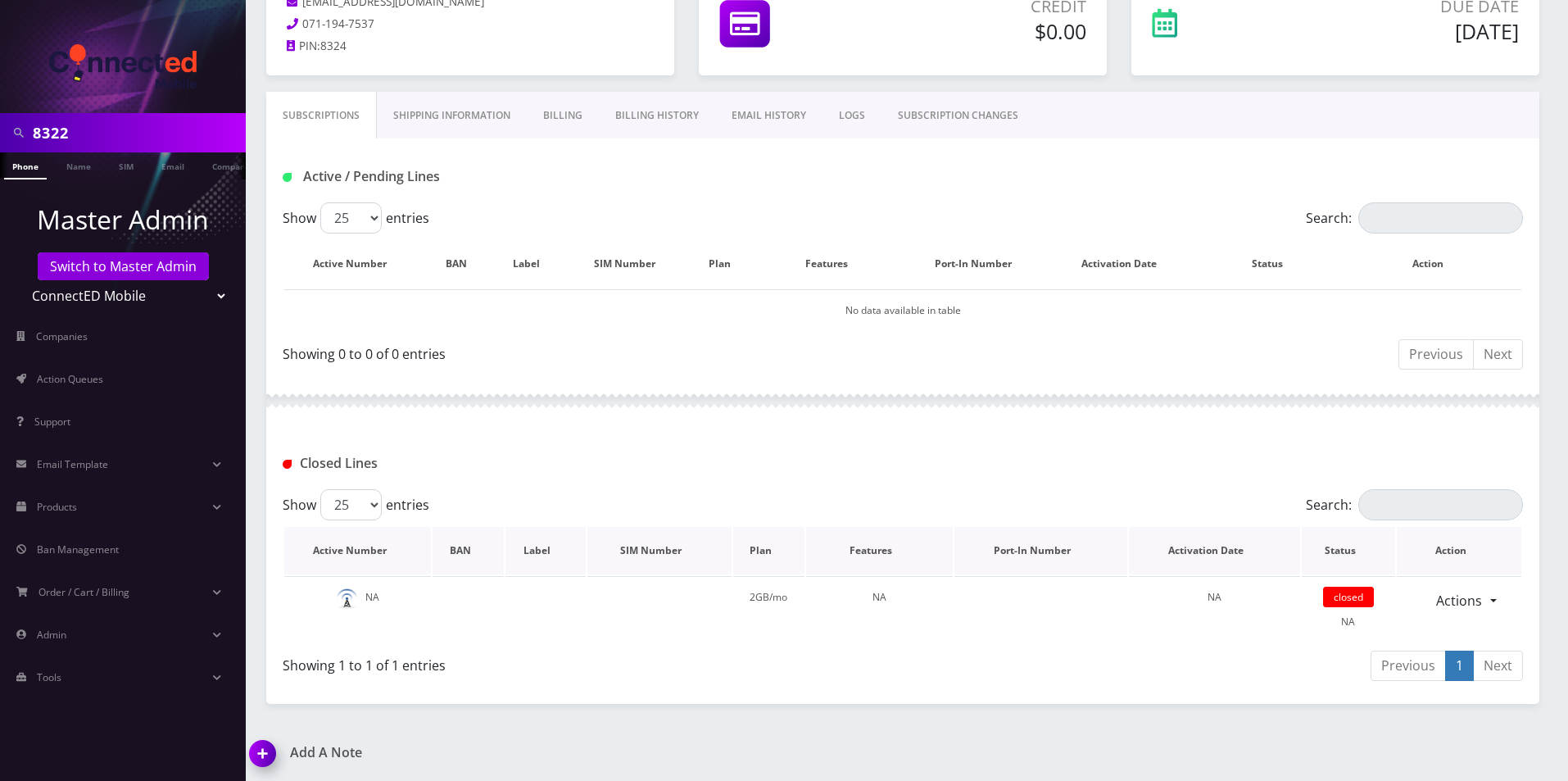
scroll to position [169, 0]
click at [655, 108] on link "Billing History" at bounding box center [657, 112] width 116 height 47
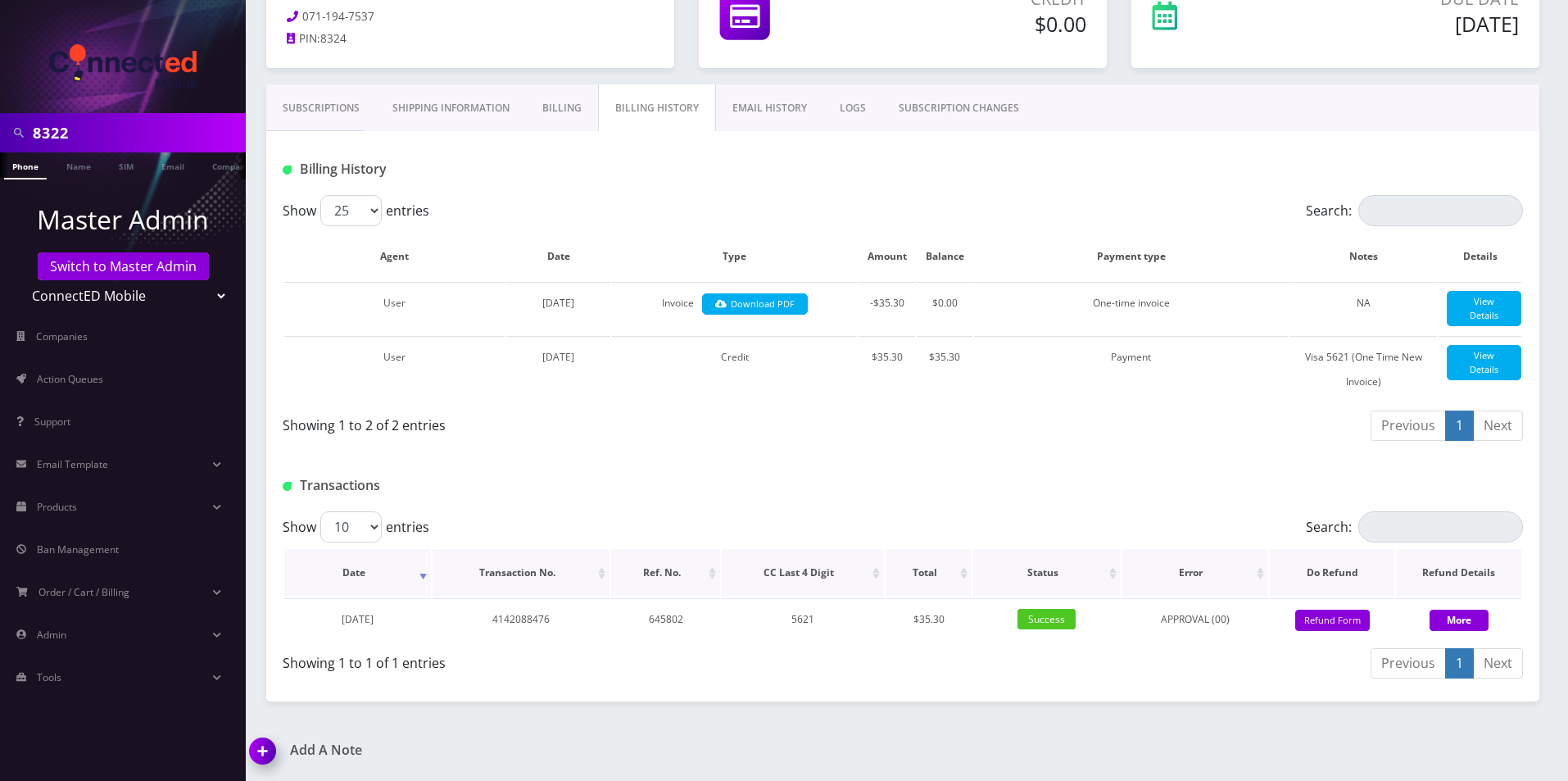
scroll to position [188, 0]
click at [1339, 622] on button "Refund Form" at bounding box center [1333, 621] width 75 height 22
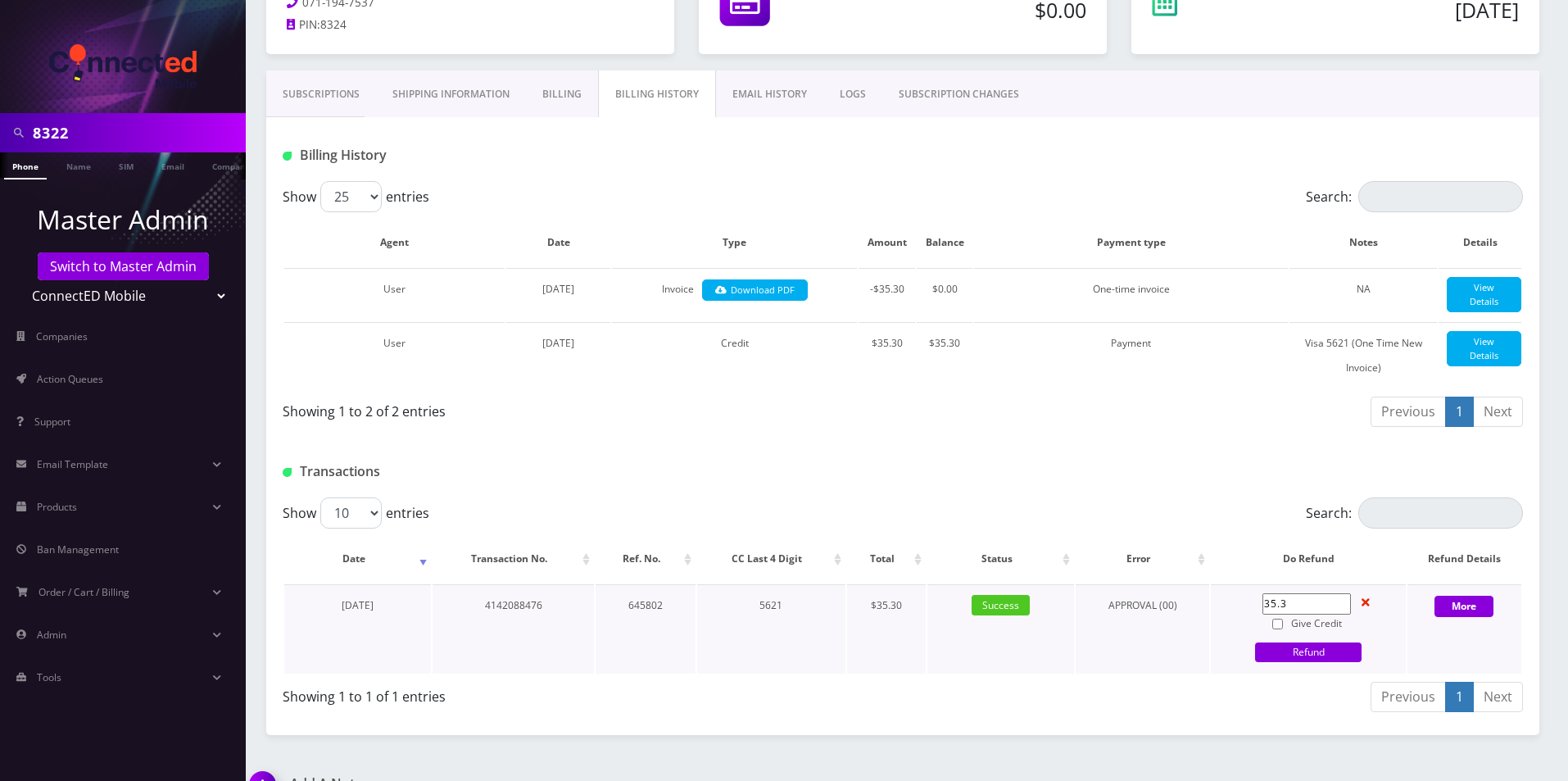
click at [1281, 629] on input "Give Credit" at bounding box center [1278, 623] width 10 height 10
checkbox input "true"
click at [1285, 662] on link "Refund" at bounding box center [1309, 652] width 106 height 20
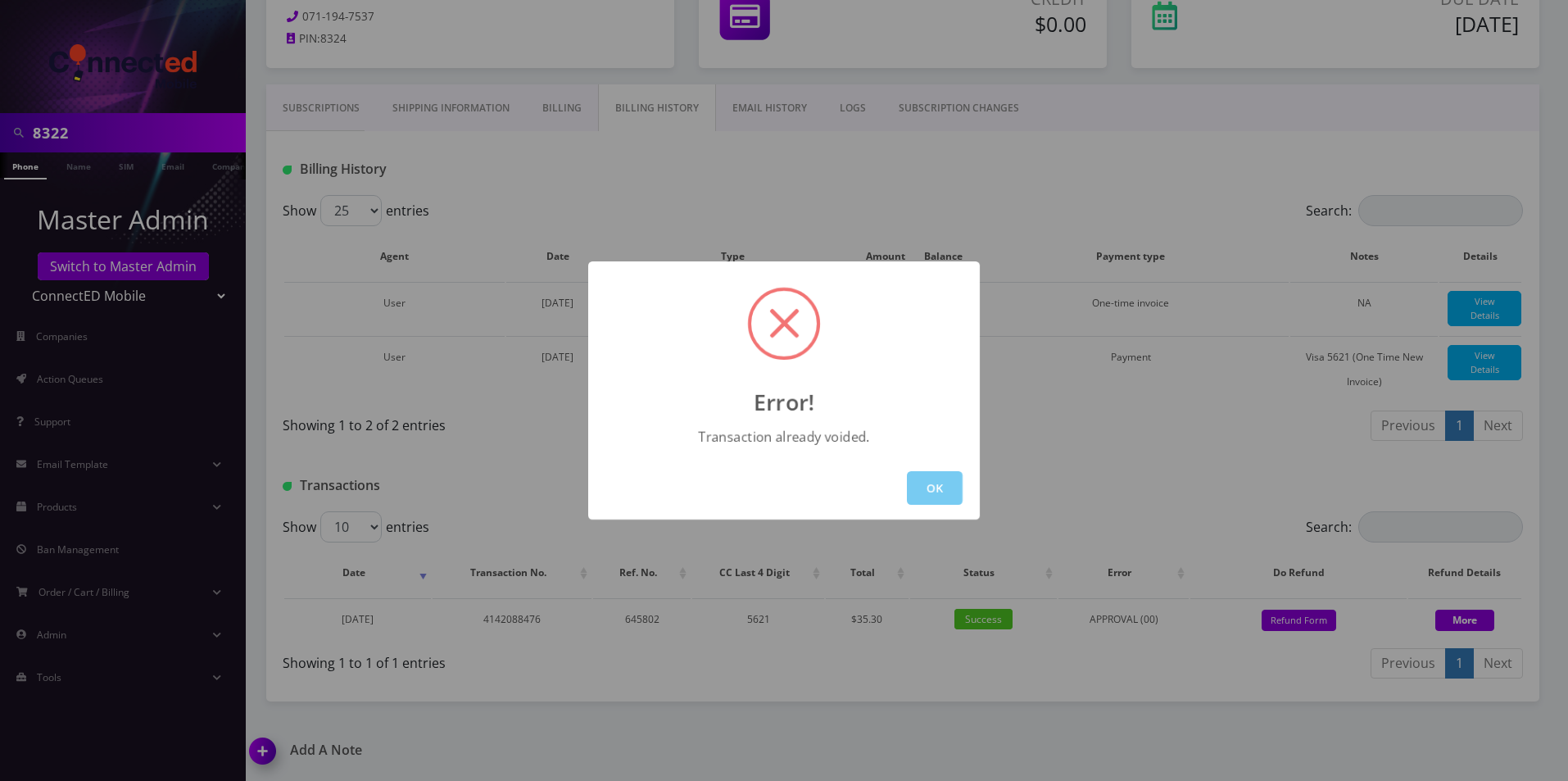
click at [949, 492] on button "OK" at bounding box center [934, 487] width 56 height 33
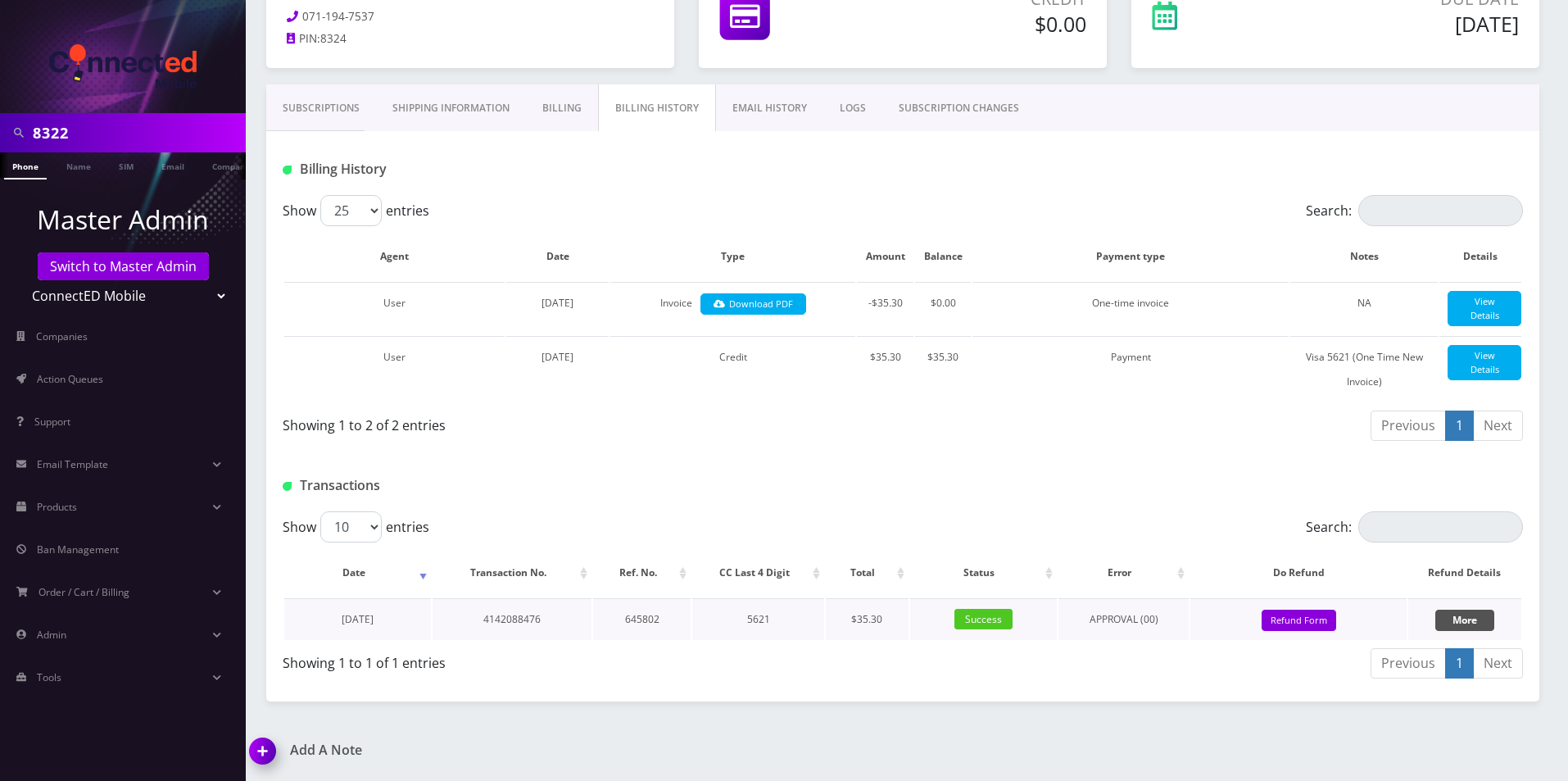
click at [1469, 616] on button "More" at bounding box center [1464, 620] width 59 height 21
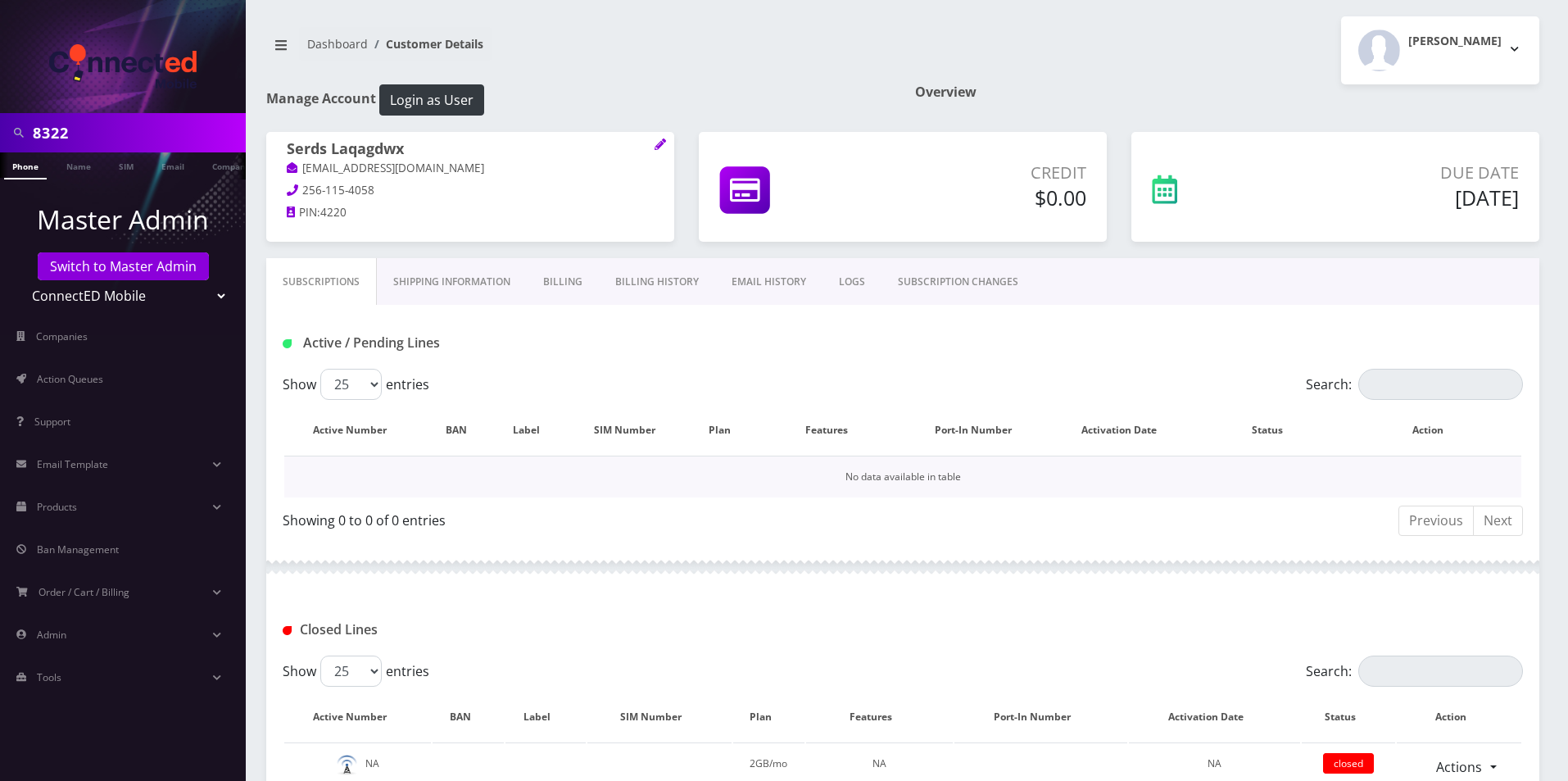
scroll to position [169, 0]
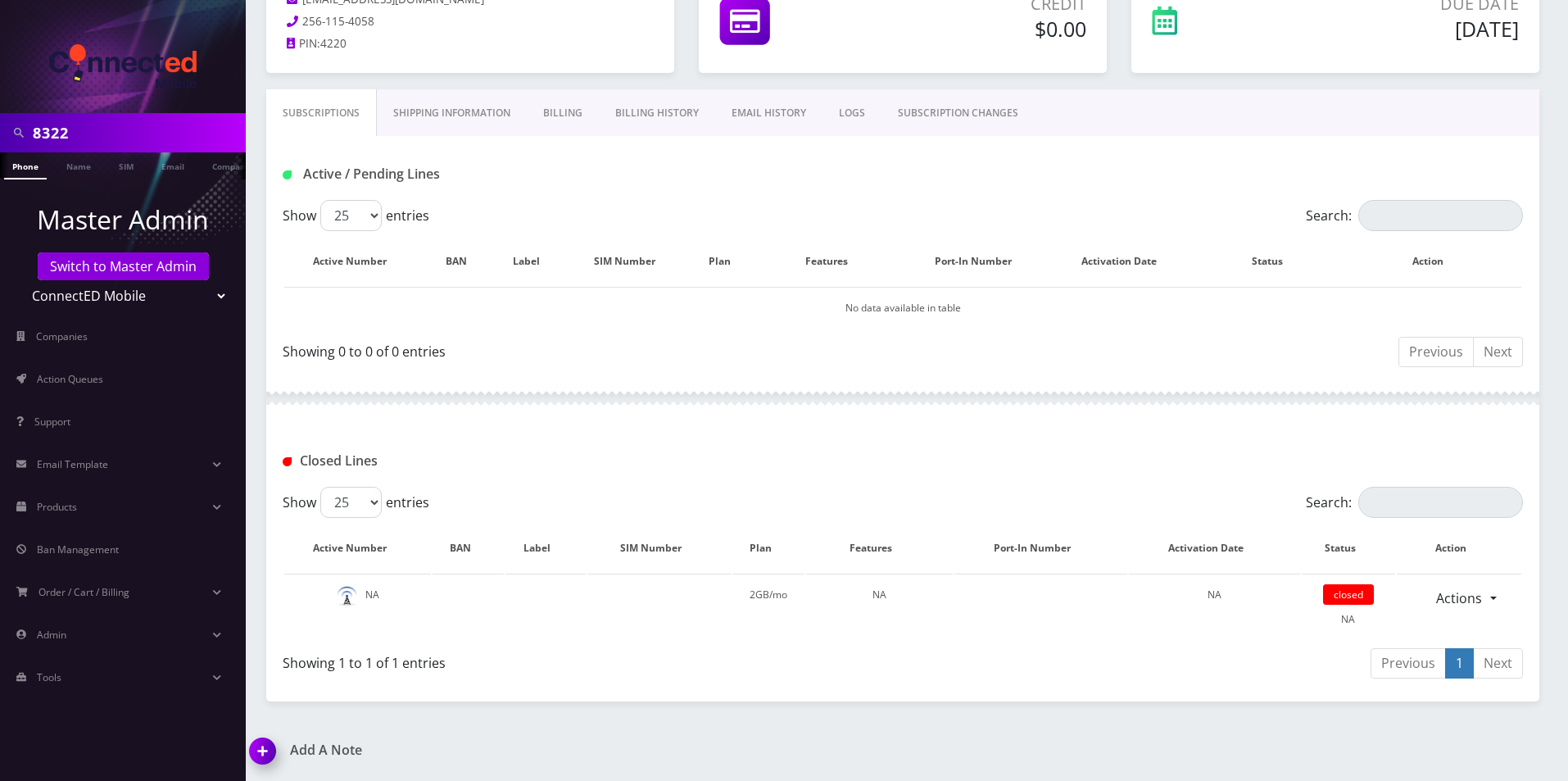
click at [666, 123] on link "Billing History" at bounding box center [657, 112] width 116 height 47
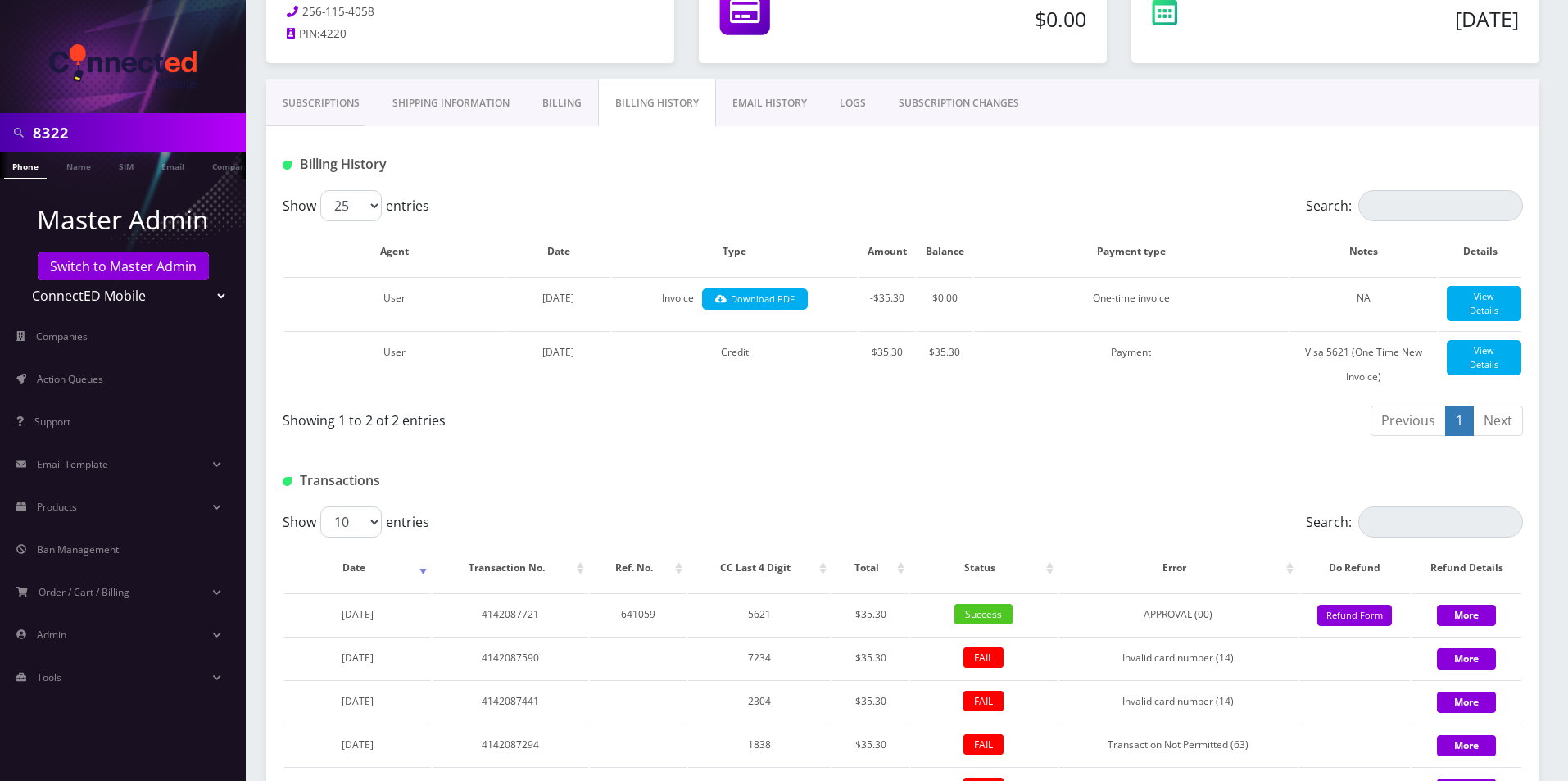
scroll to position [405, 0]
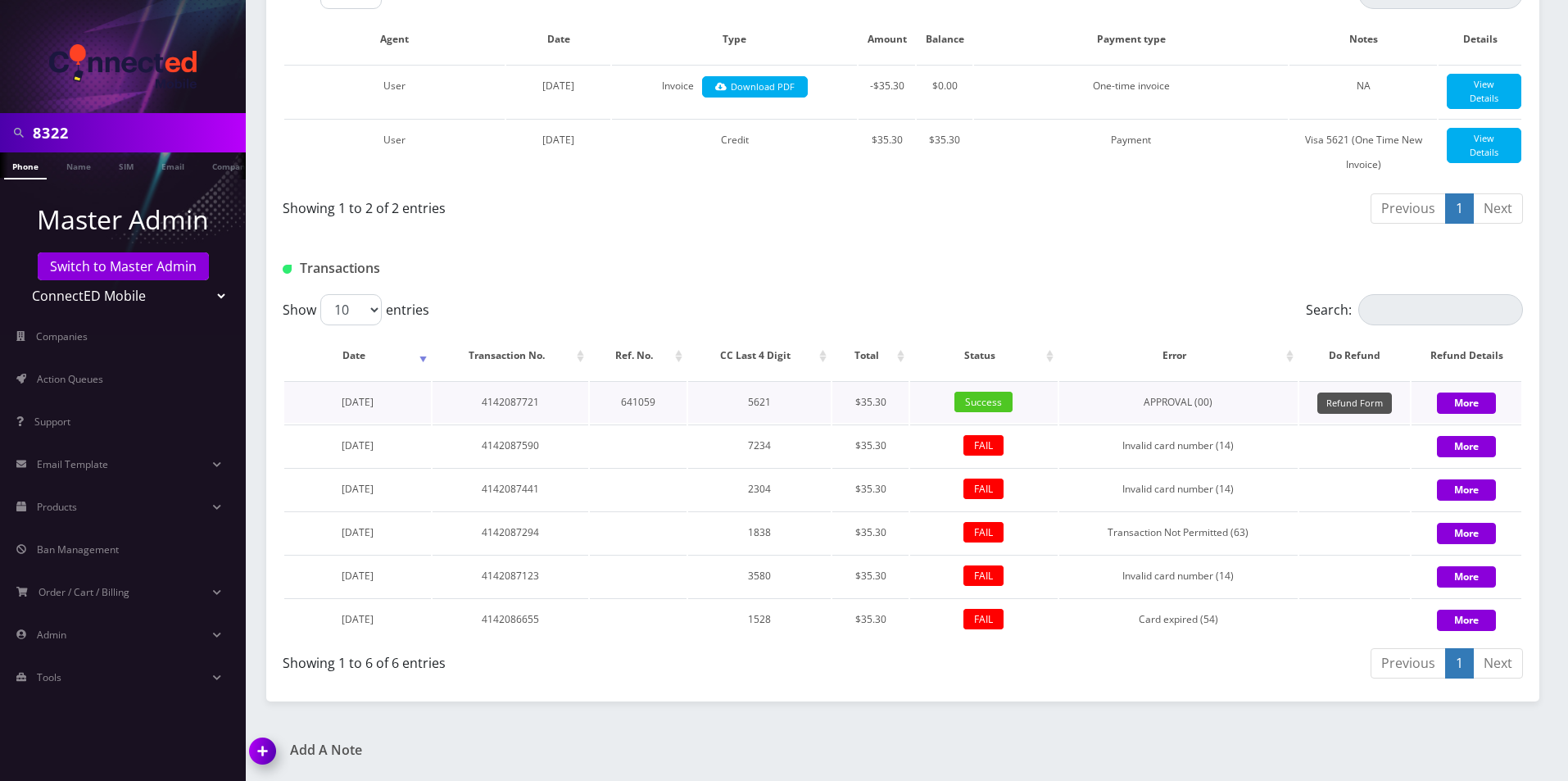
click at [1351, 395] on button "Refund Form" at bounding box center [1354, 403] width 75 height 22
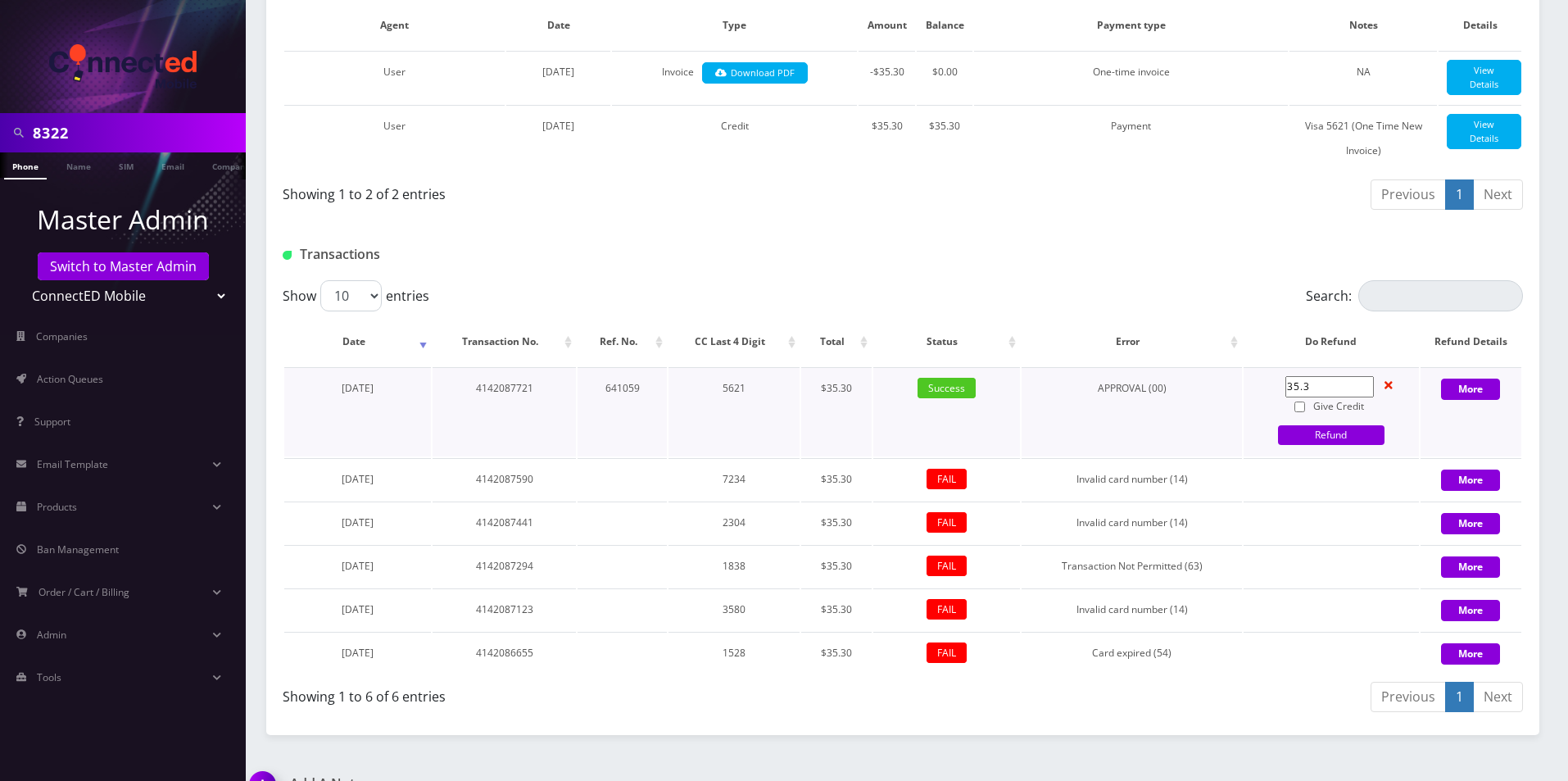
click at [1295, 412] on input "Give Credit" at bounding box center [1300, 407] width 10 height 10
checkbox input "true"
click at [1326, 445] on link "Refund" at bounding box center [1332, 435] width 106 height 20
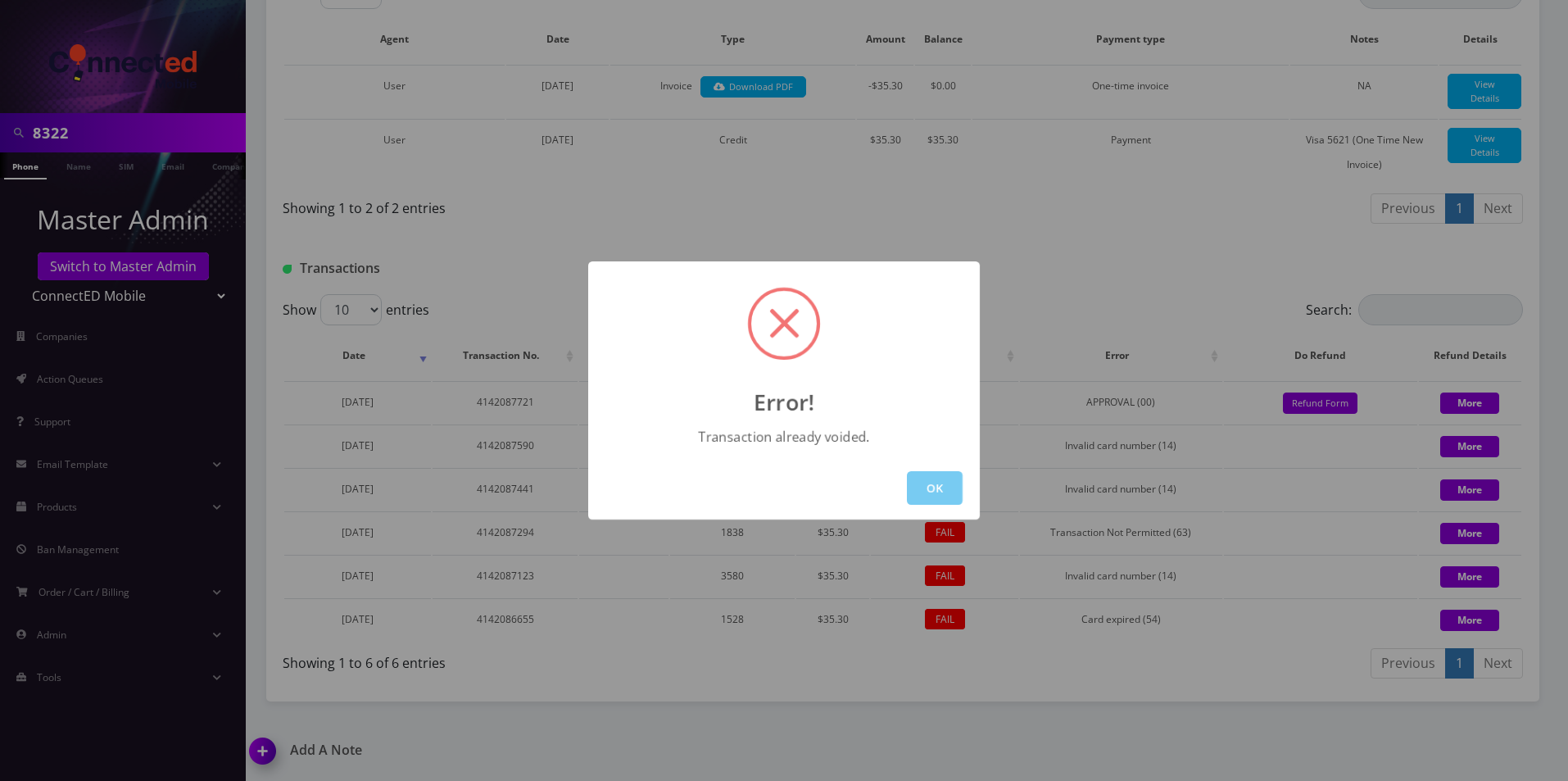
click at [943, 495] on button "OK" at bounding box center [934, 487] width 56 height 33
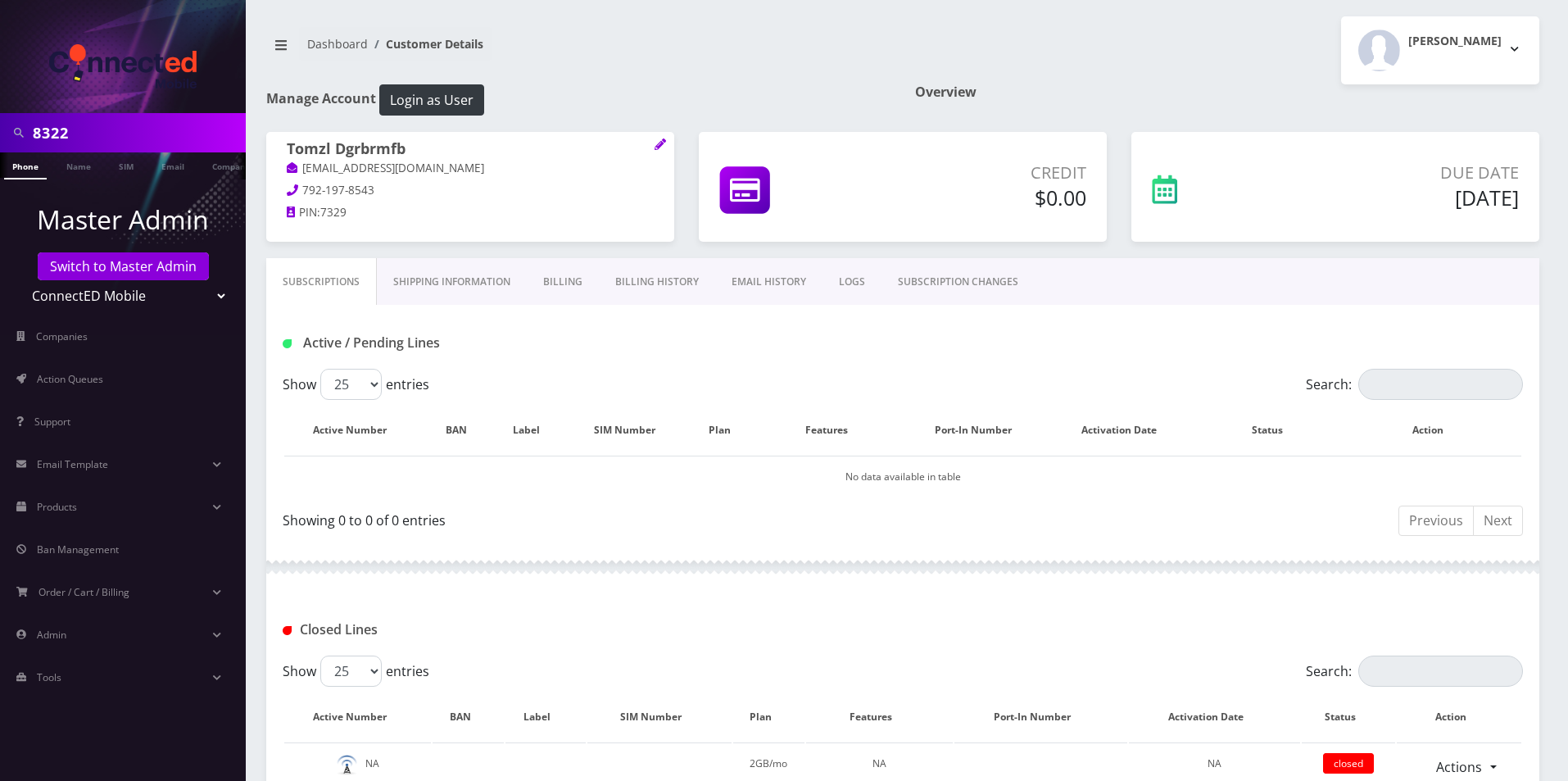
click at [686, 280] on link "Billing History" at bounding box center [657, 281] width 116 height 47
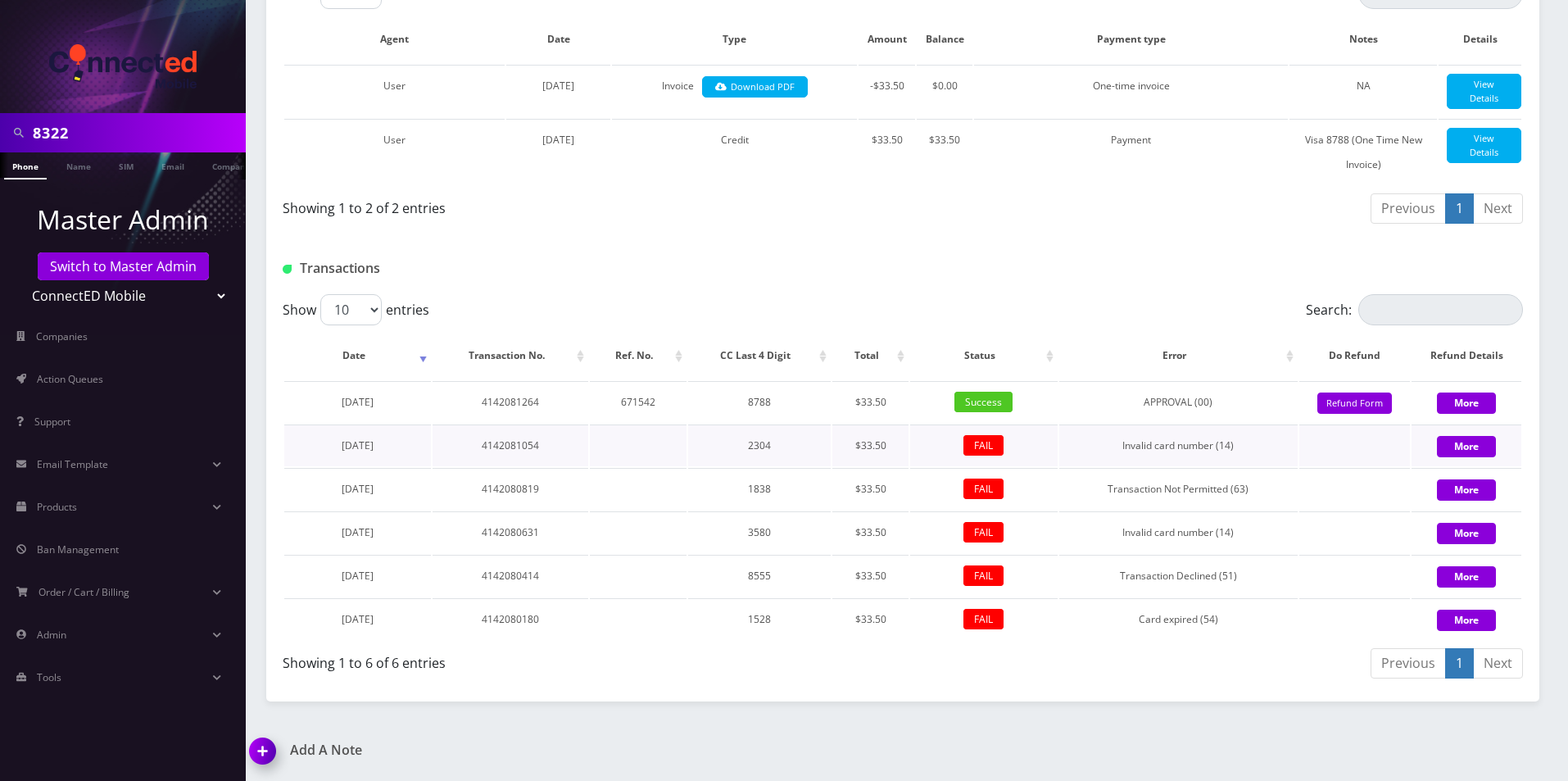
scroll to position [405, 0]
click at [1370, 399] on button "Refund Form" at bounding box center [1354, 403] width 75 height 22
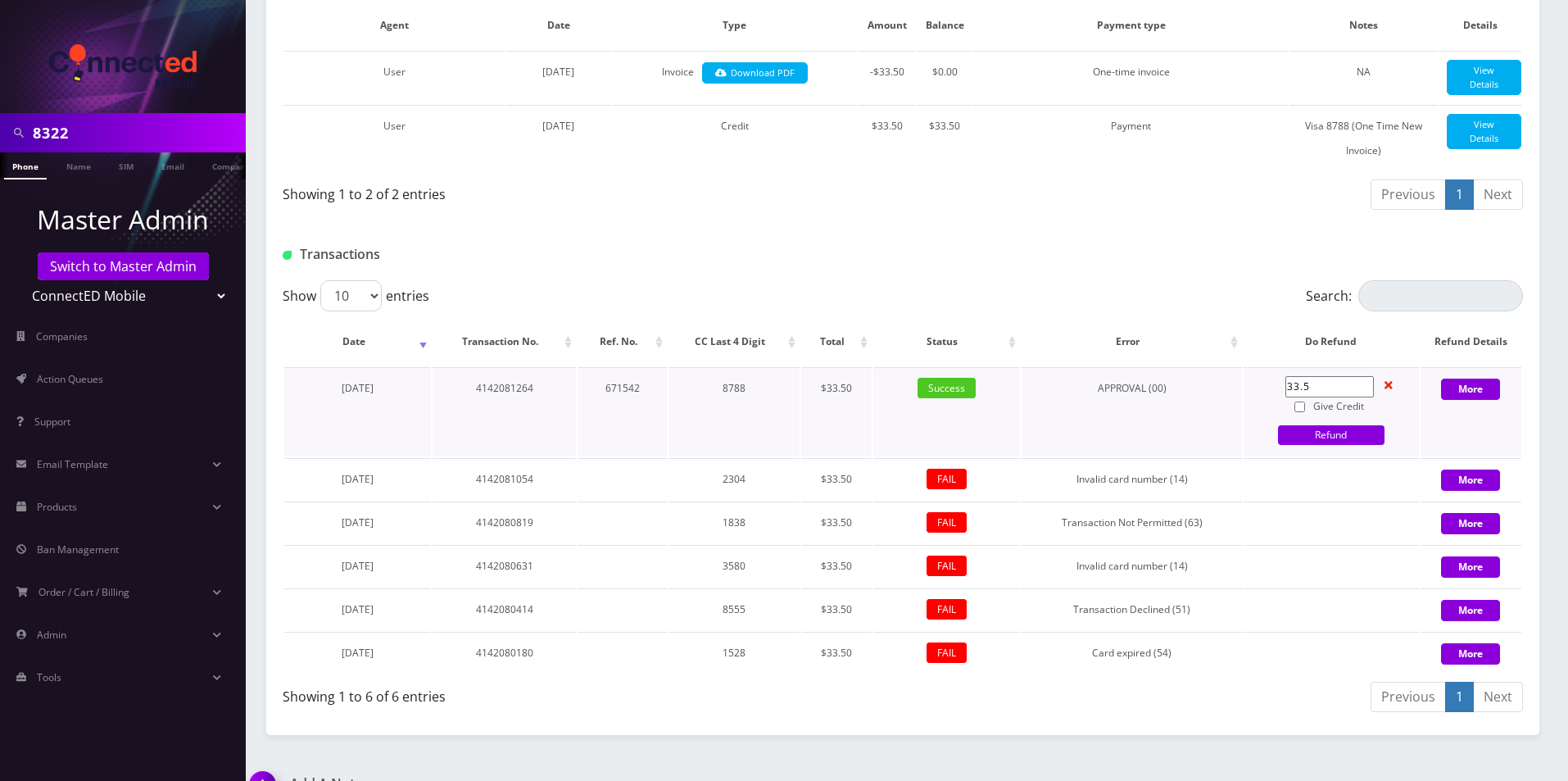
click at [1321, 415] on label "Give Credit" at bounding box center [1329, 406] width 88 height 18
click at [1305, 412] on input "Give Credit" at bounding box center [1300, 407] width 10 height 10
checkbox input "true"
click at [1309, 445] on link "Refund" at bounding box center [1332, 435] width 106 height 20
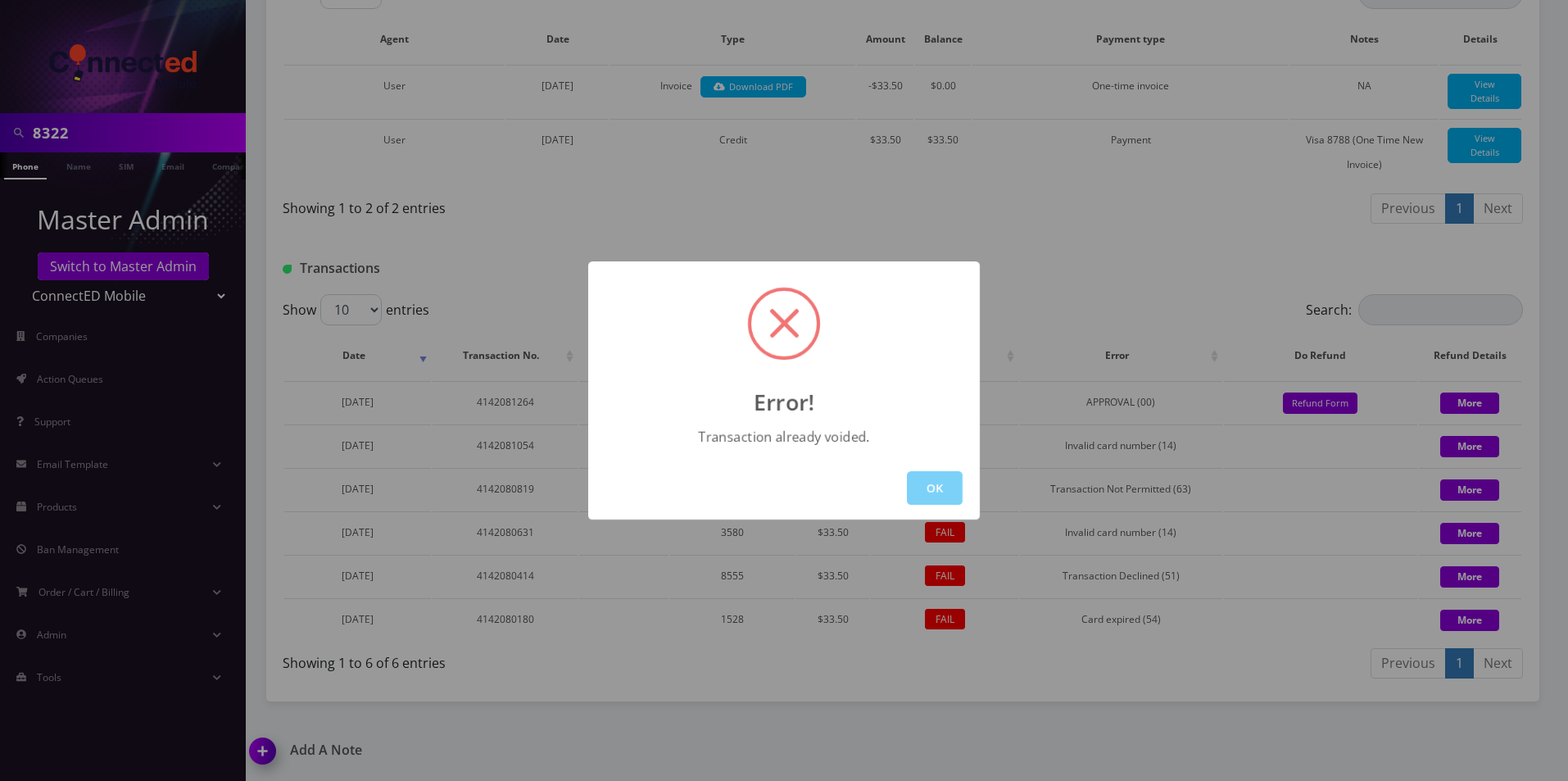
drag, startPoint x: 924, startPoint y: 482, endPoint x: 933, endPoint y: 246, distance: 236.2
click at [924, 483] on button "OK" at bounding box center [934, 487] width 56 height 33
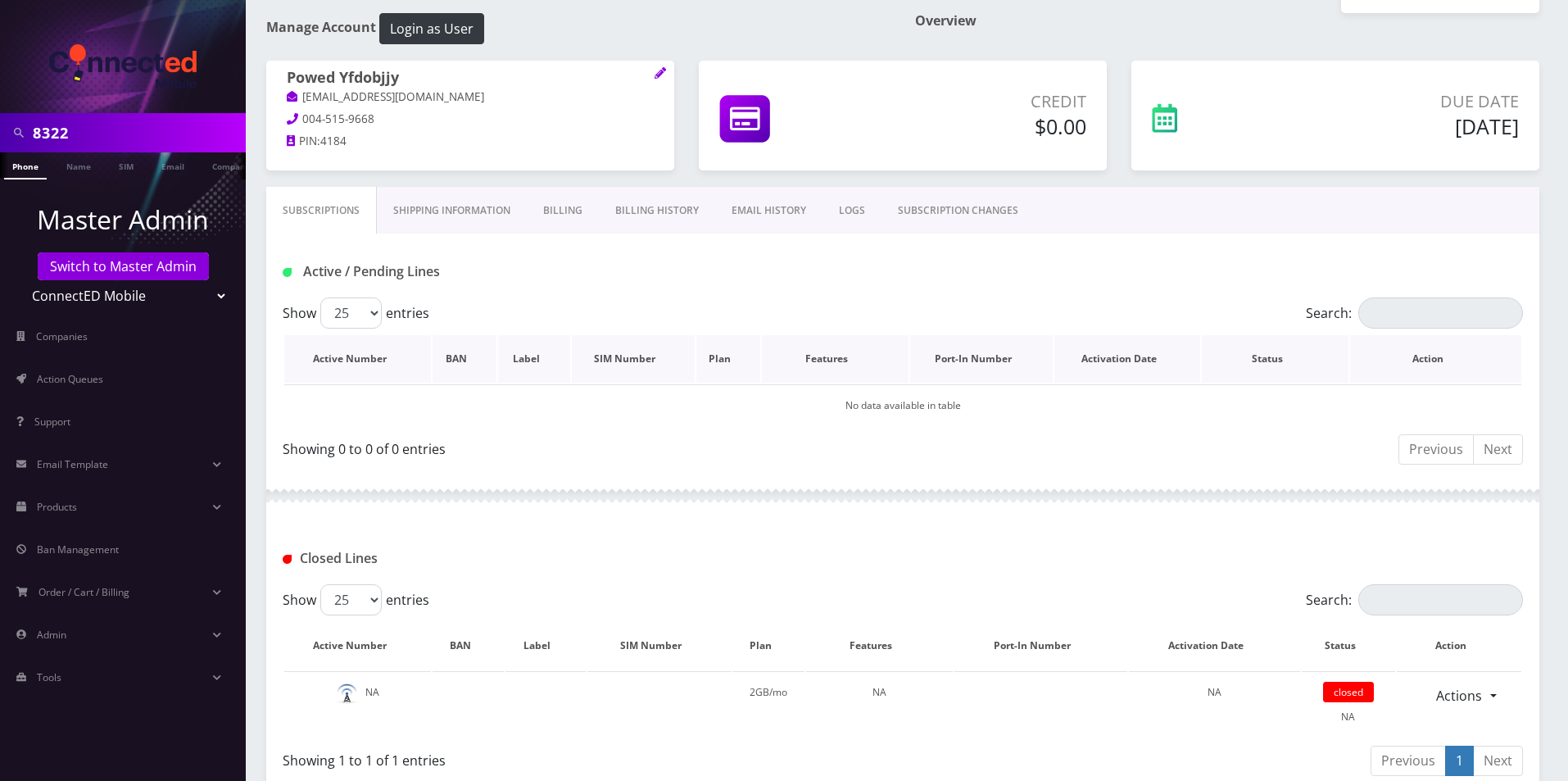
scroll to position [169, 0]
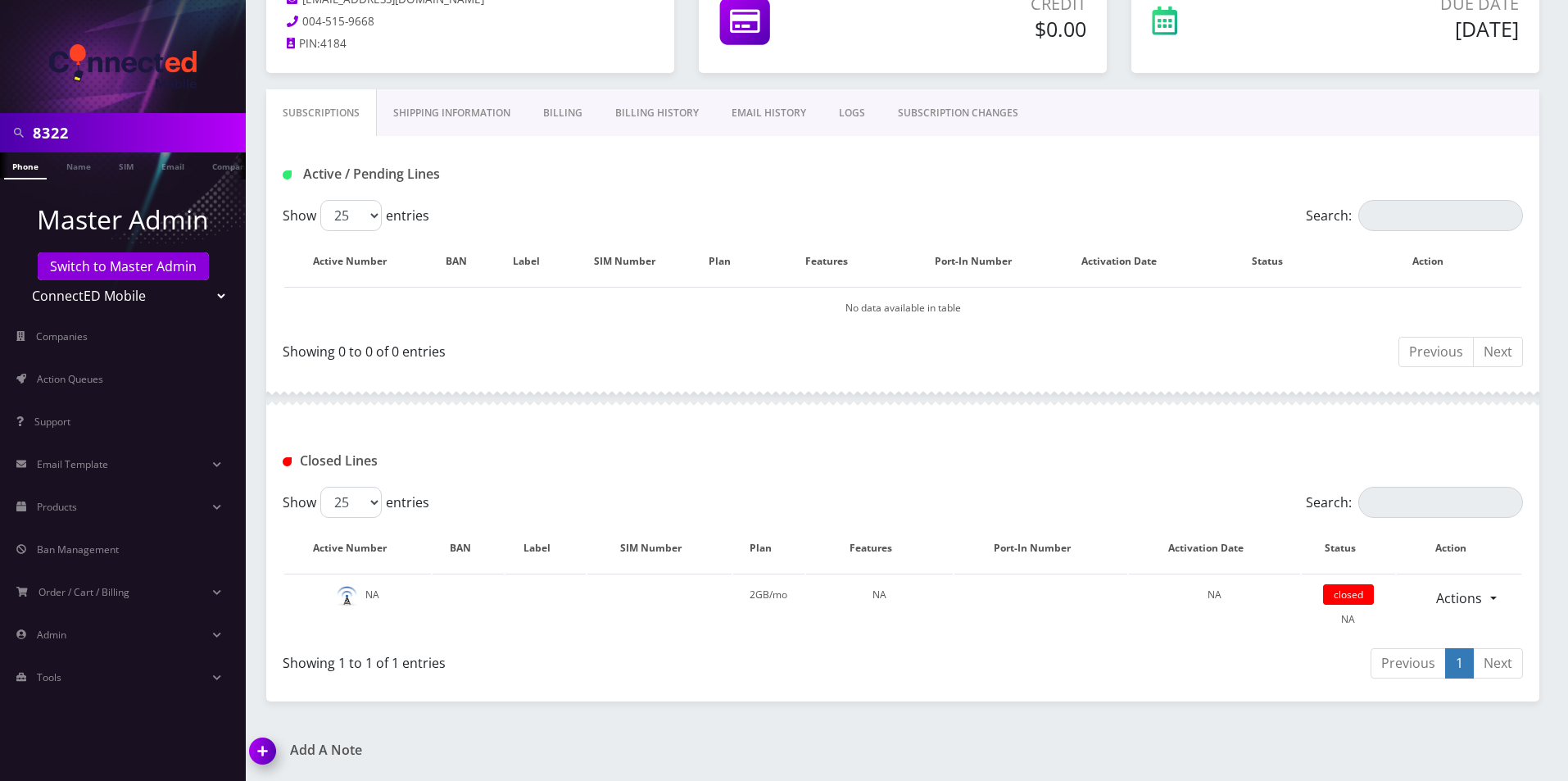
click at [633, 103] on link "Billing History" at bounding box center [657, 112] width 116 height 47
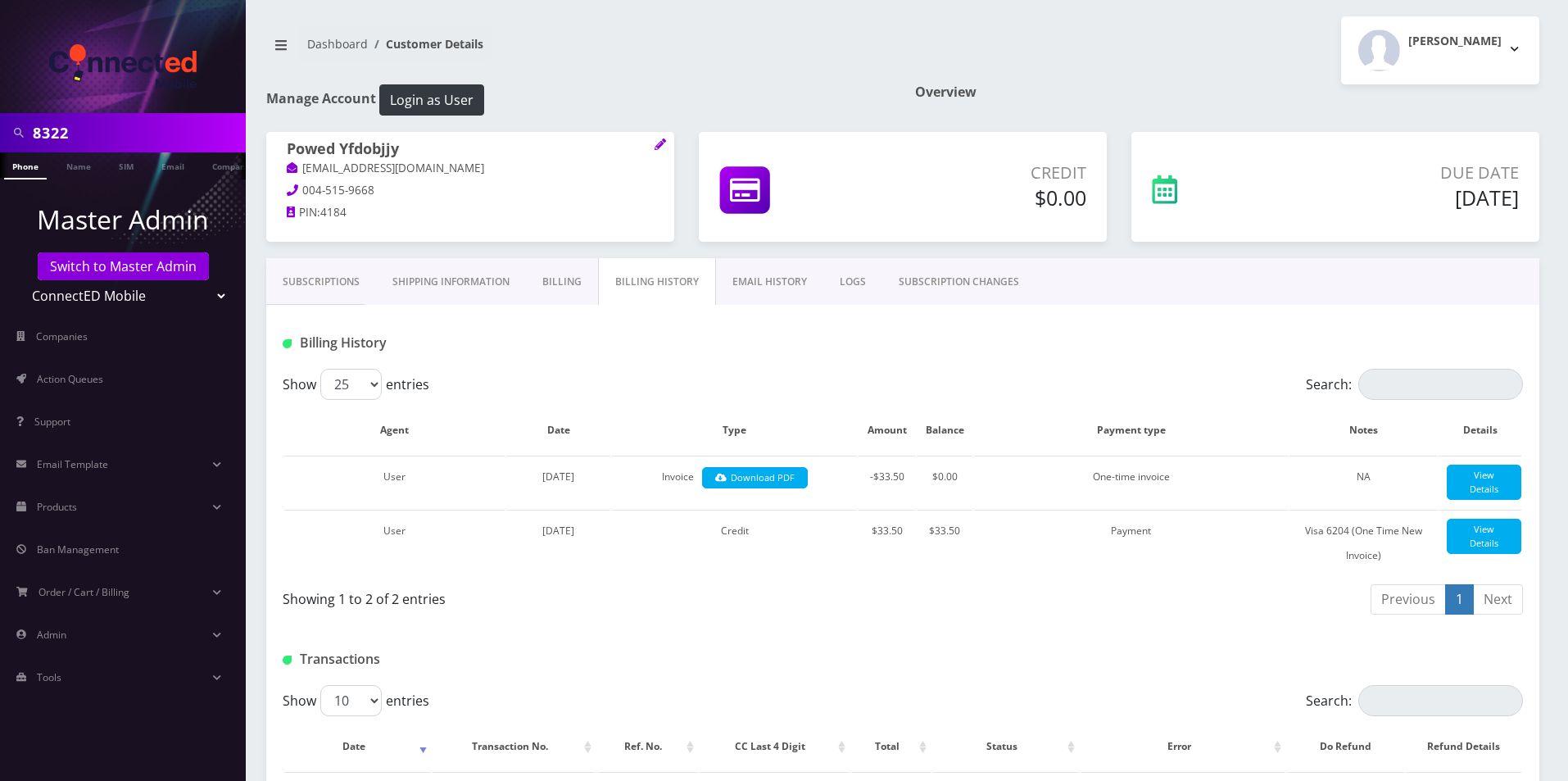
scroll to position [275, 0]
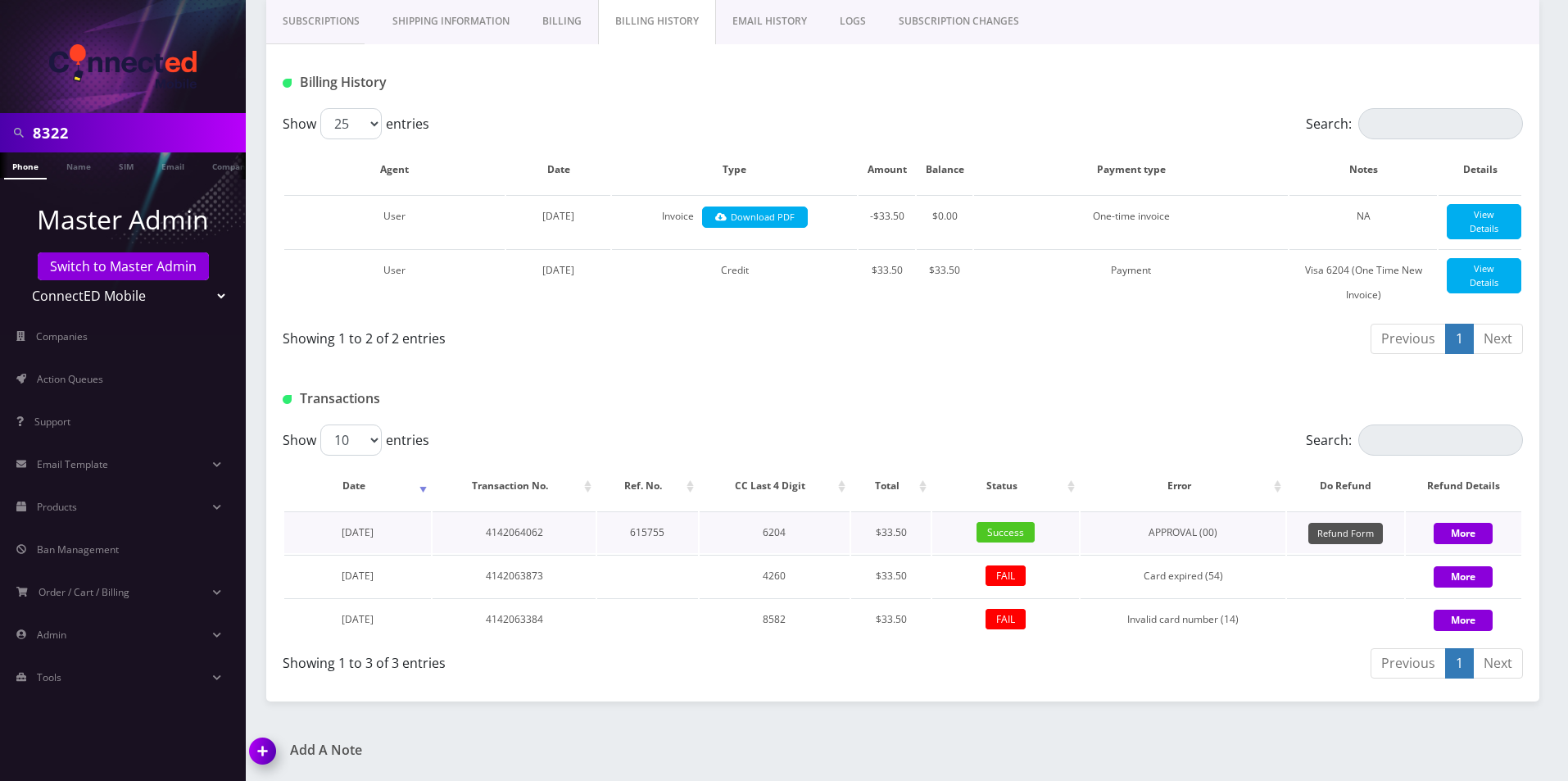
click at [1336, 528] on button "Refund Form" at bounding box center [1345, 534] width 75 height 22
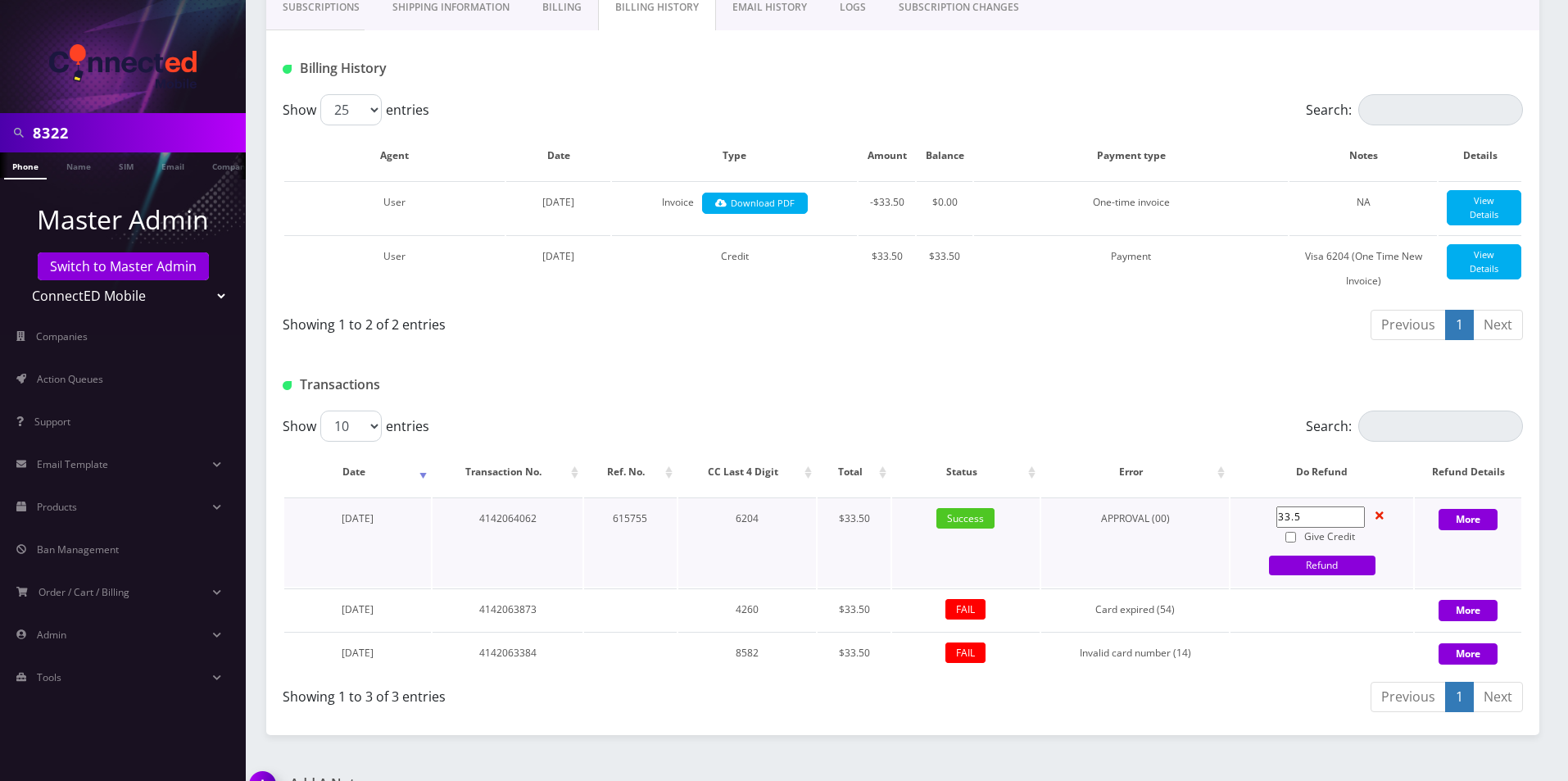
click at [1296, 542] on input "Give Credit" at bounding box center [1291, 537] width 10 height 10
checkbox input "true"
click at [1302, 575] on link "Refund" at bounding box center [1322, 565] width 106 height 20
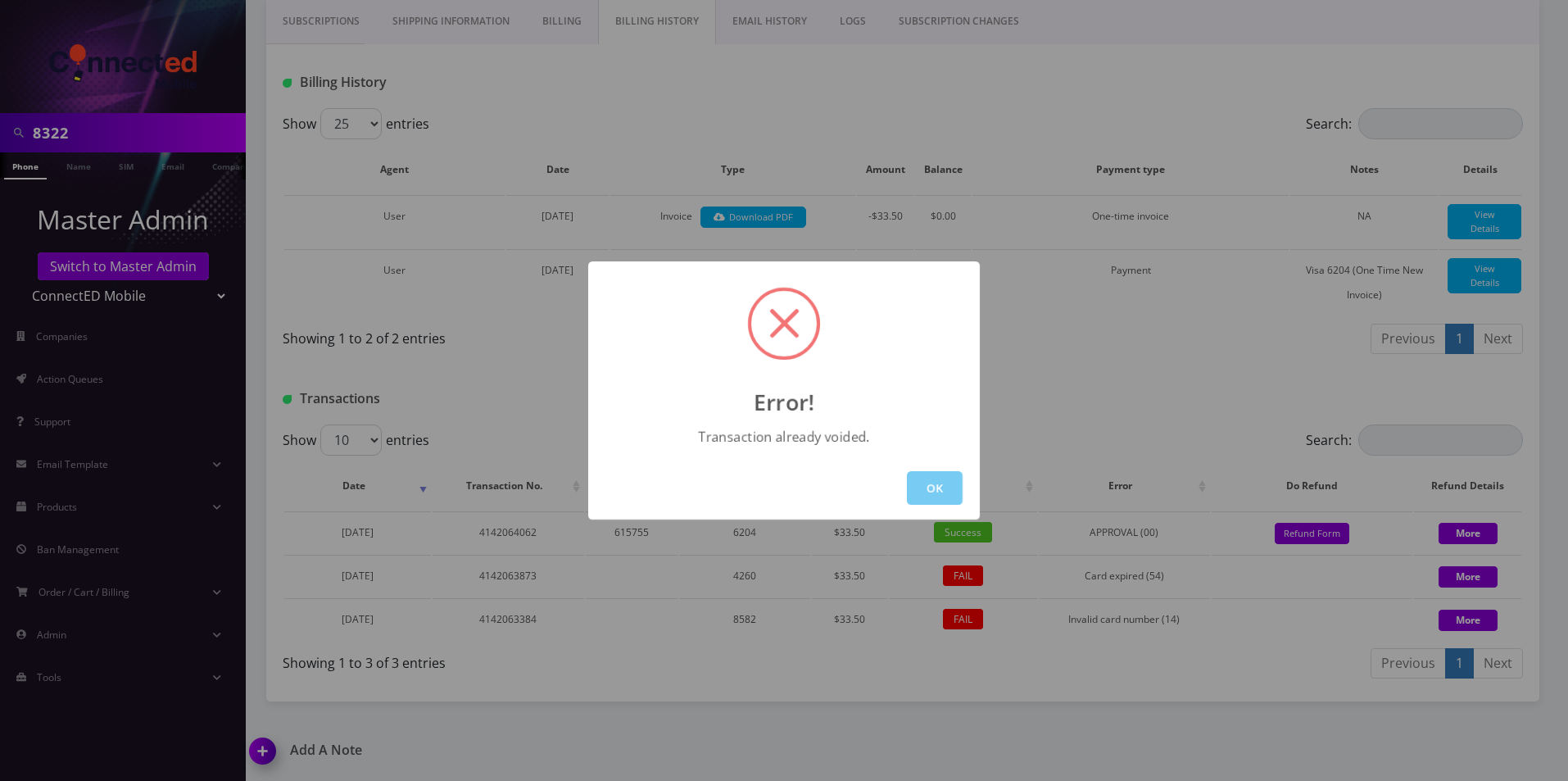
click at [927, 479] on button "OK" at bounding box center [934, 487] width 56 height 33
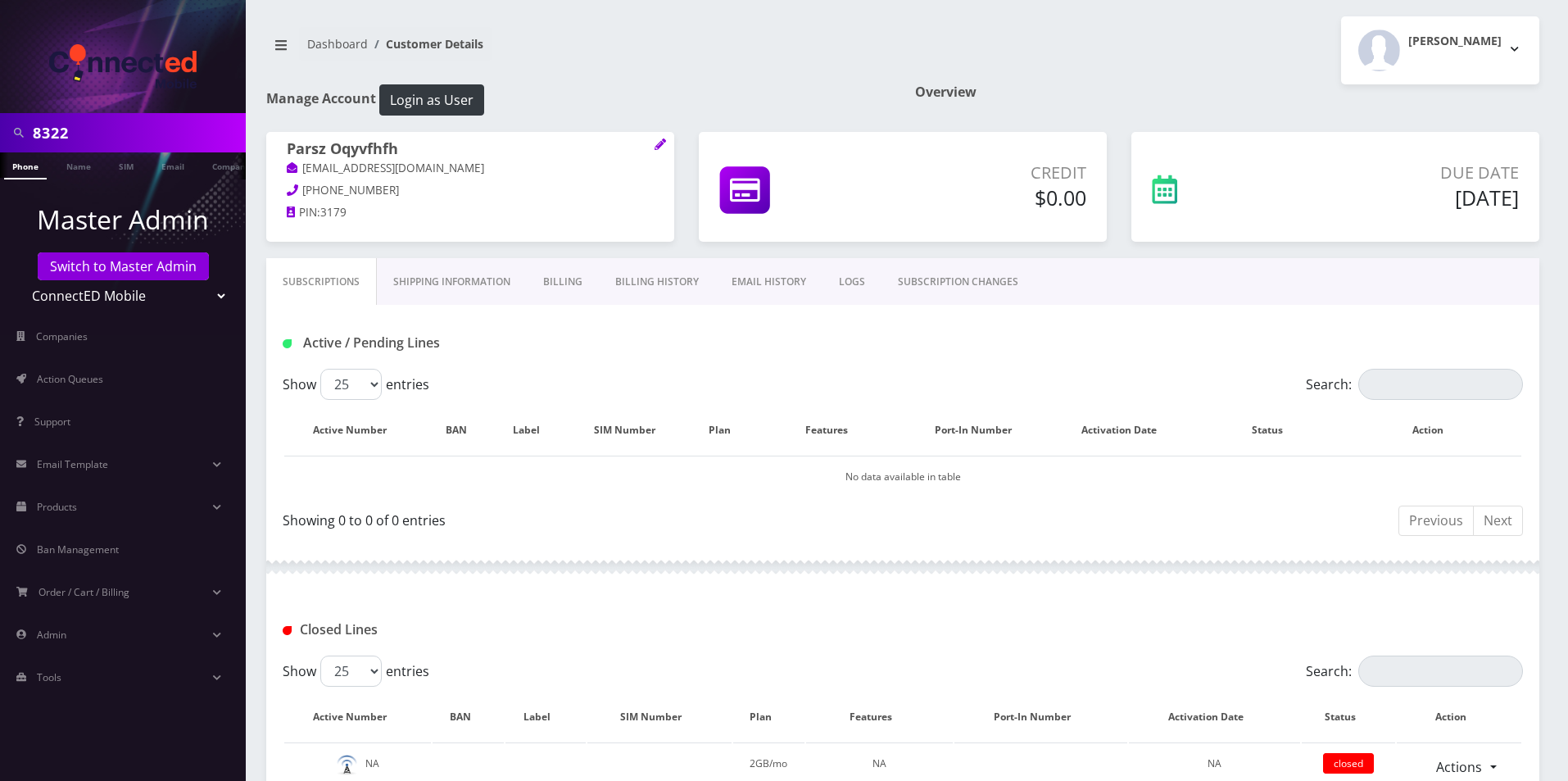
click at [652, 290] on link "Billing History" at bounding box center [657, 281] width 116 height 47
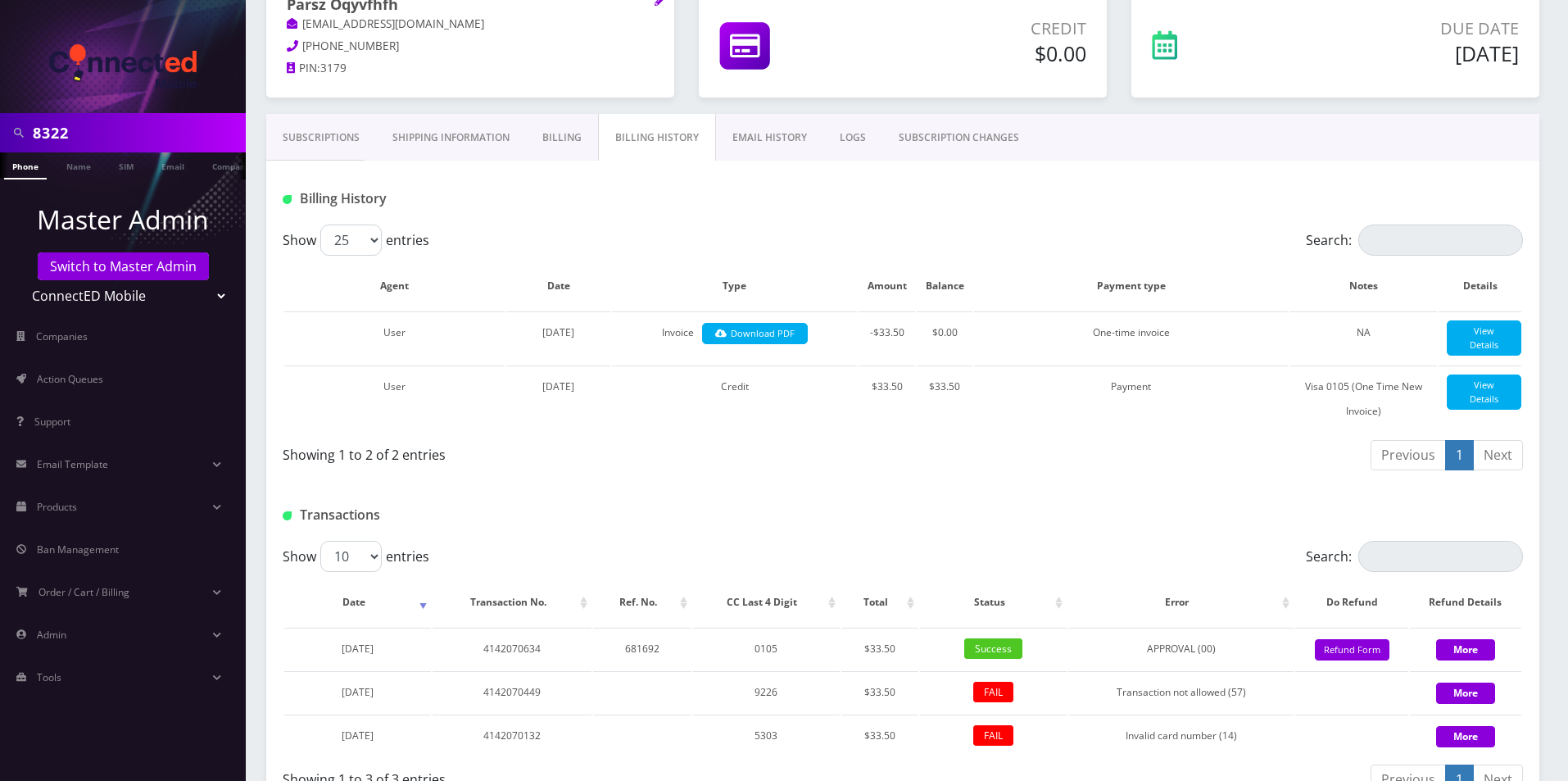
scroll to position [275, 0]
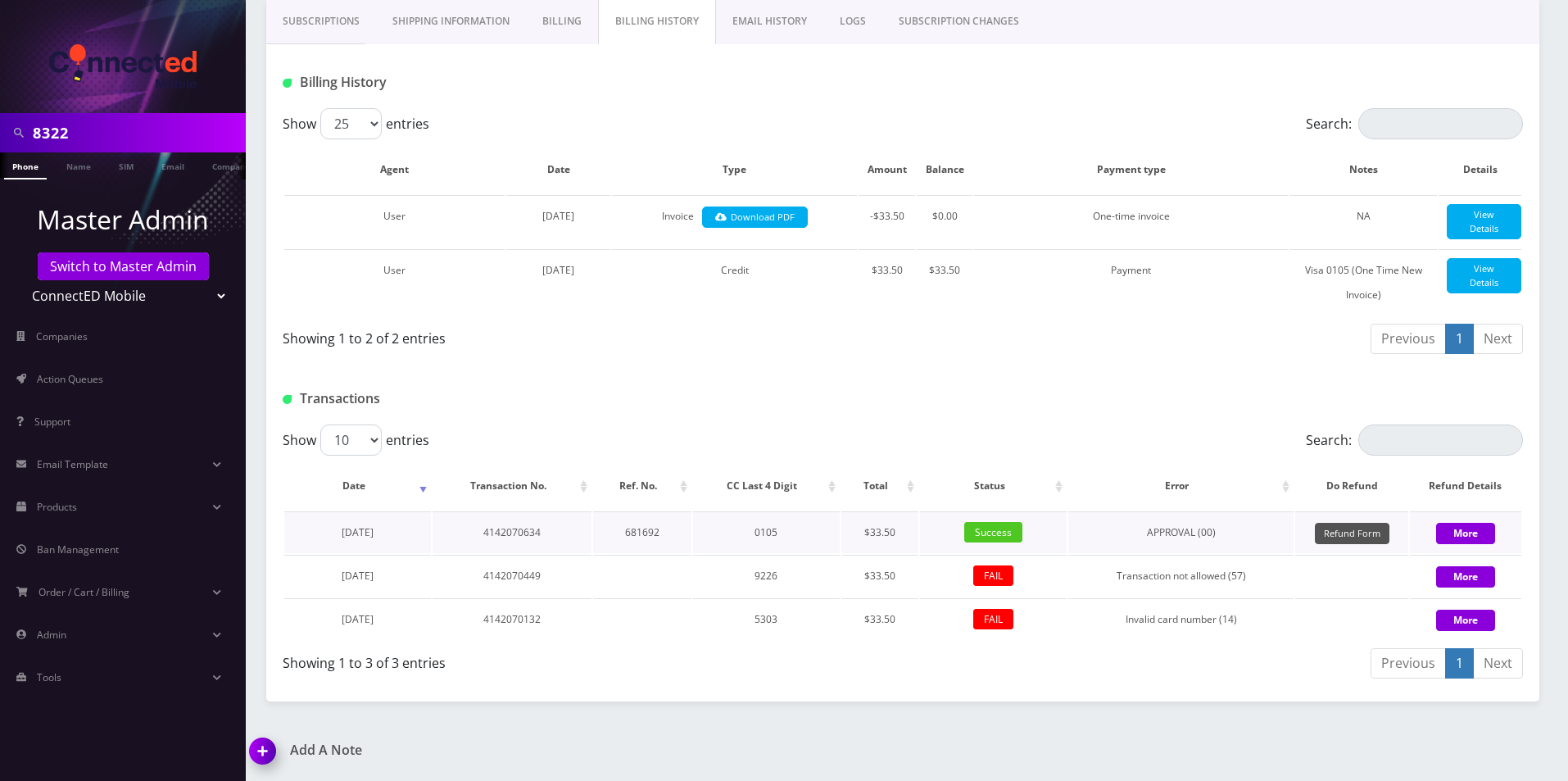
click at [1350, 537] on button "Refund Form" at bounding box center [1352, 534] width 75 height 22
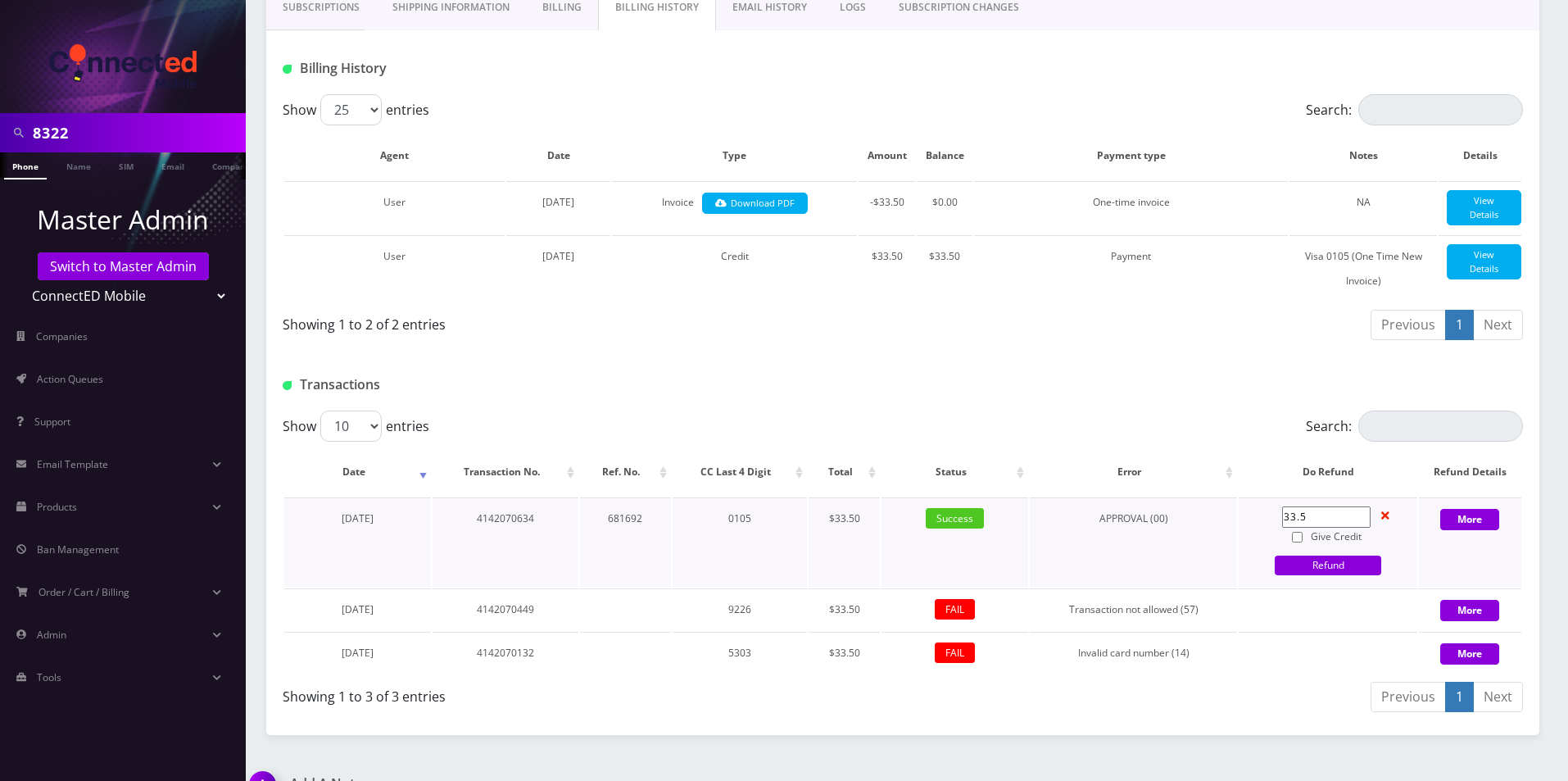
click at [1287, 546] on label "Give Credit" at bounding box center [1326, 536] width 88 height 18
click at [1292, 542] on input "Give Credit" at bounding box center [1297, 537] width 10 height 10
click at [1302, 542] on input "Give Credit" at bounding box center [1297, 537] width 10 height 10
click at [1299, 542] on label "Give Credit" at bounding box center [1326, 536] width 88 height 18
click at [1299, 542] on input "Give Credit" at bounding box center [1297, 537] width 10 height 10
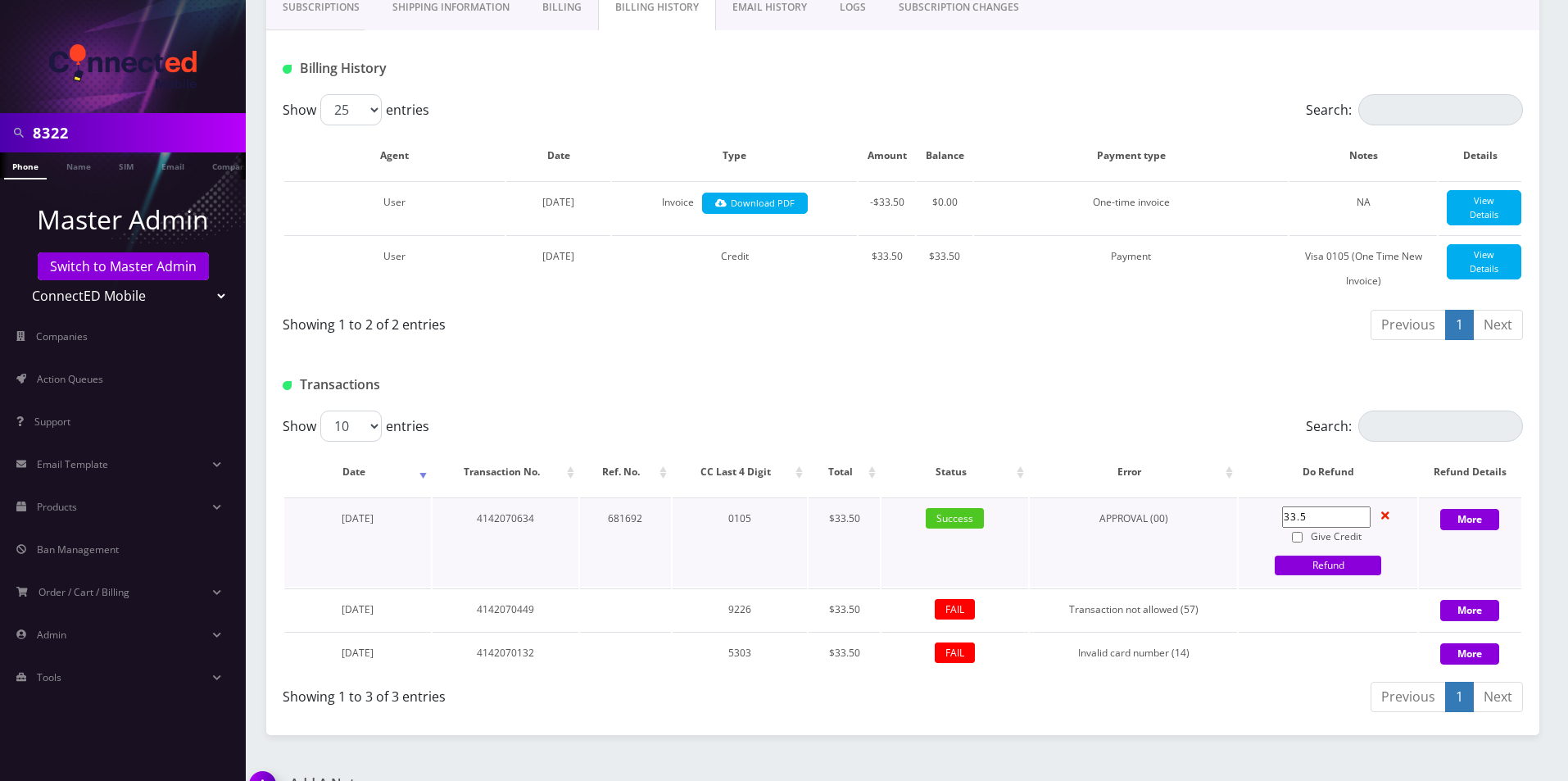
checkbox input "true"
click at [1306, 575] on link "Refund" at bounding box center [1328, 565] width 106 height 20
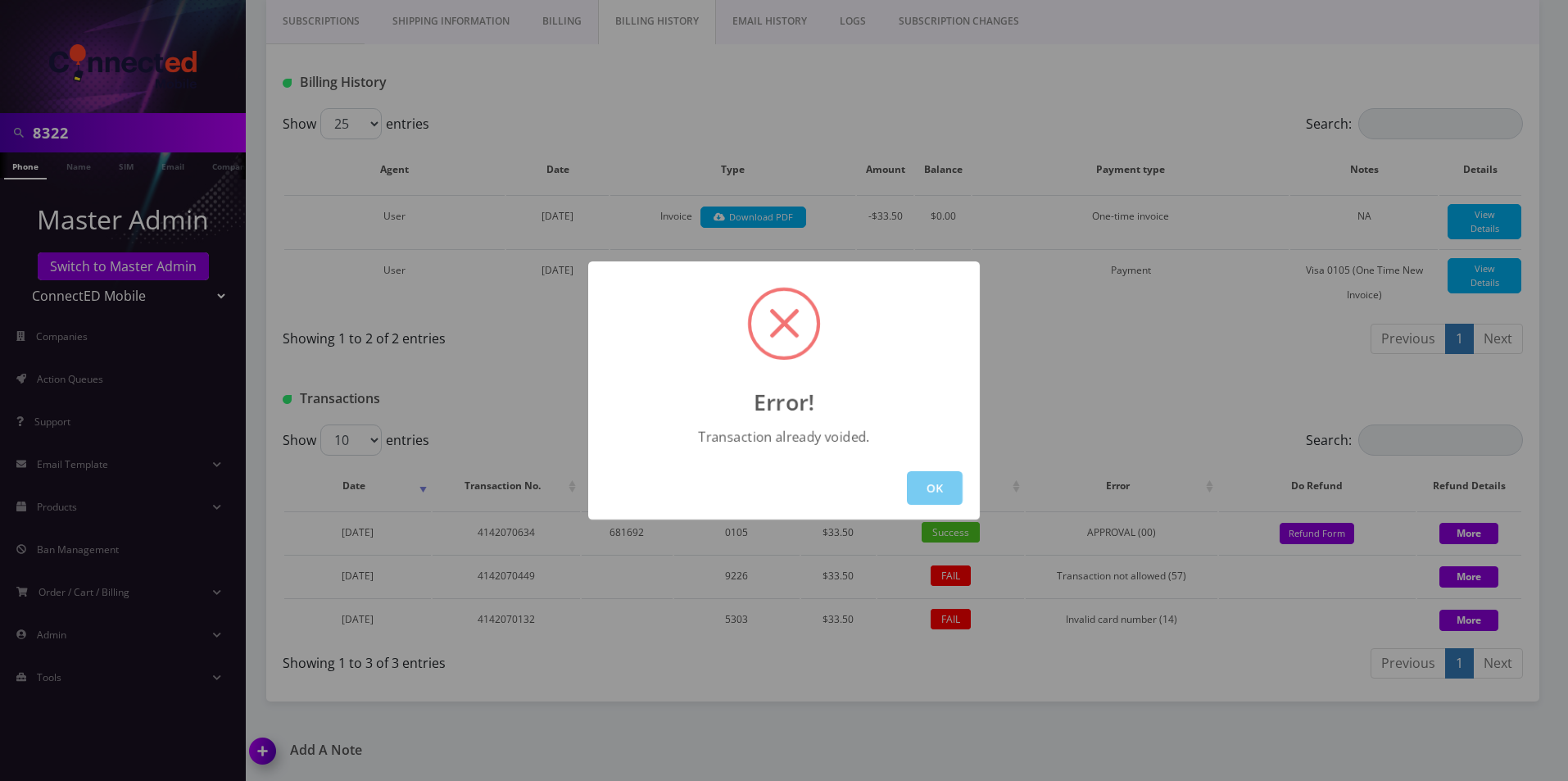
click at [915, 486] on button "OK" at bounding box center [934, 487] width 56 height 33
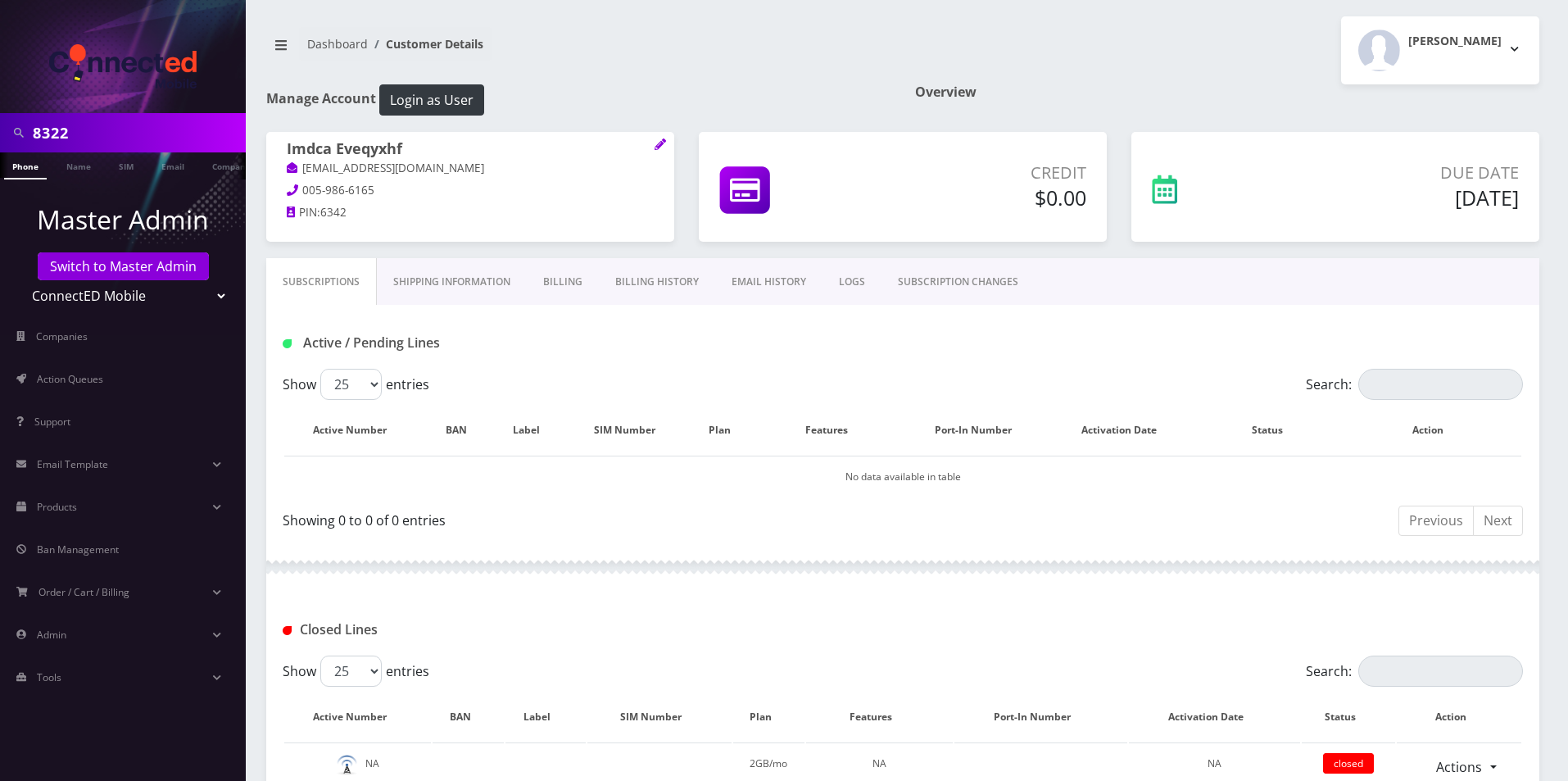
click at [655, 289] on link "Billing History" at bounding box center [657, 281] width 116 height 47
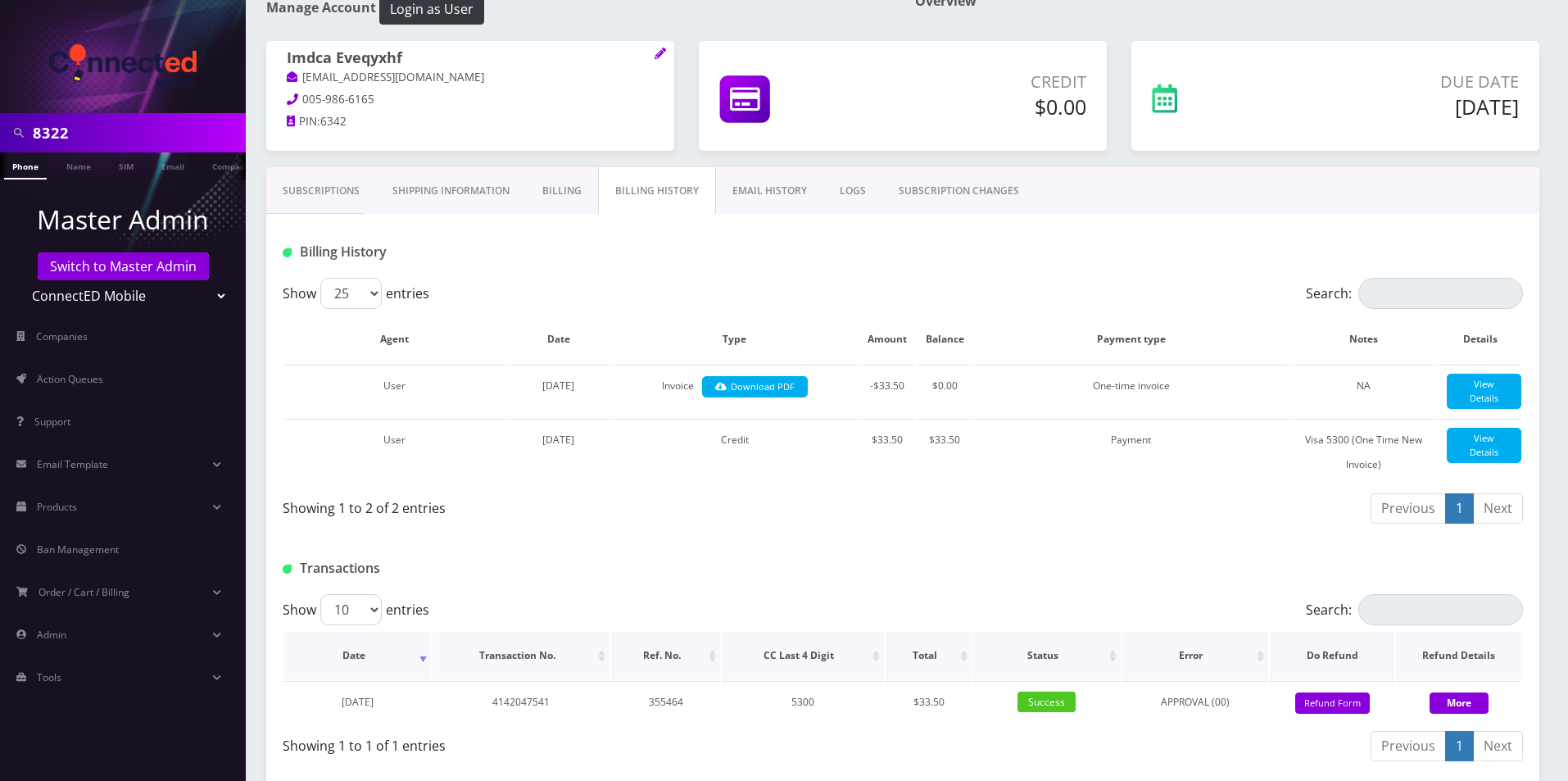
scroll to position [188, 0]
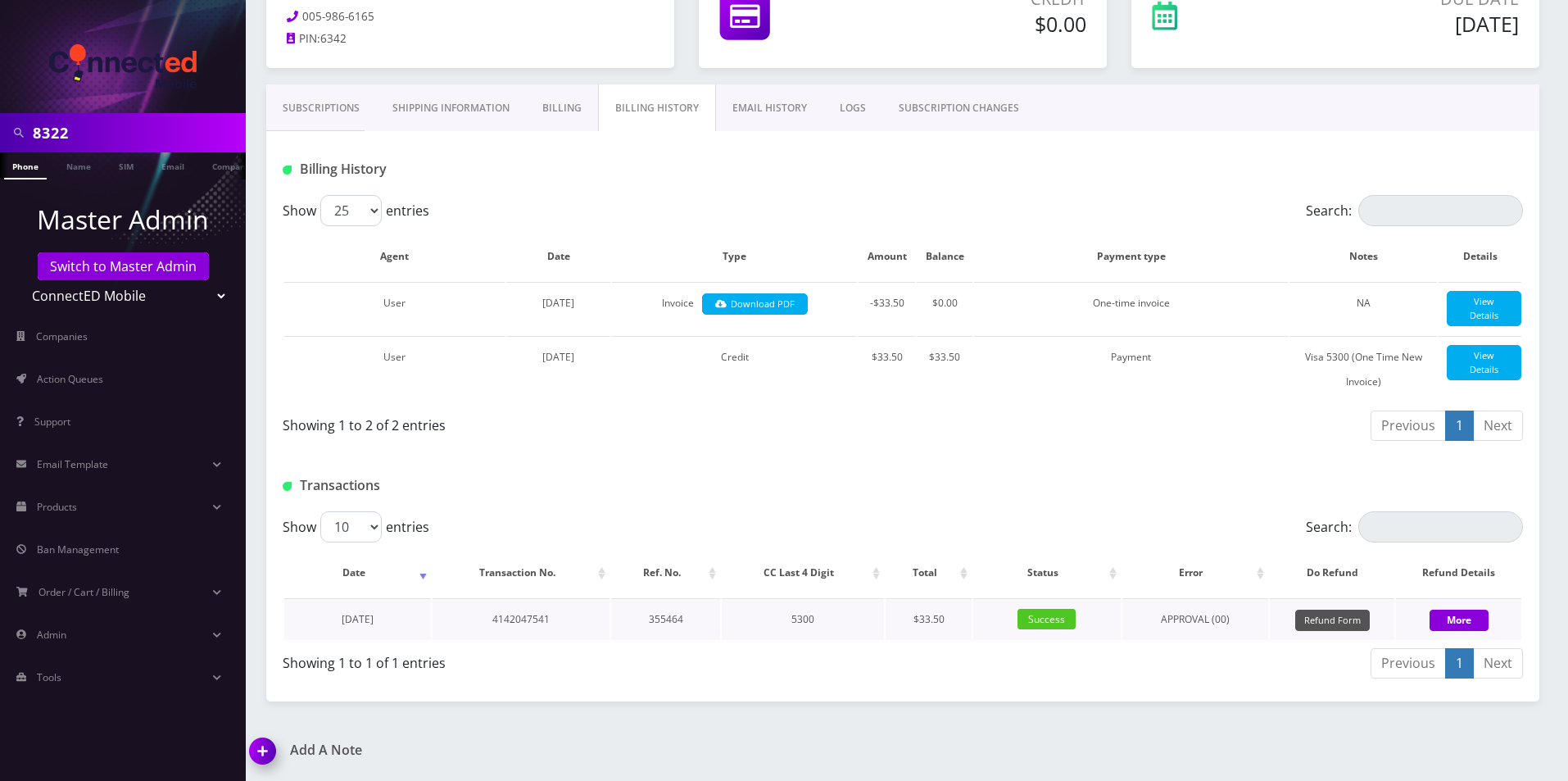
click at [1332, 629] on button "Refund Form" at bounding box center [1333, 621] width 75 height 22
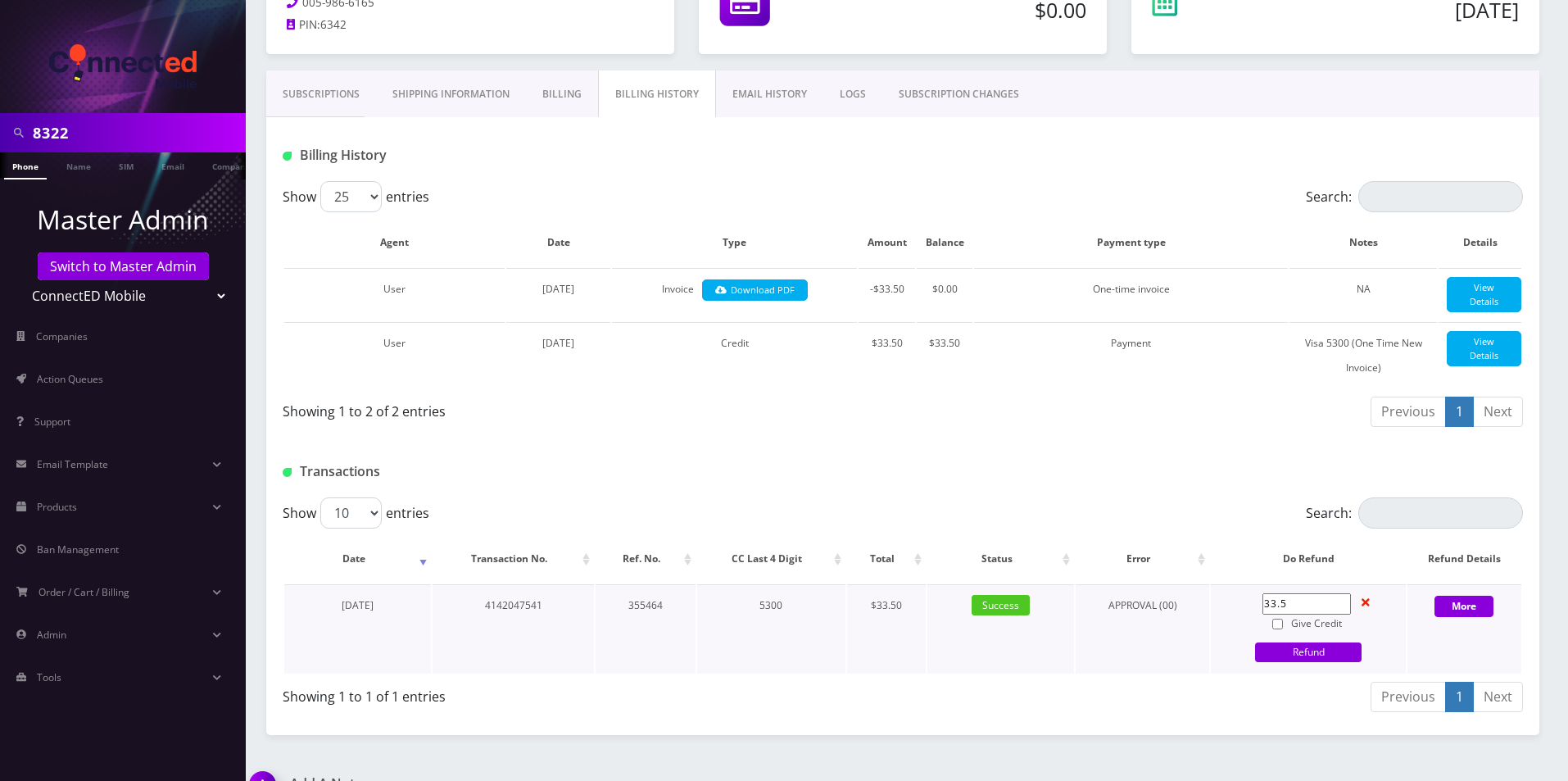
click at [1291, 633] on label "Give Credit" at bounding box center [1306, 623] width 88 height 18
click at [1283, 629] on input "Give Credit" at bounding box center [1278, 623] width 10 height 10
checkbox input "true"
click at [1278, 660] on link "Refund" at bounding box center [1309, 652] width 106 height 20
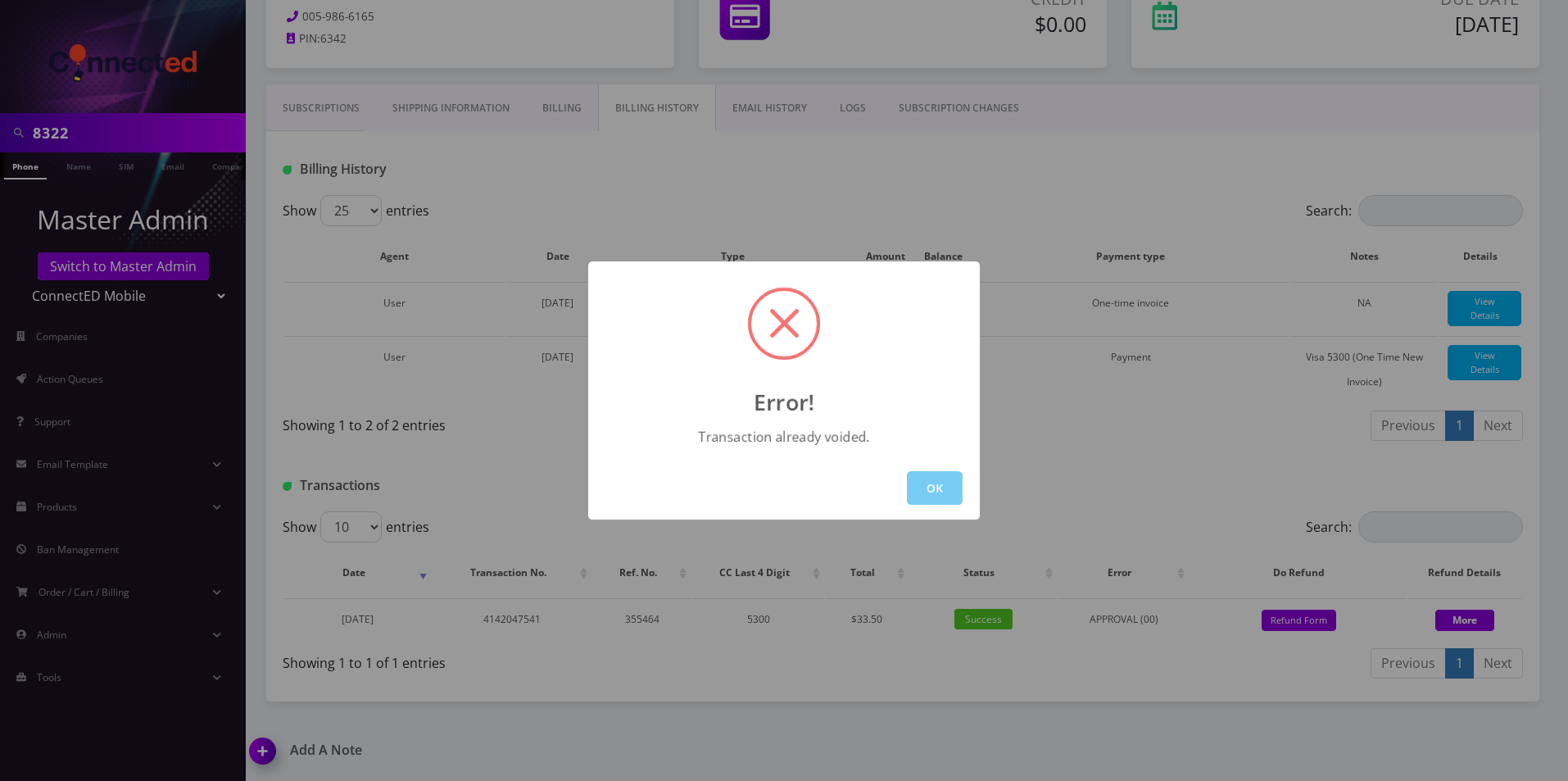
click at [938, 478] on button "OK" at bounding box center [934, 487] width 56 height 33
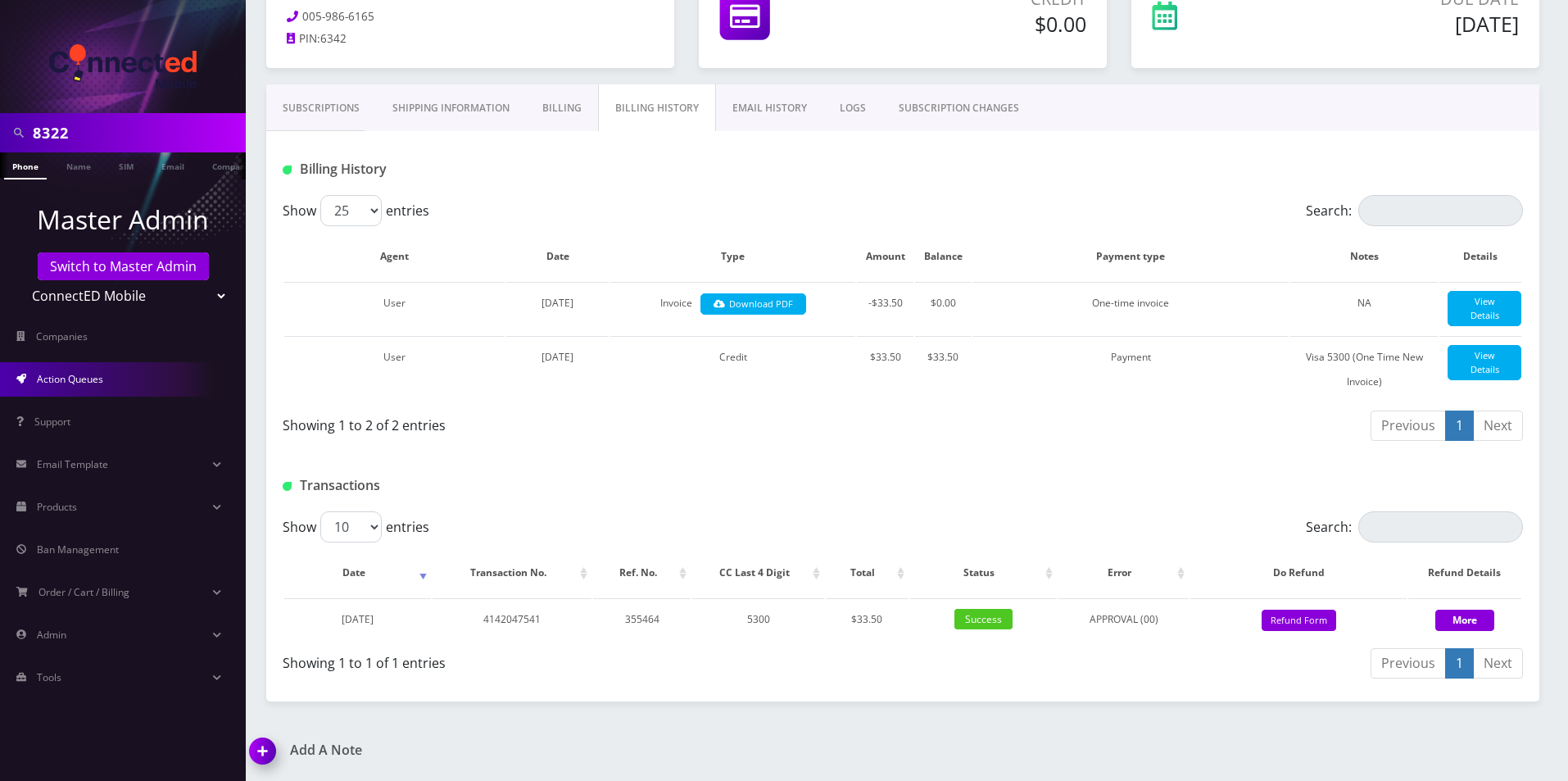
click at [61, 369] on link "Action Queues" at bounding box center [122, 379] width 246 height 34
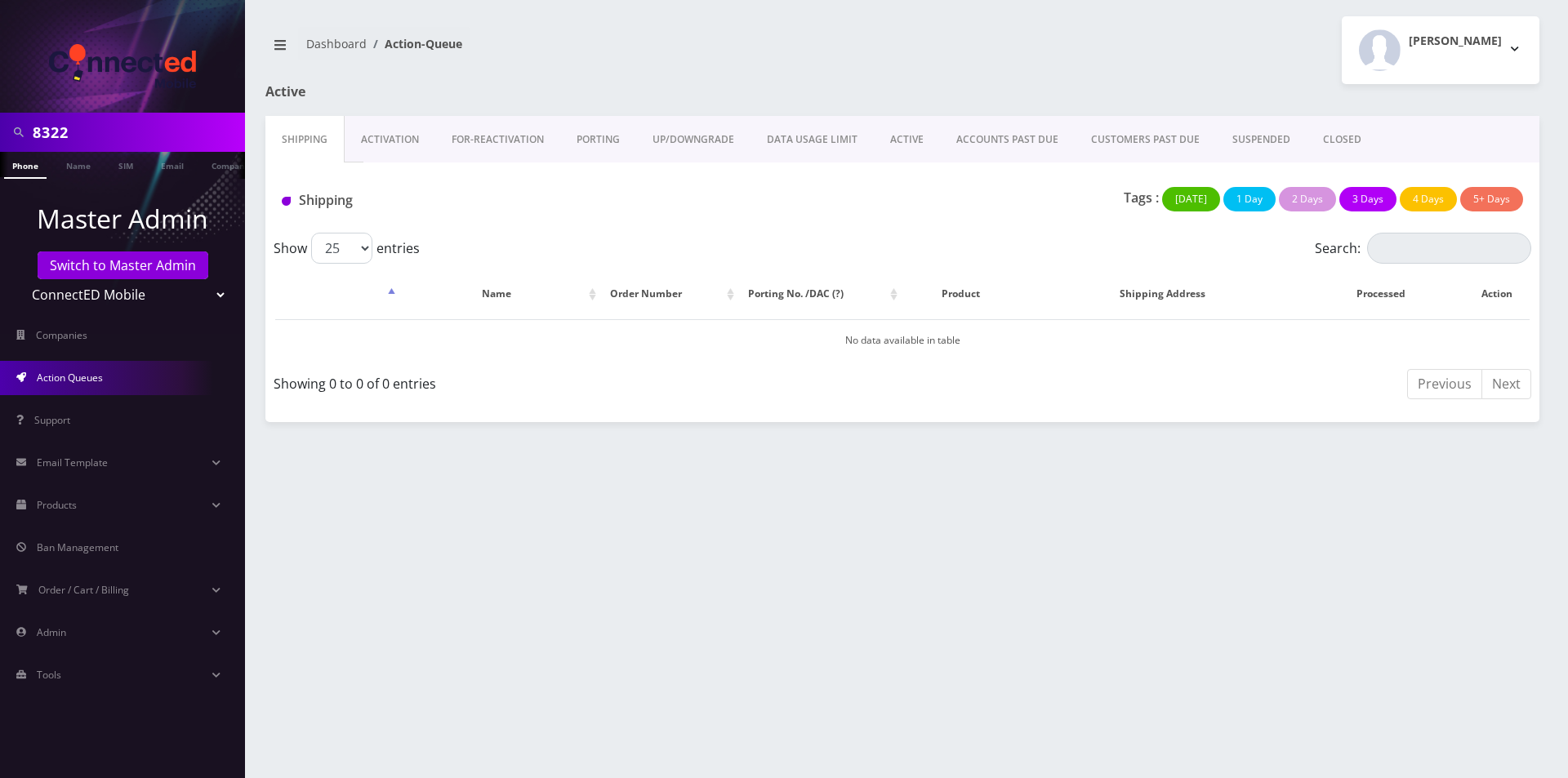
click at [387, 144] on link "Activation" at bounding box center [390, 139] width 90 height 47
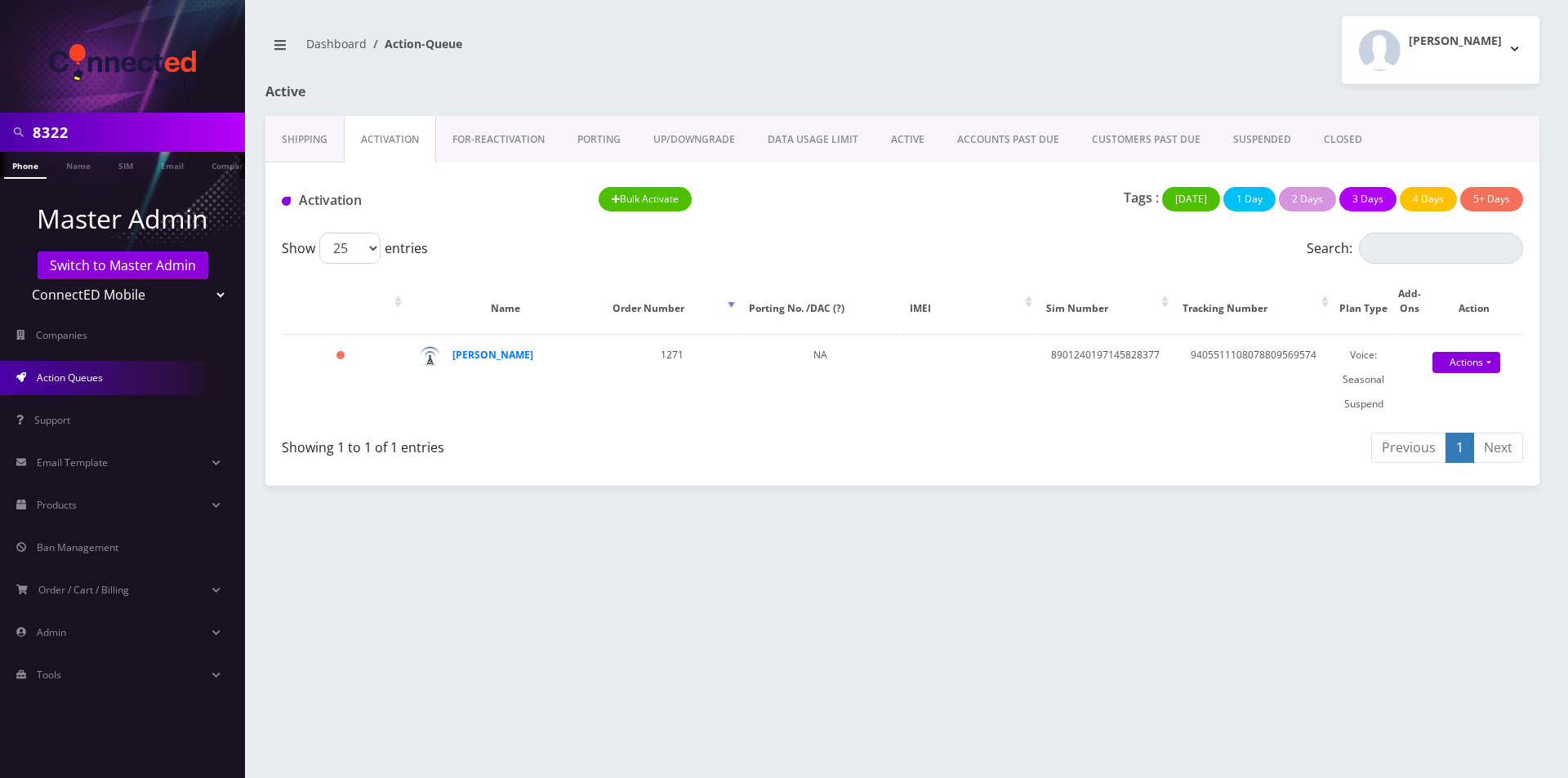
click at [889, 140] on link "ACTIVE" at bounding box center [907, 139] width 66 height 47
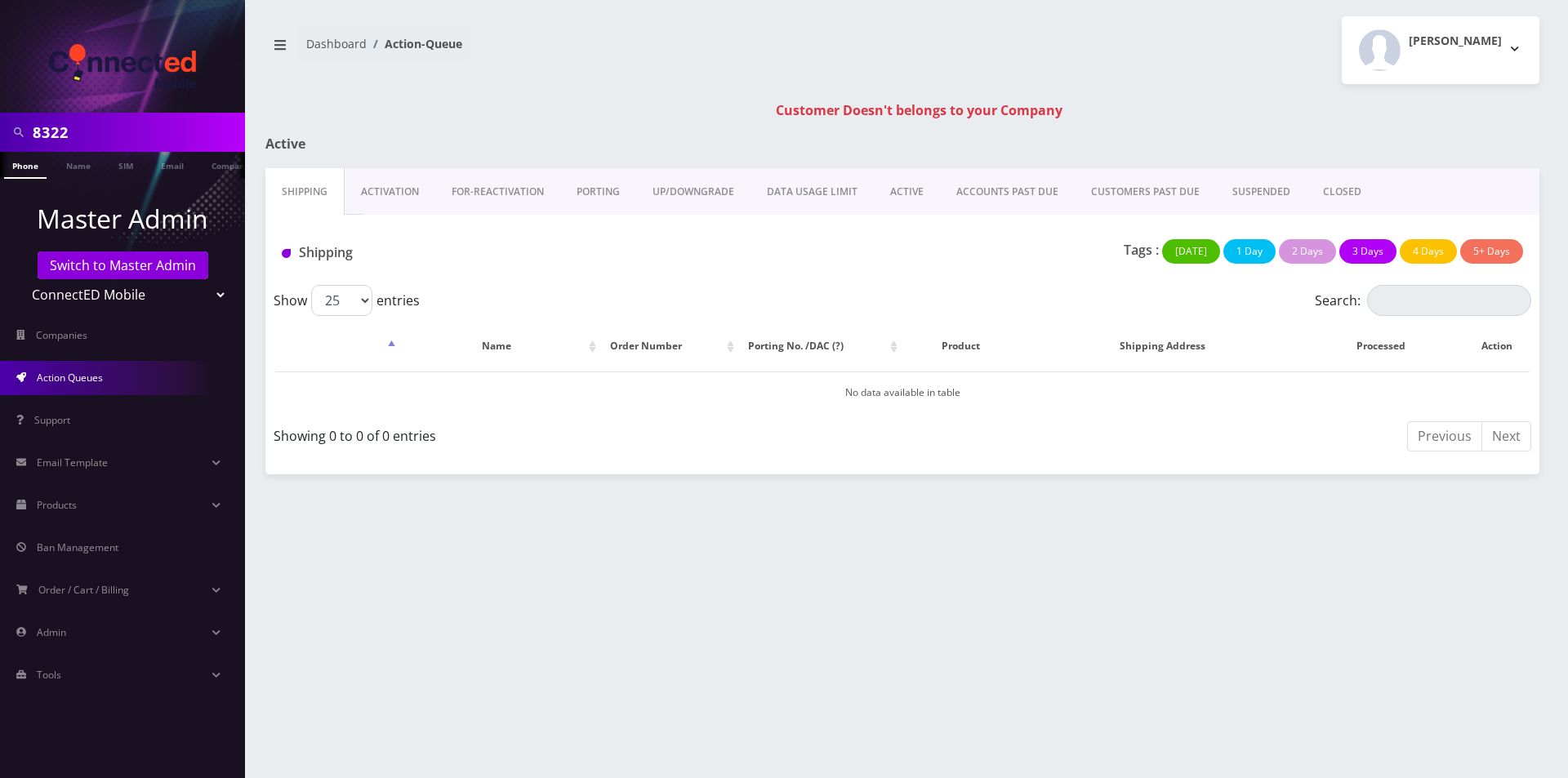
click at [129, 262] on link "Switch to Master Admin" at bounding box center [123, 265] width 171 height 28
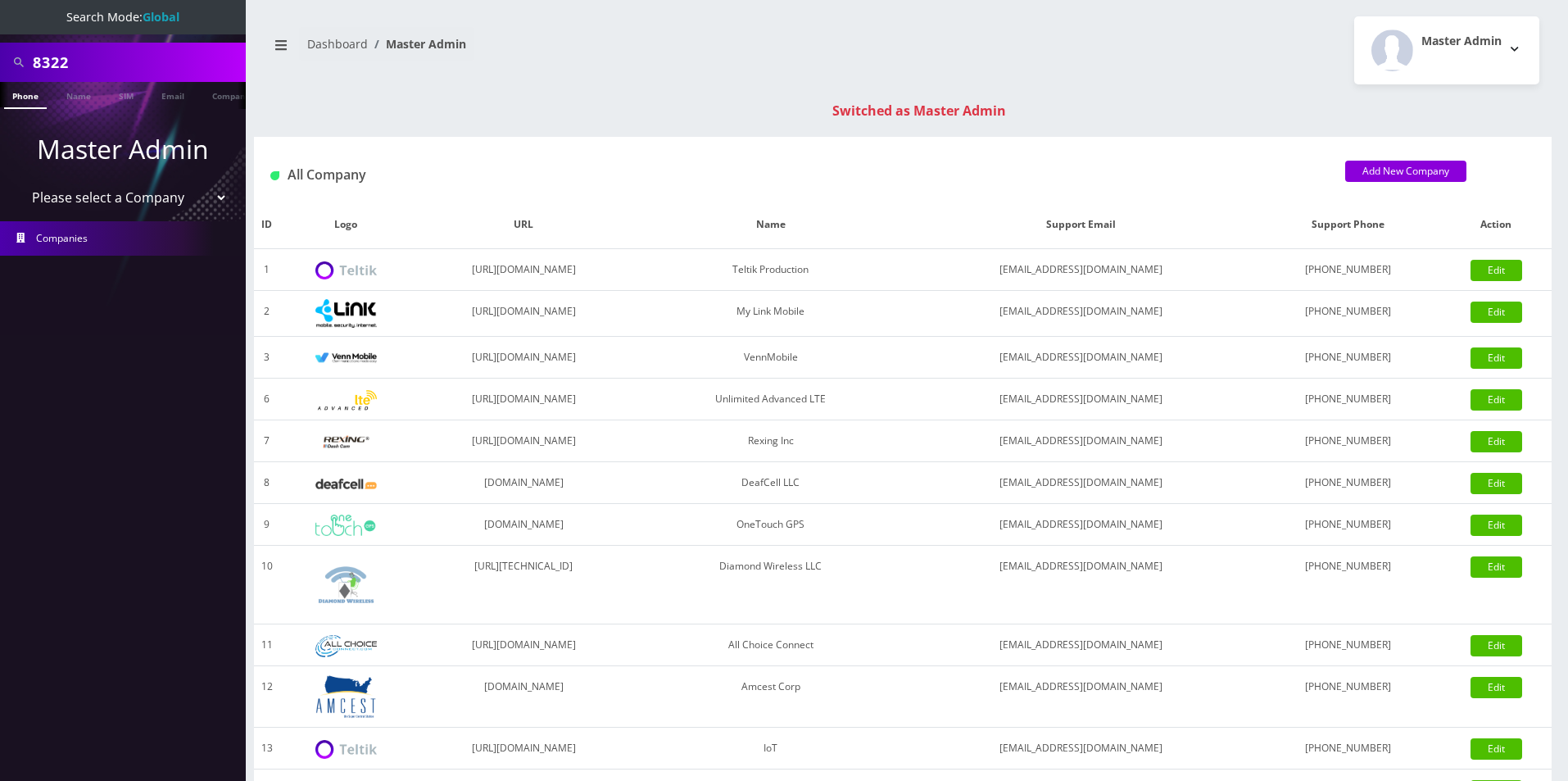
click at [134, 59] on input "8322" at bounding box center [137, 63] width 209 height 31
paste input "4"
type input "8324"
click at [218, 102] on ul "Phone Name SIM Email Company Customer" at bounding box center [122, 96] width 246 height 27
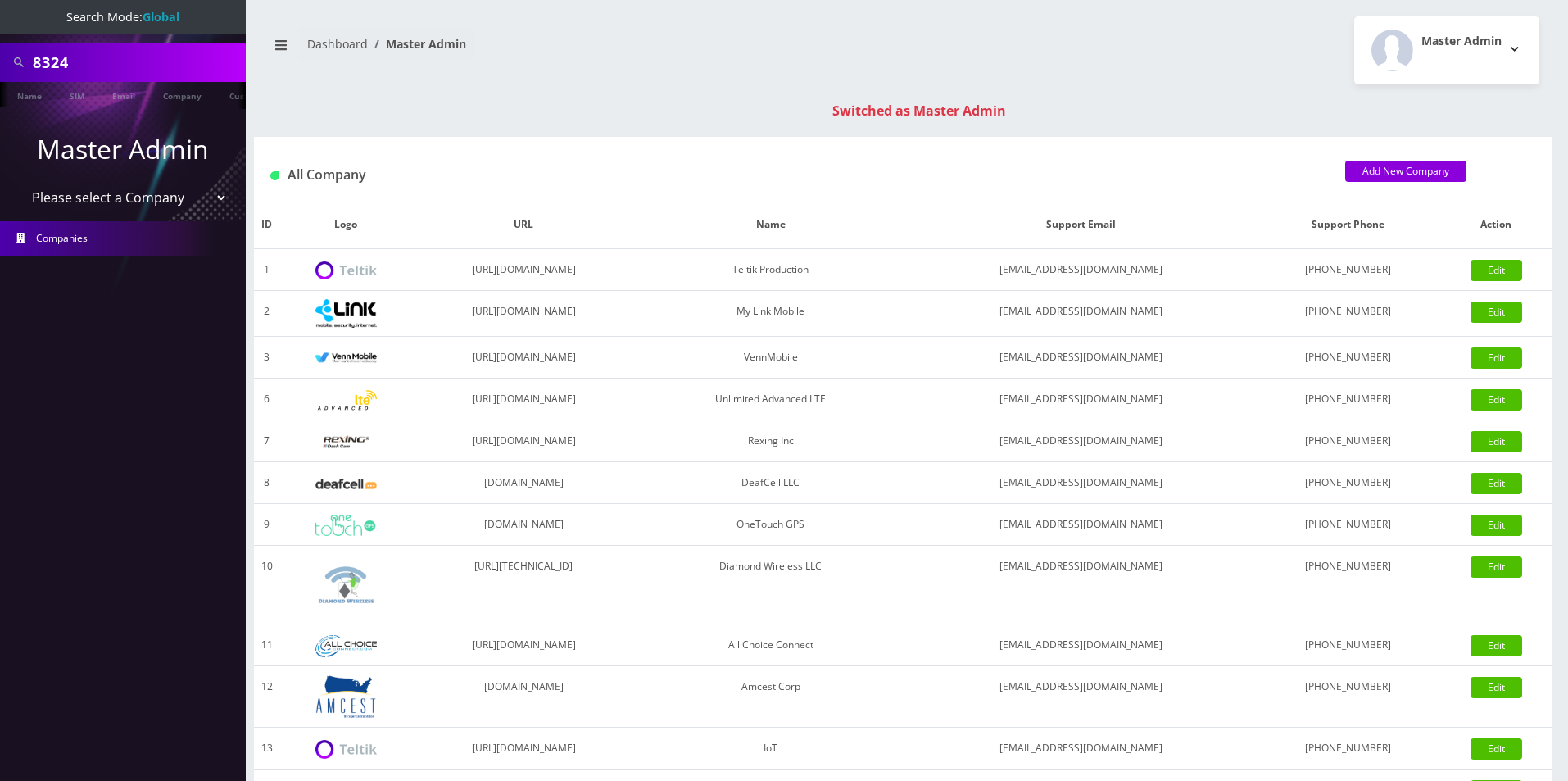
click at [230, 92] on ul at bounding box center [237, 96] width 16 height 28
click at [208, 103] on link "Customer" at bounding box center [213, 96] width 57 height 27
